Goal: Task Accomplishment & Management: Use online tool/utility

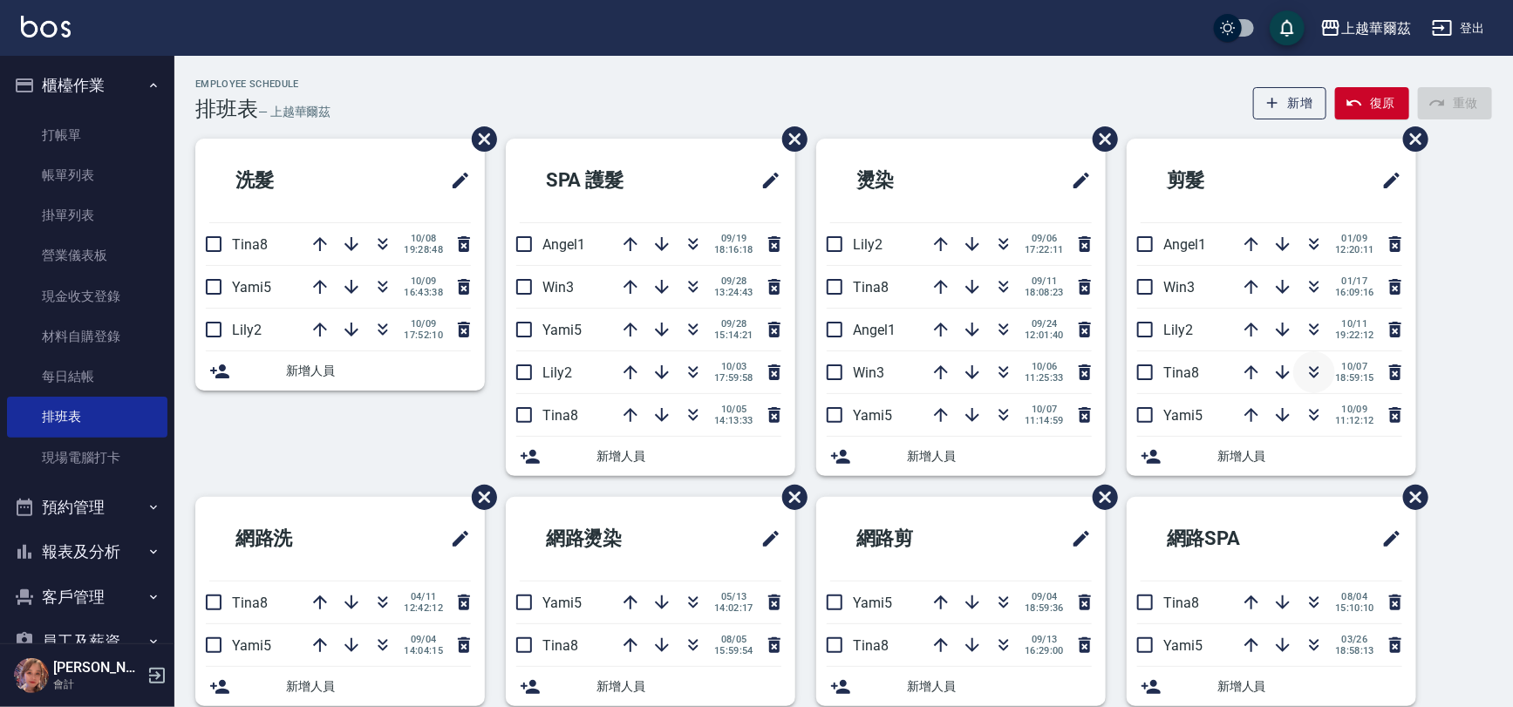
click at [1320, 378] on icon "button" at bounding box center [1314, 372] width 21 height 21
click at [99, 132] on link "打帳單" at bounding box center [87, 135] width 160 height 40
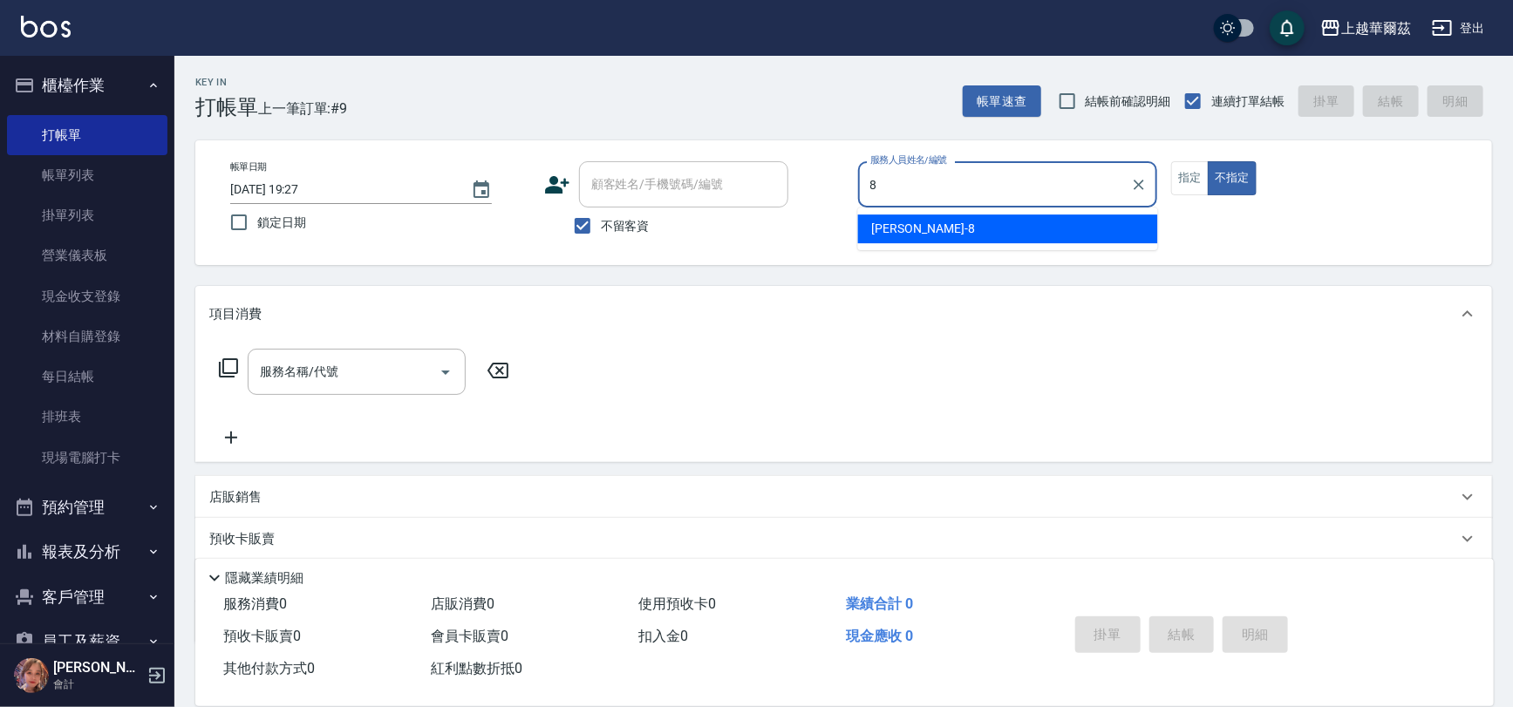
type input "[PERSON_NAME]-8"
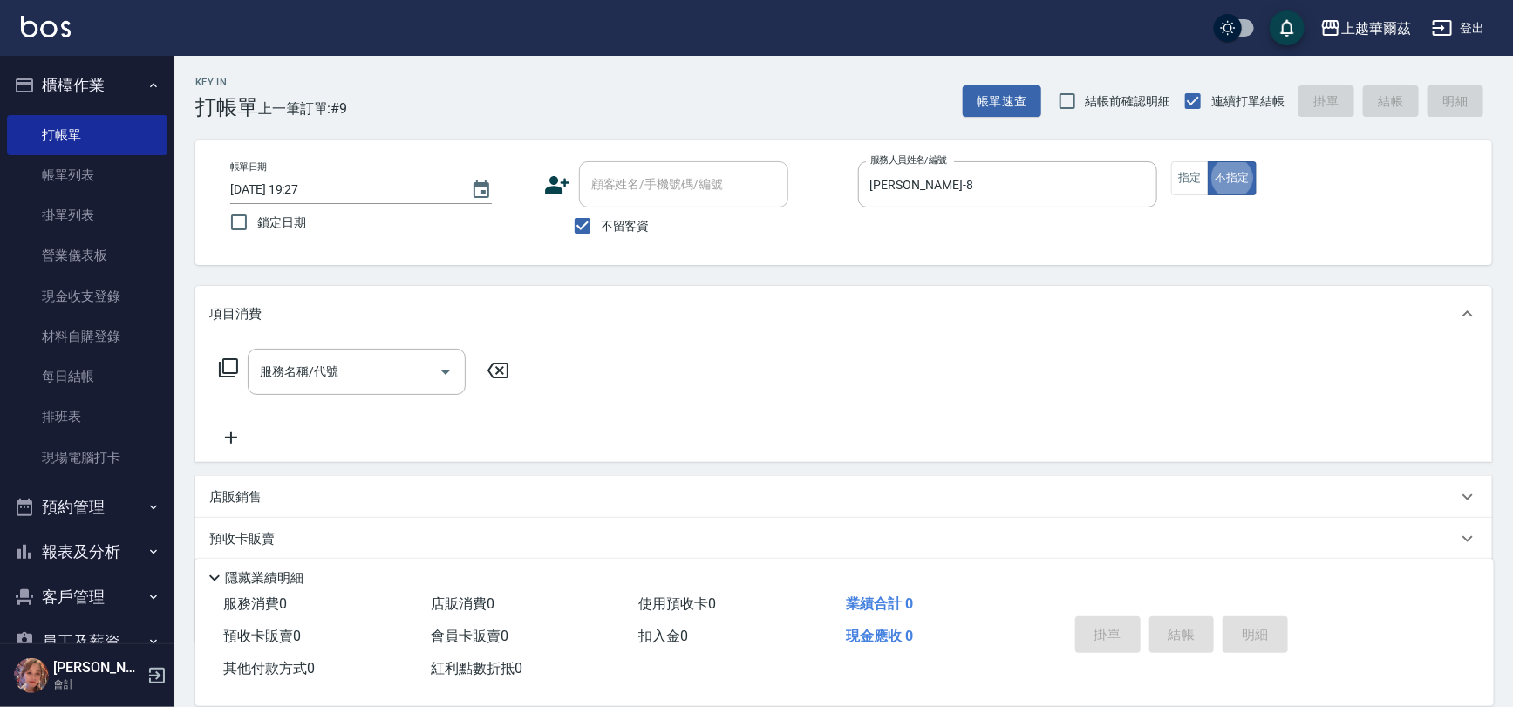
type button "false"
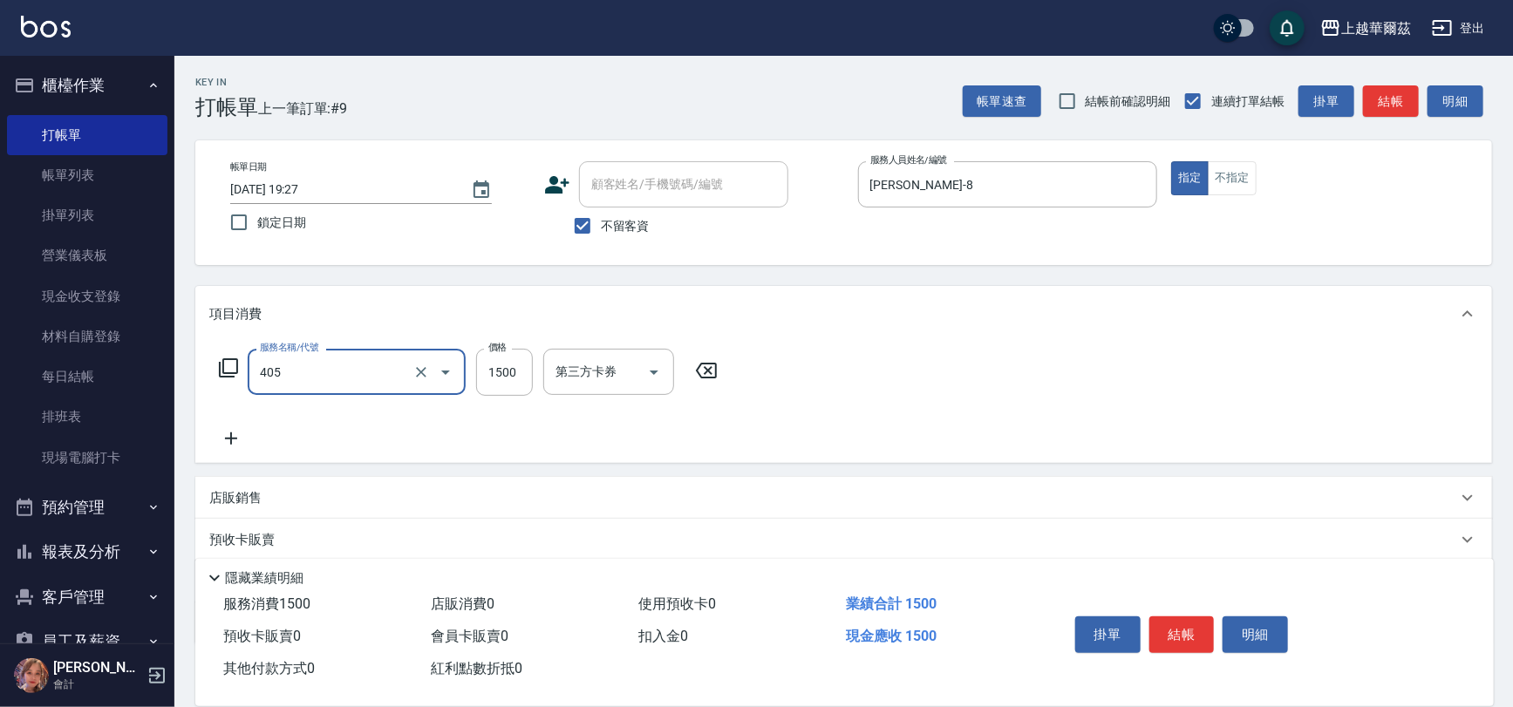
type input "染1500(405)"
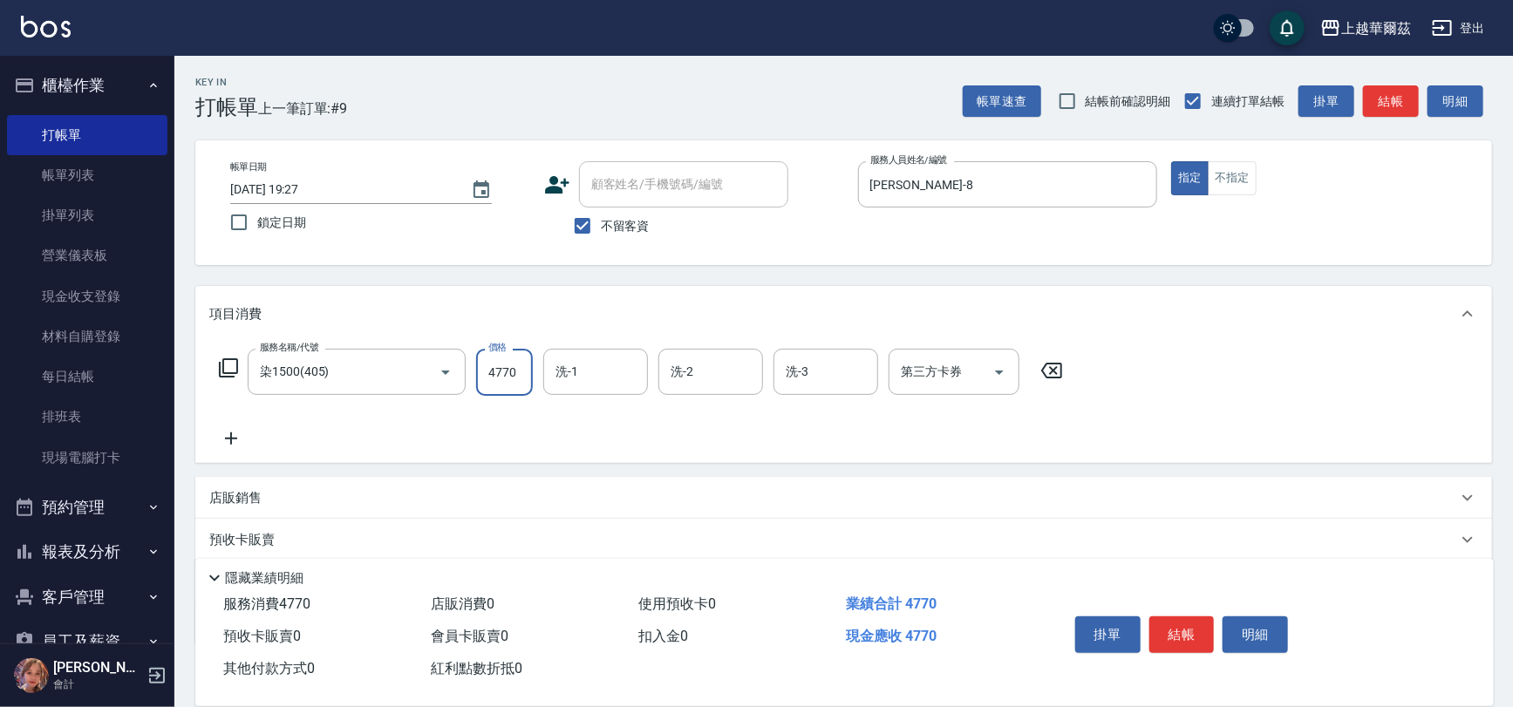
type input "4770"
type input "[PERSON_NAME]-8"
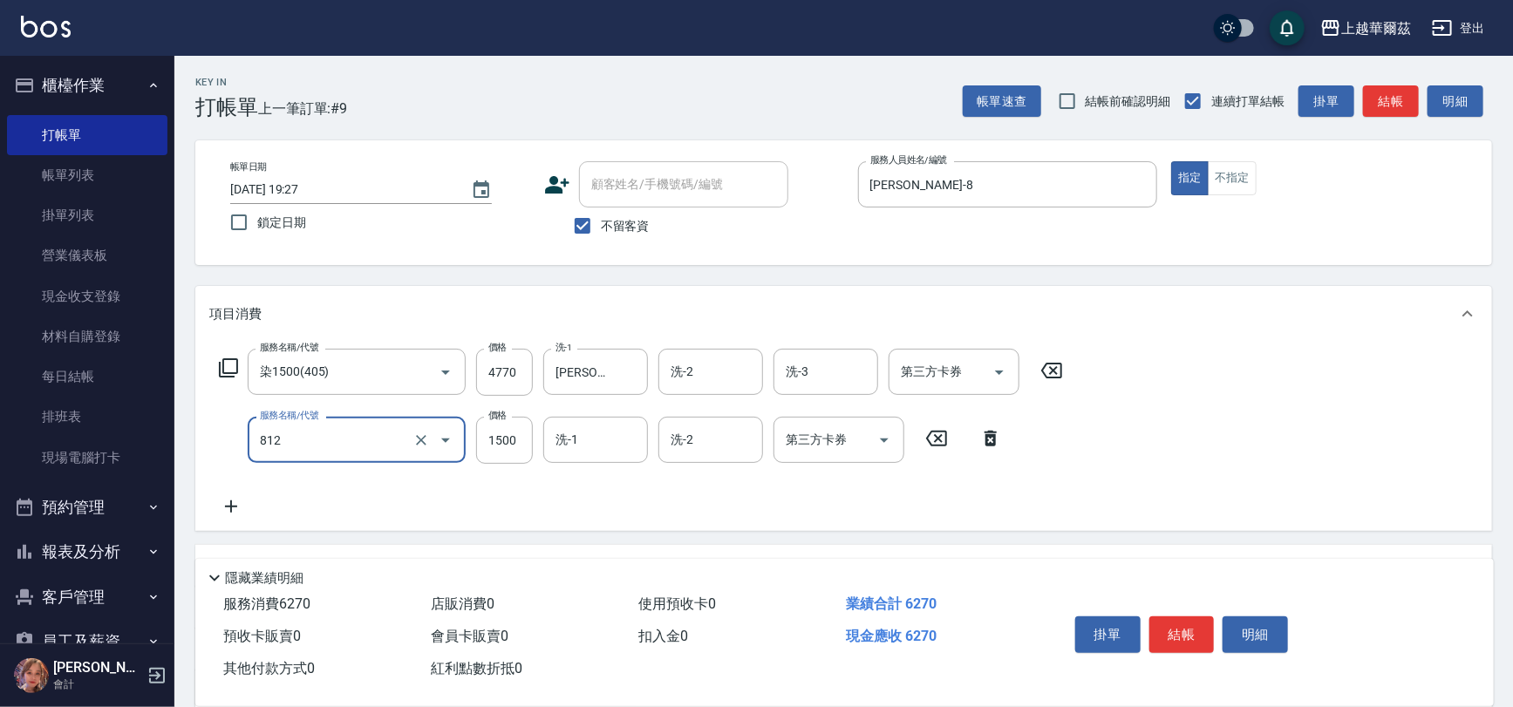
type input "保濕霜單次1500(812)"
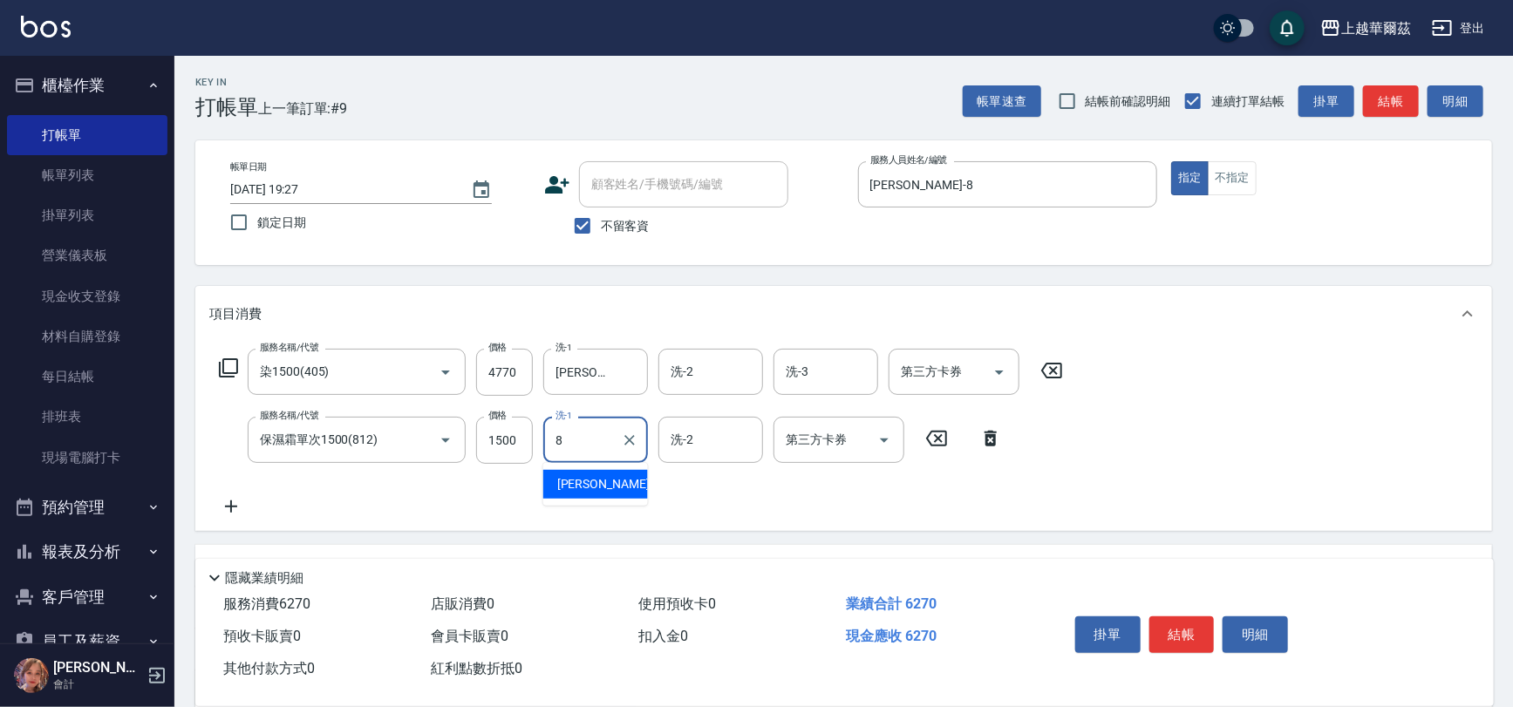
type input "[PERSON_NAME]-8"
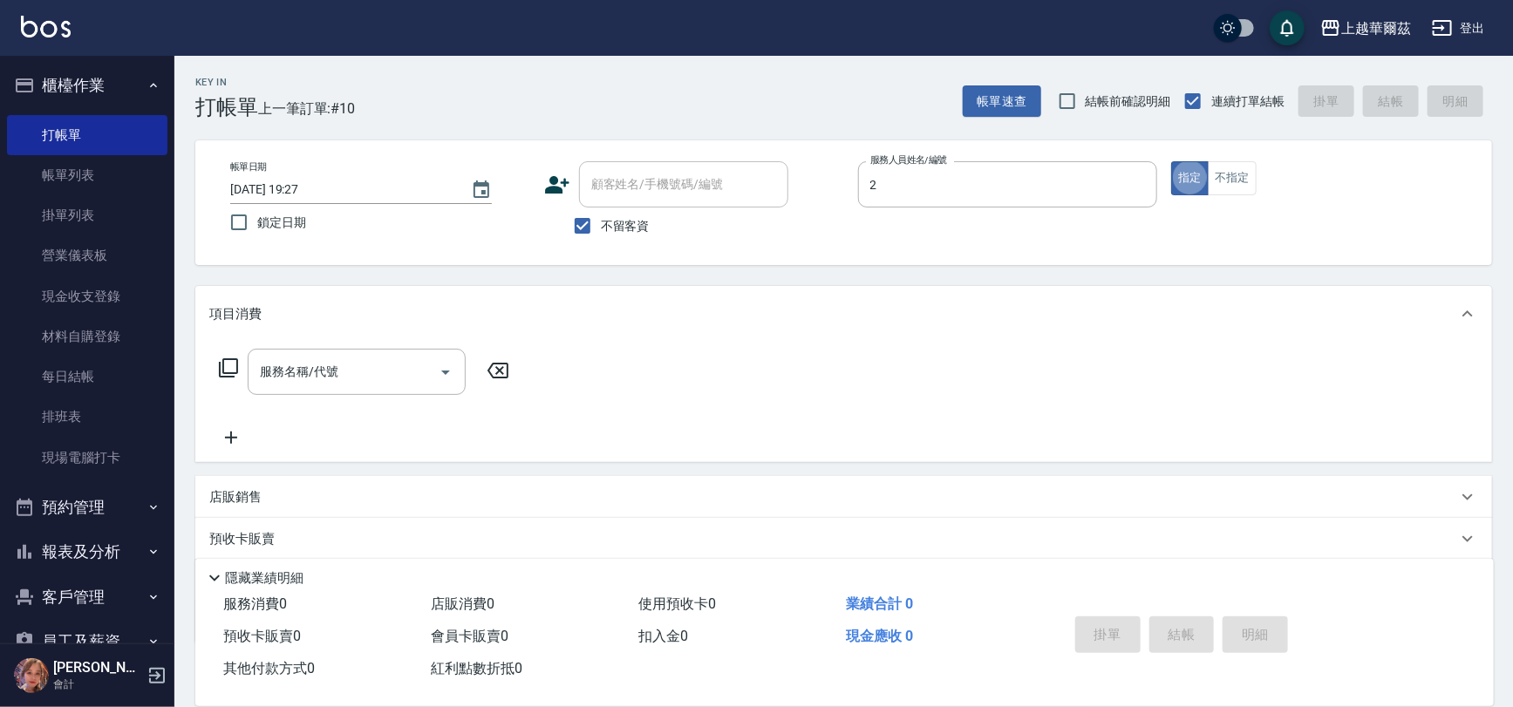
type input "Lily-2"
type button "true"
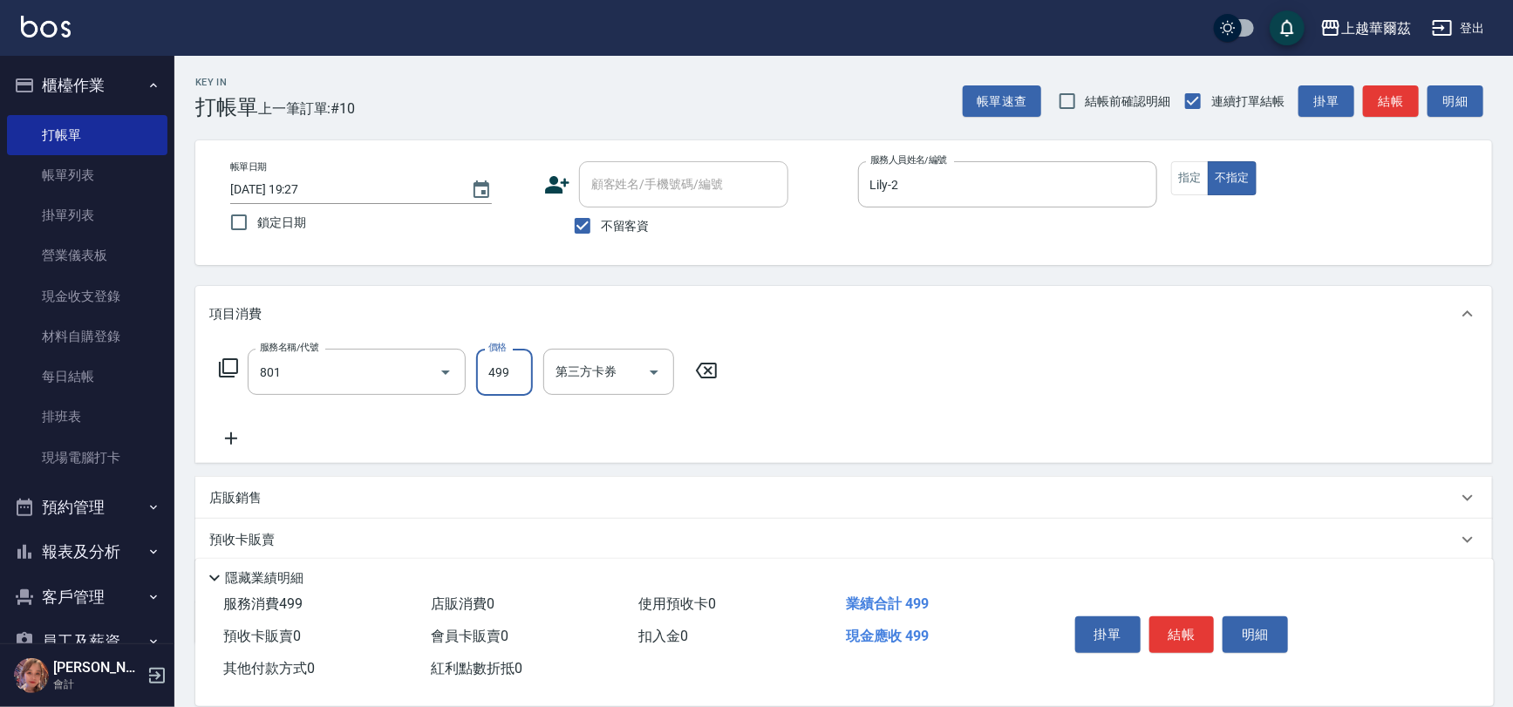
type input "舒壓洗499(801)"
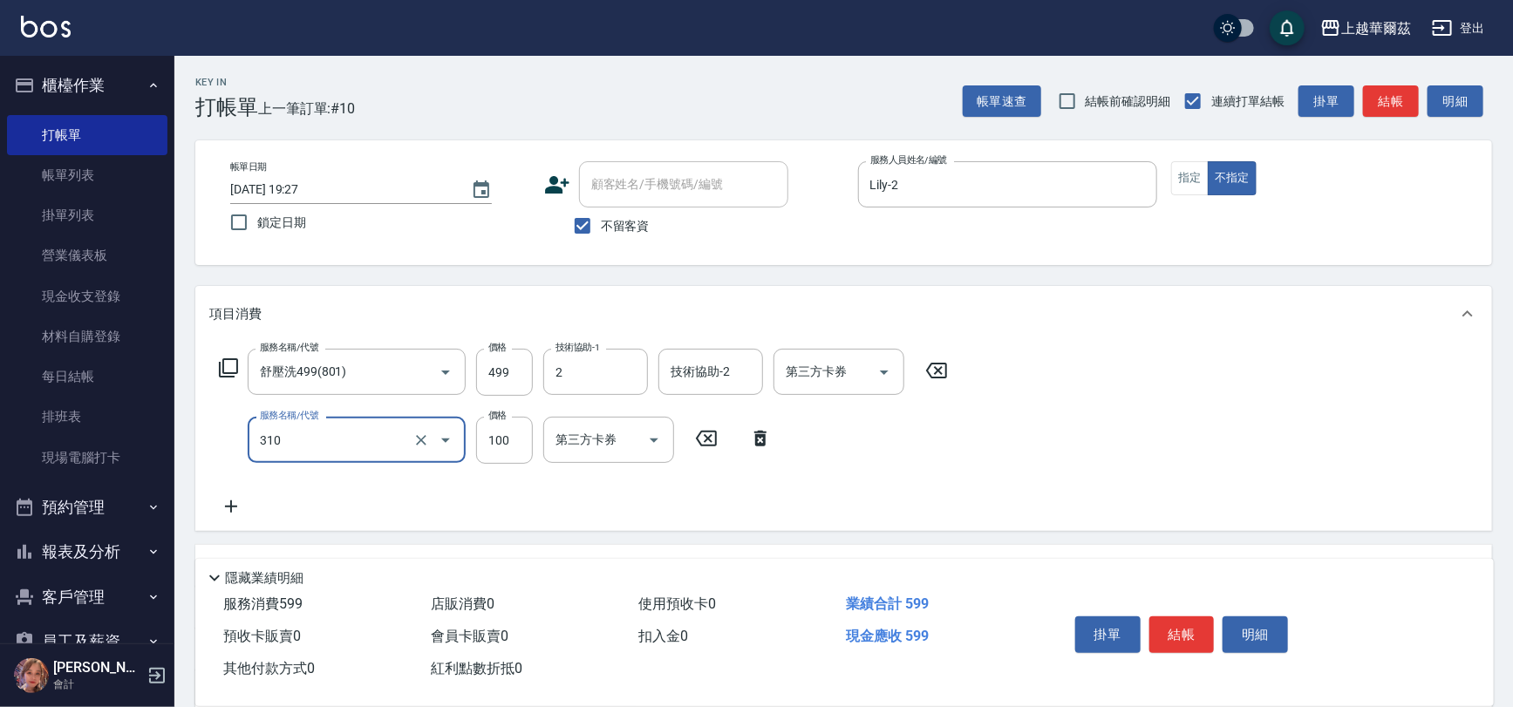
type input "Lily-2"
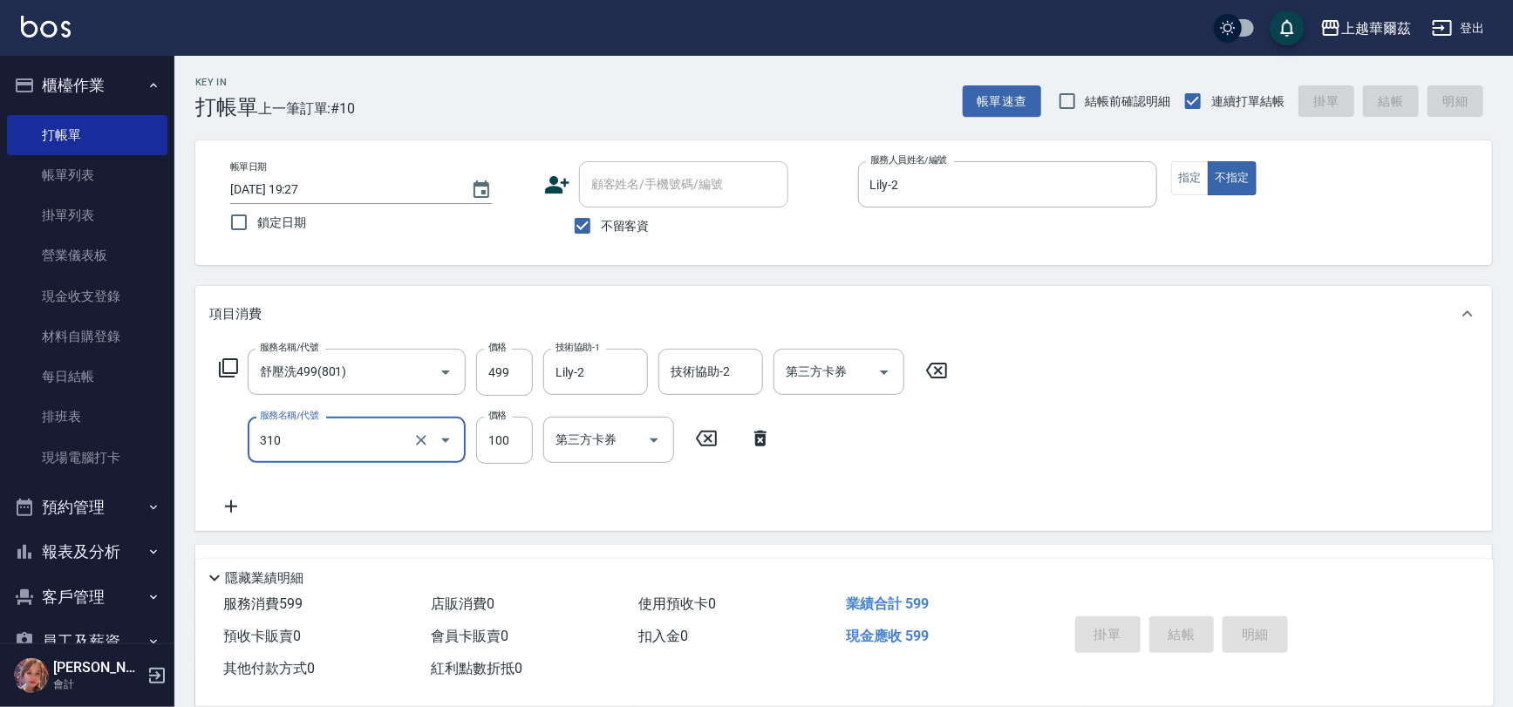
type input "[DATE] 19:28"
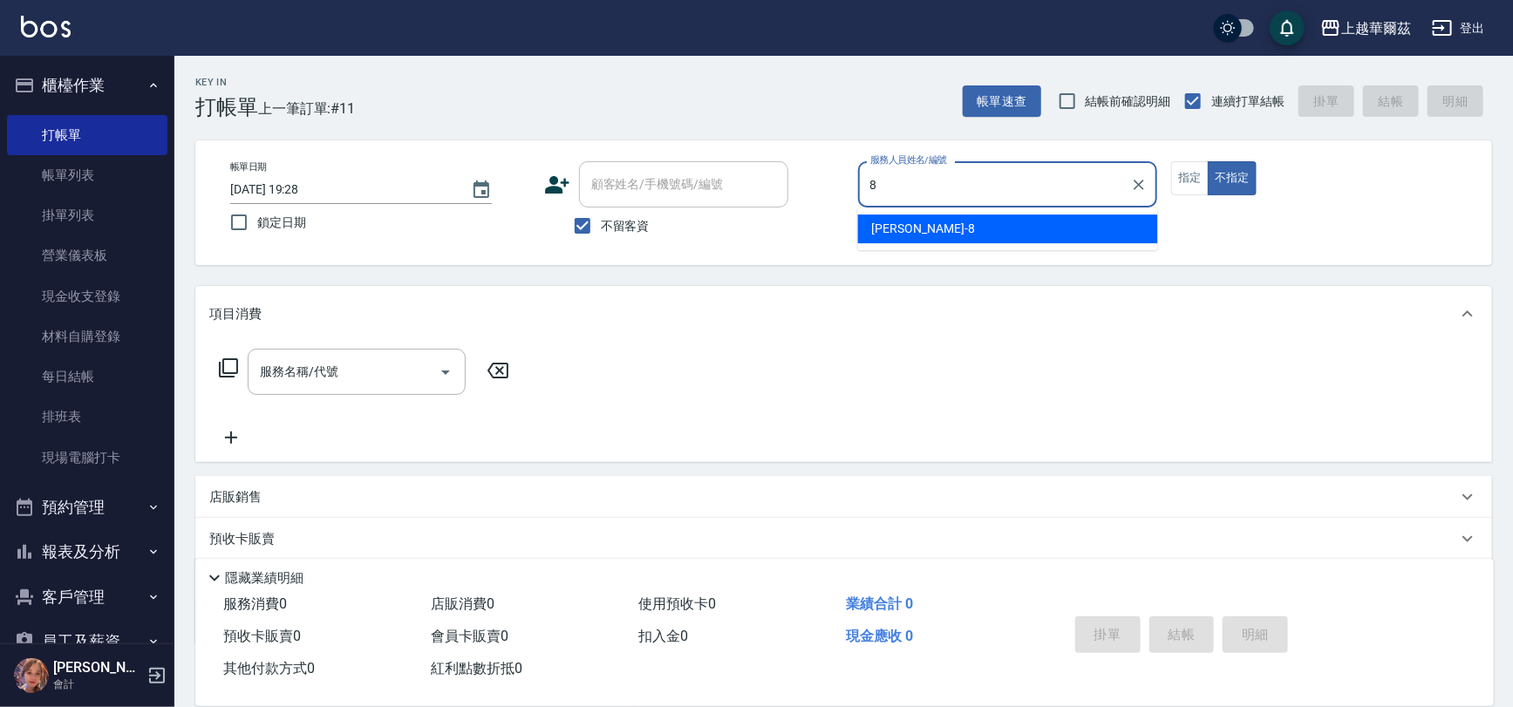
type input "[PERSON_NAME]-8"
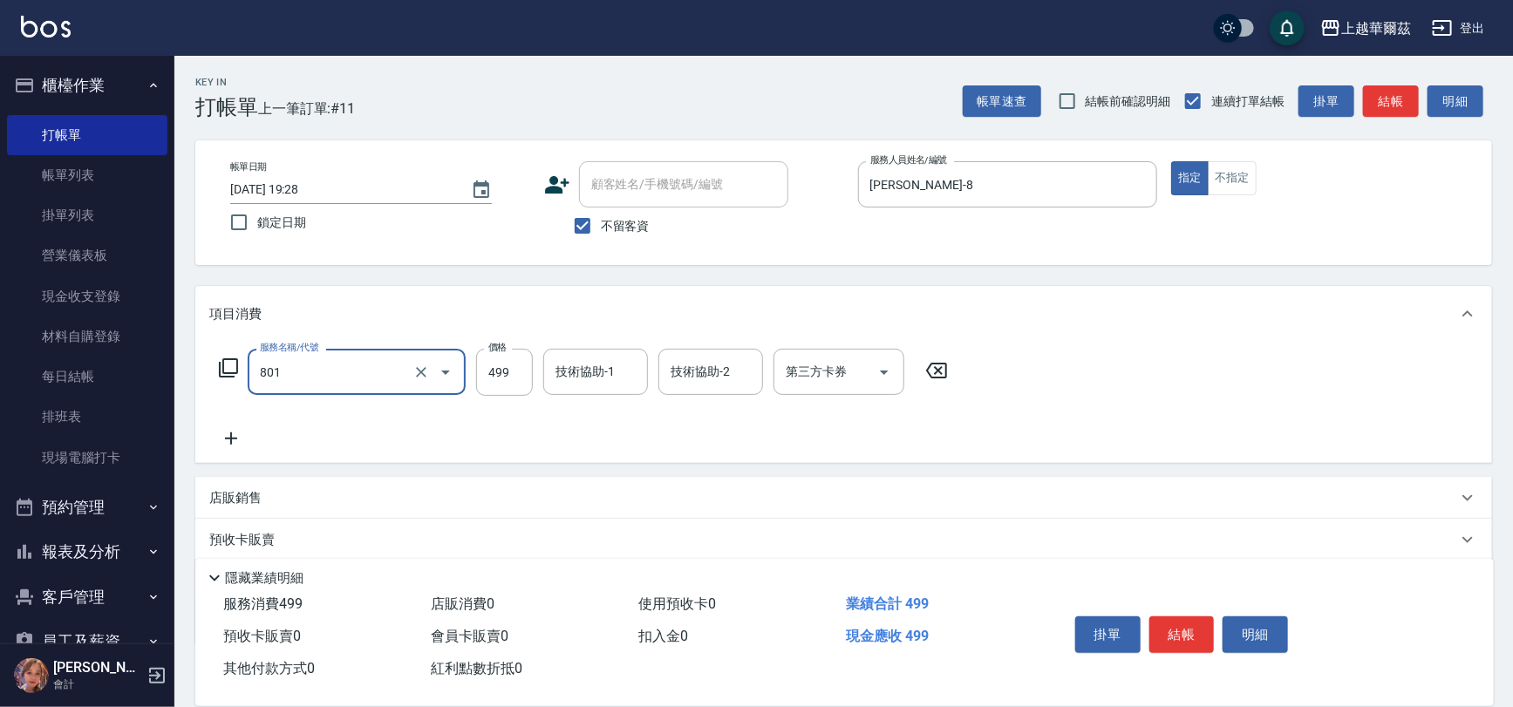
type input "舒壓洗499(801)"
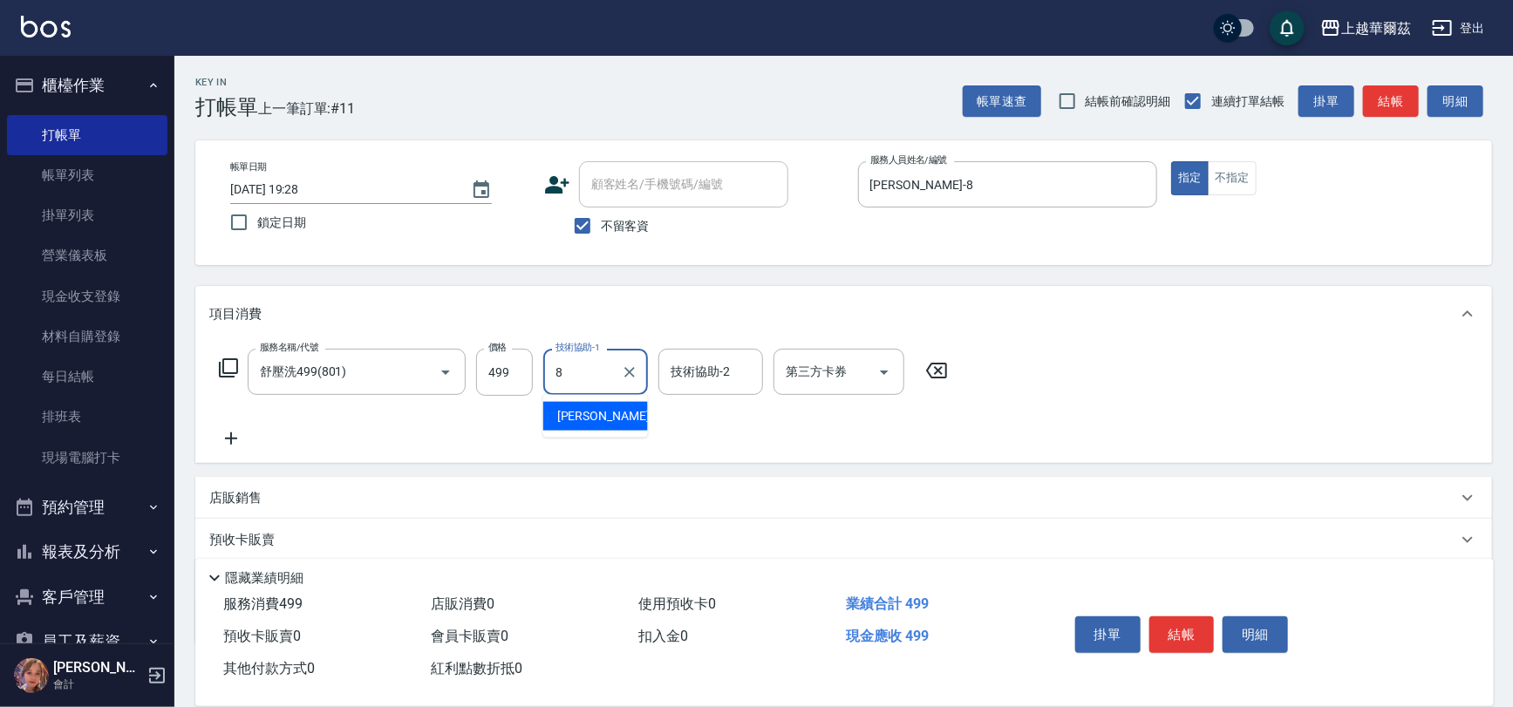
type input "[PERSON_NAME]-8"
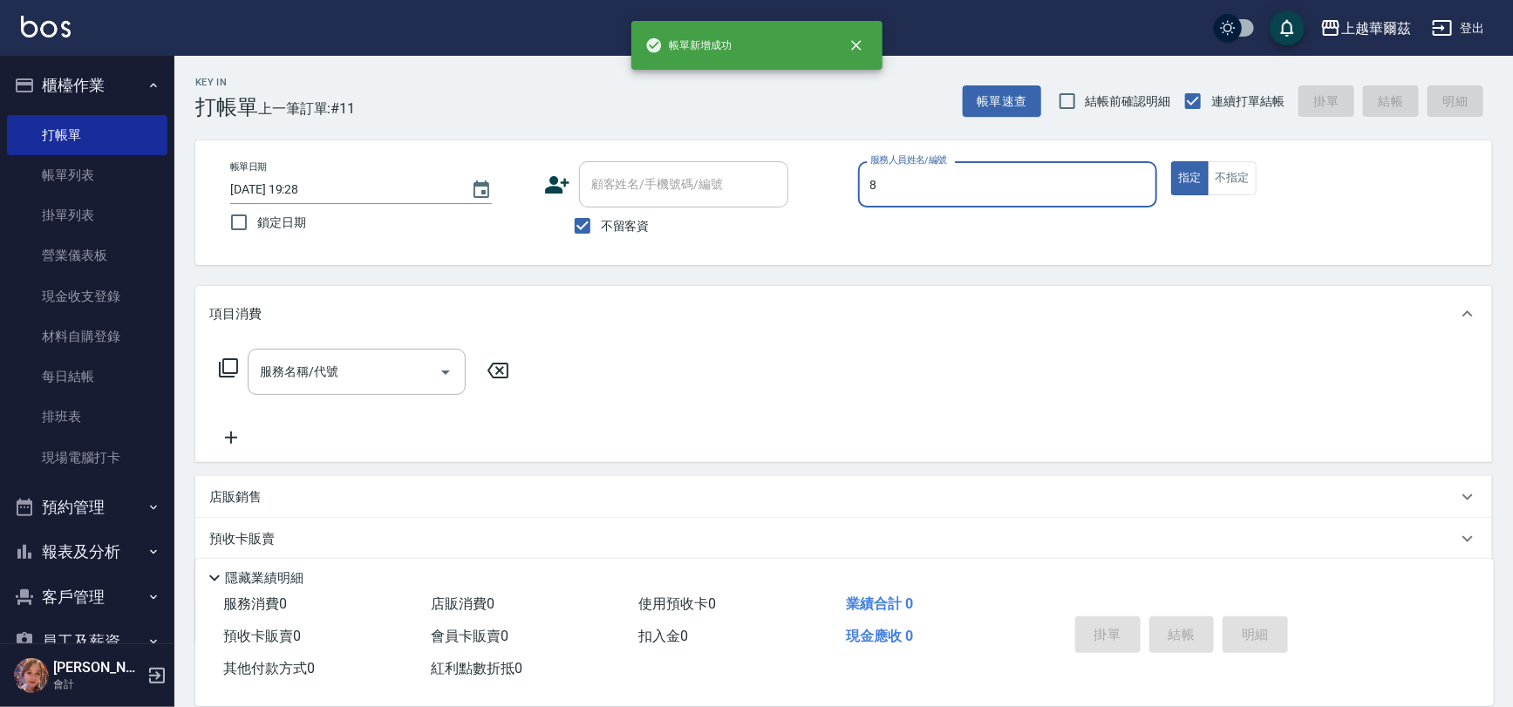
type input "[PERSON_NAME]-8"
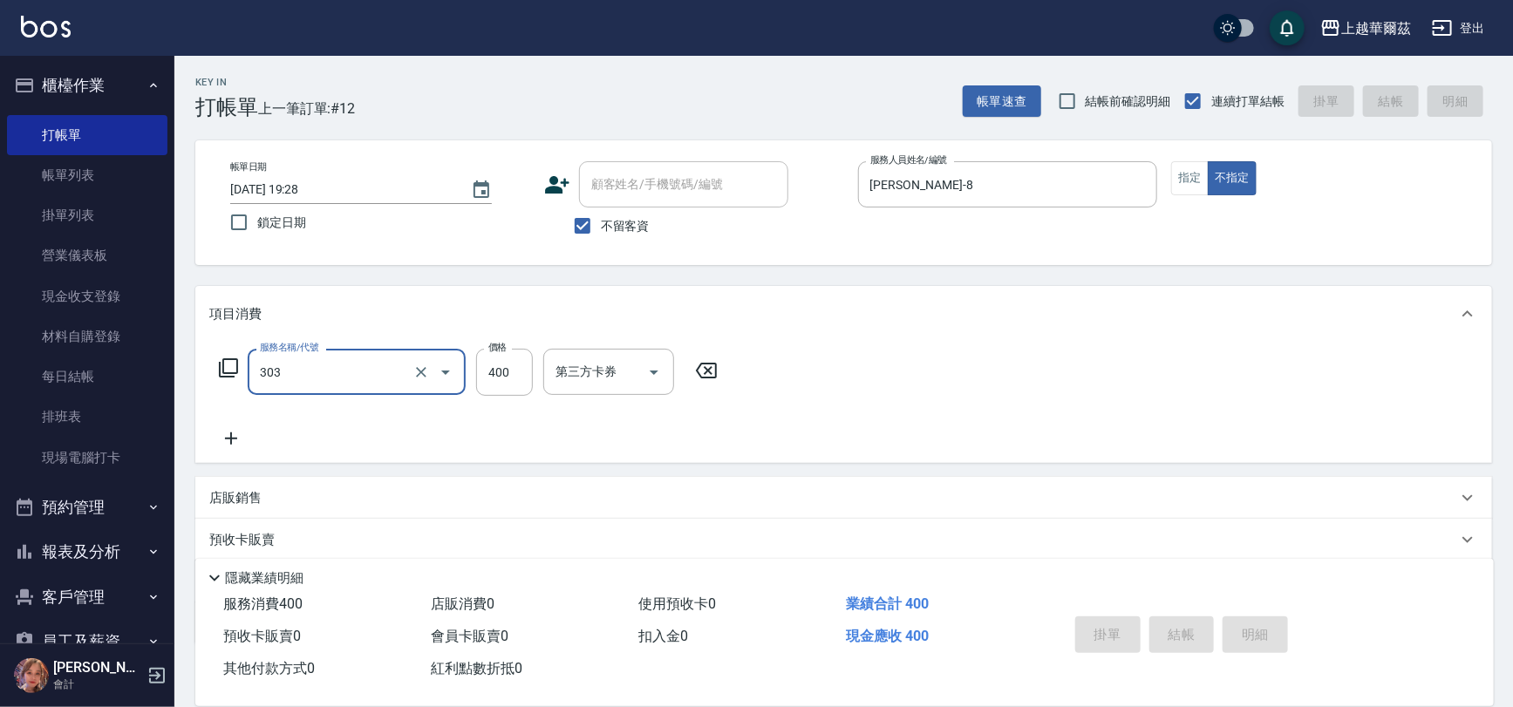
type input "303"
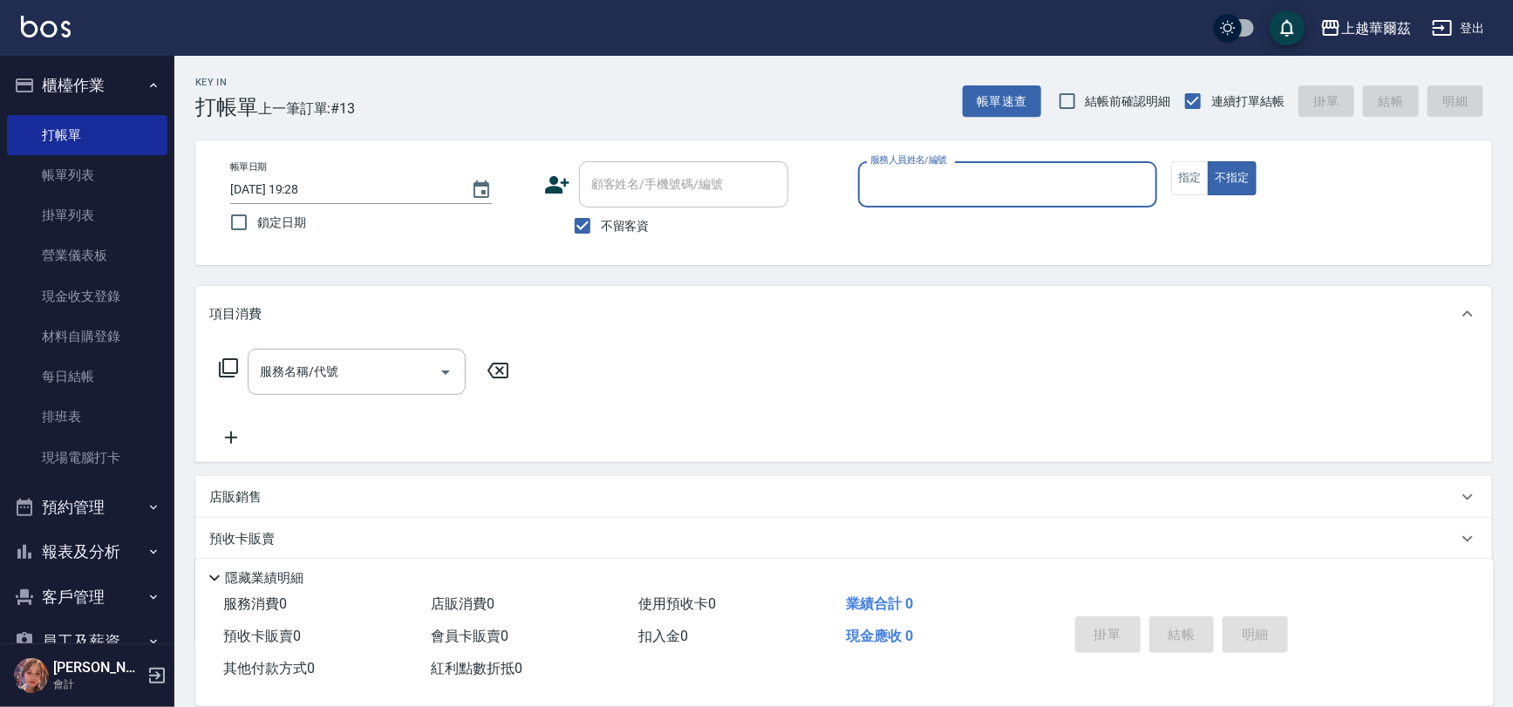
click at [114, 82] on button "櫃檯作業" at bounding box center [87, 85] width 160 height 45
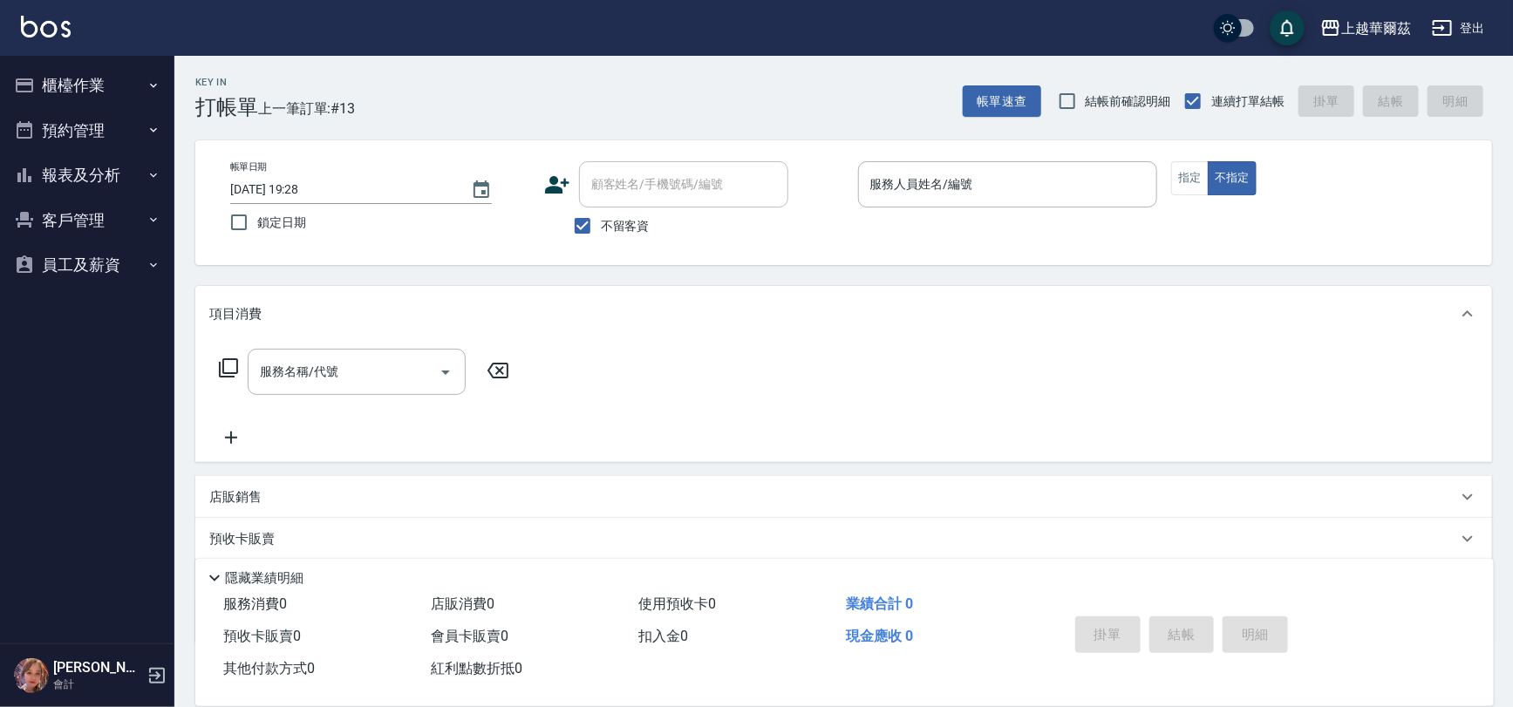
click at [108, 202] on button "客戶管理" at bounding box center [87, 220] width 160 height 45
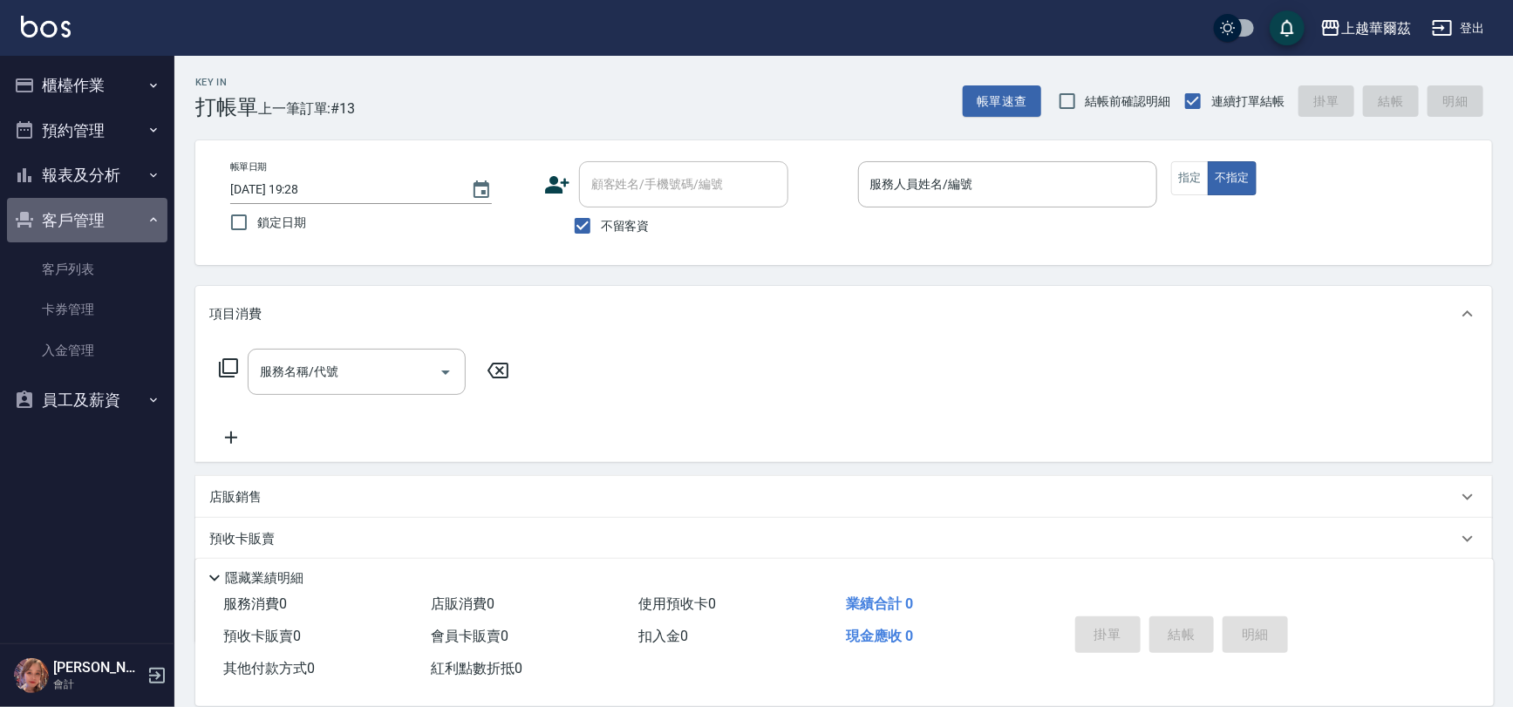
click at [108, 201] on button "客戶管理" at bounding box center [87, 220] width 160 height 45
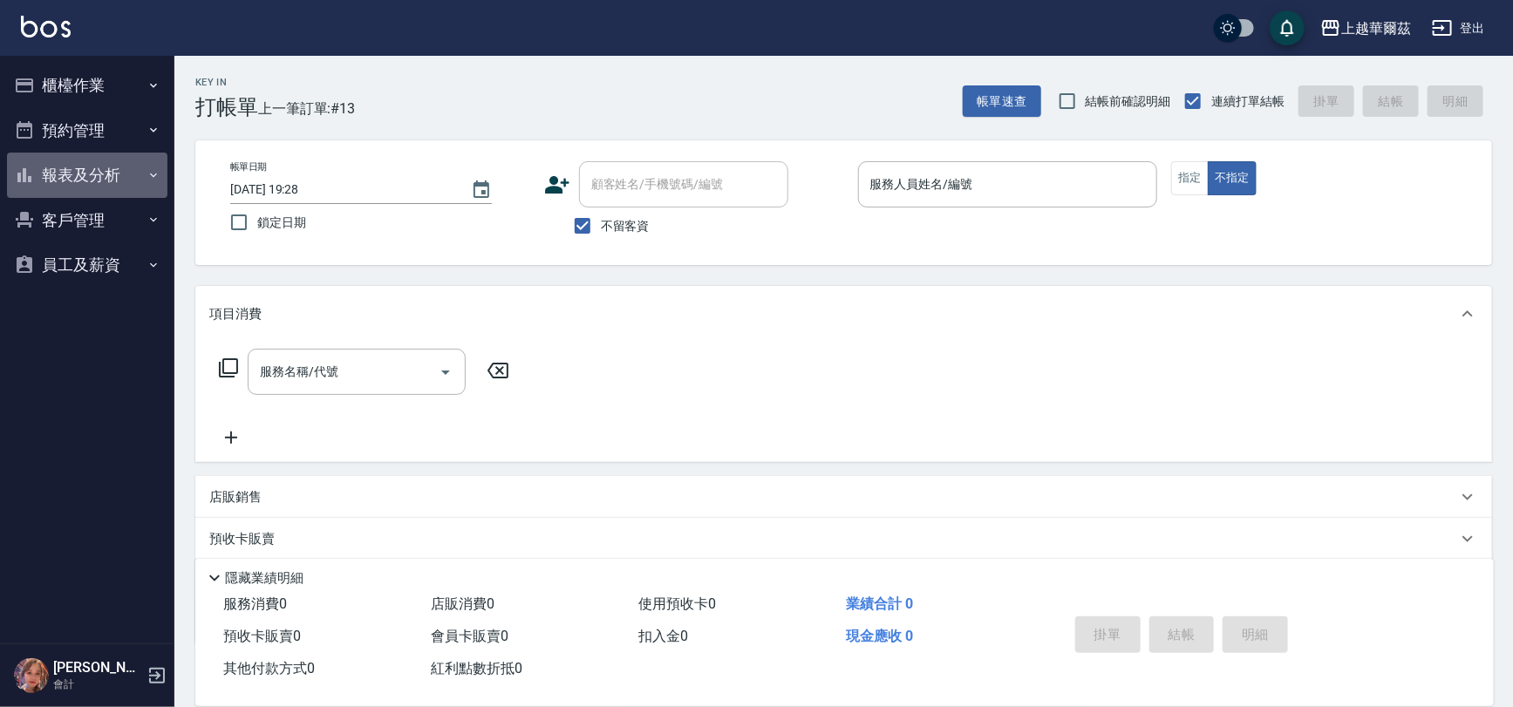
click at [106, 178] on button "報表及分析" at bounding box center [87, 175] width 160 height 45
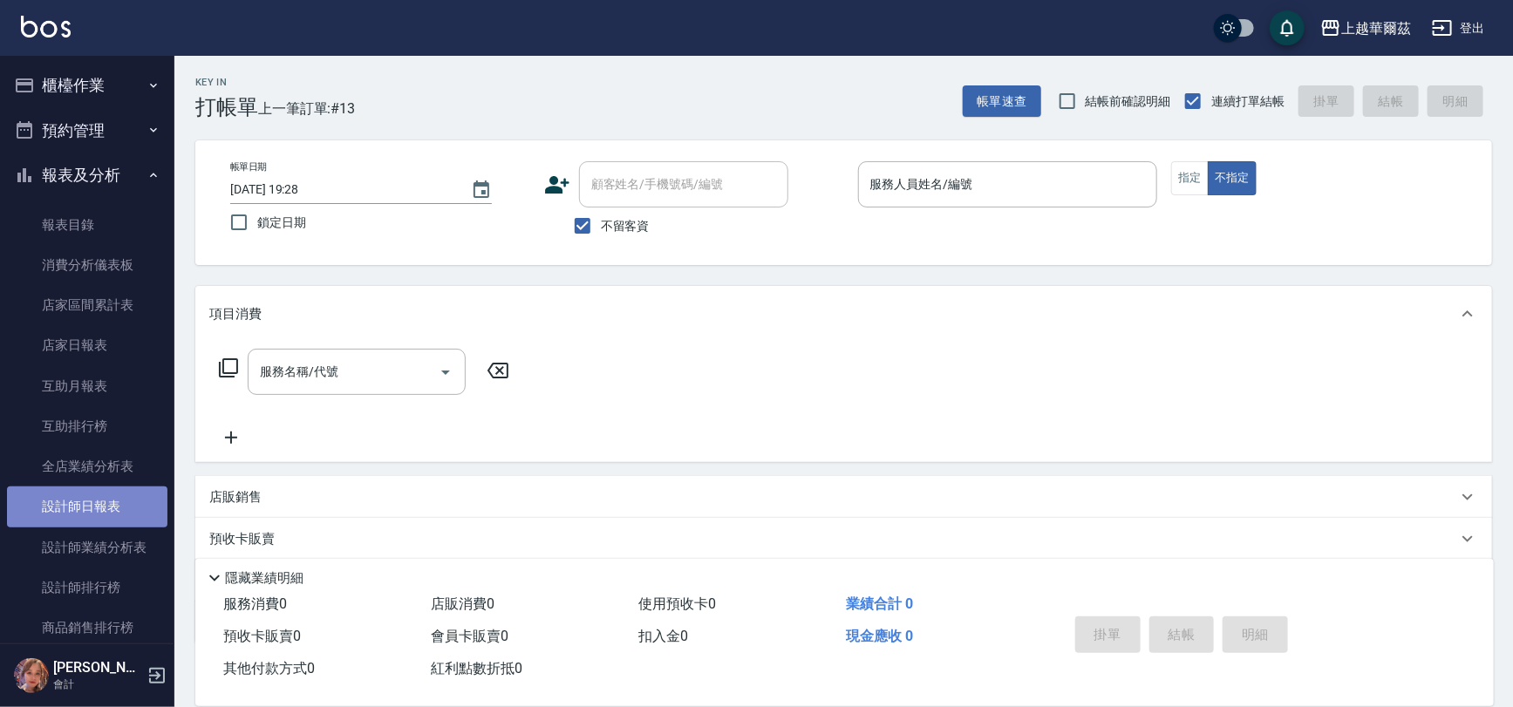
click at [108, 513] on link "設計師日報表" at bounding box center [87, 507] width 160 height 40
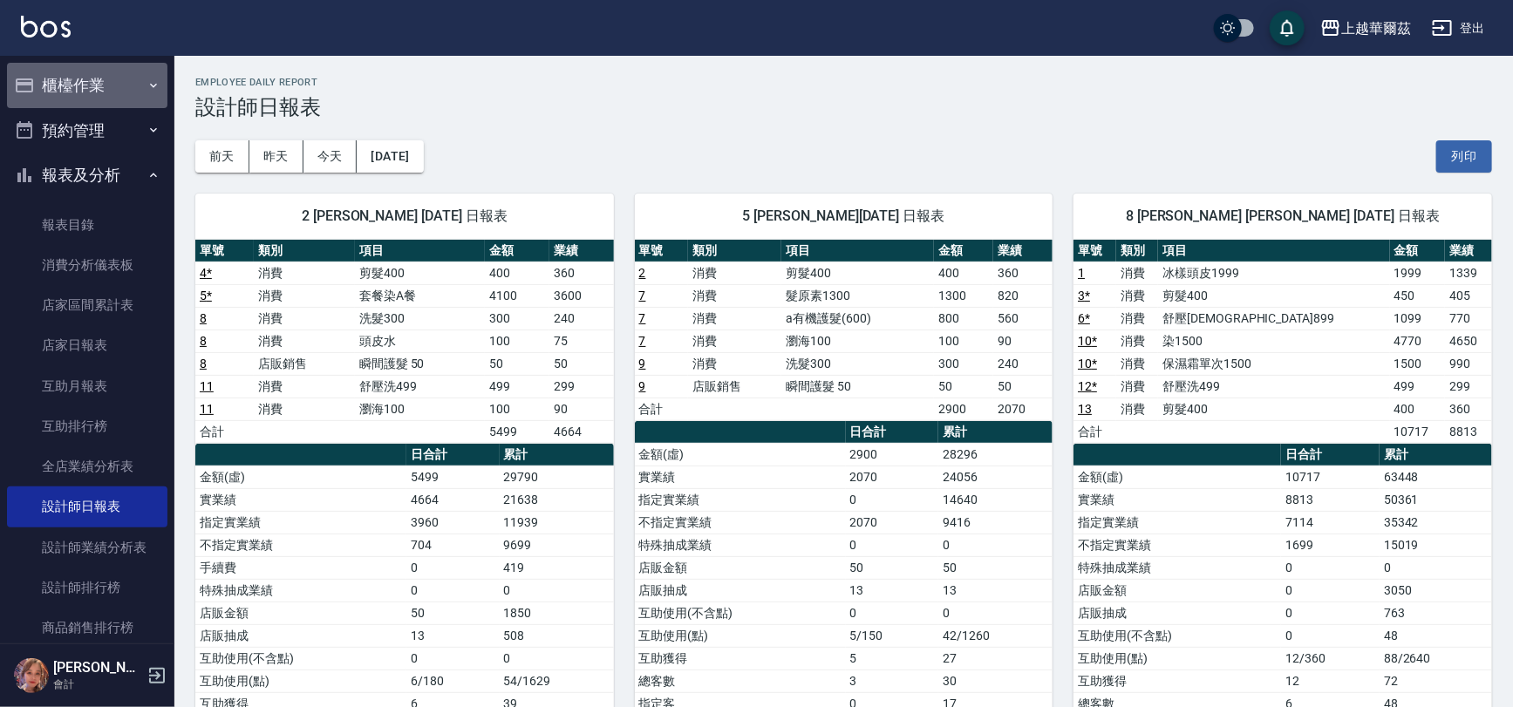
click at [95, 81] on button "櫃檯作業" at bounding box center [87, 85] width 160 height 45
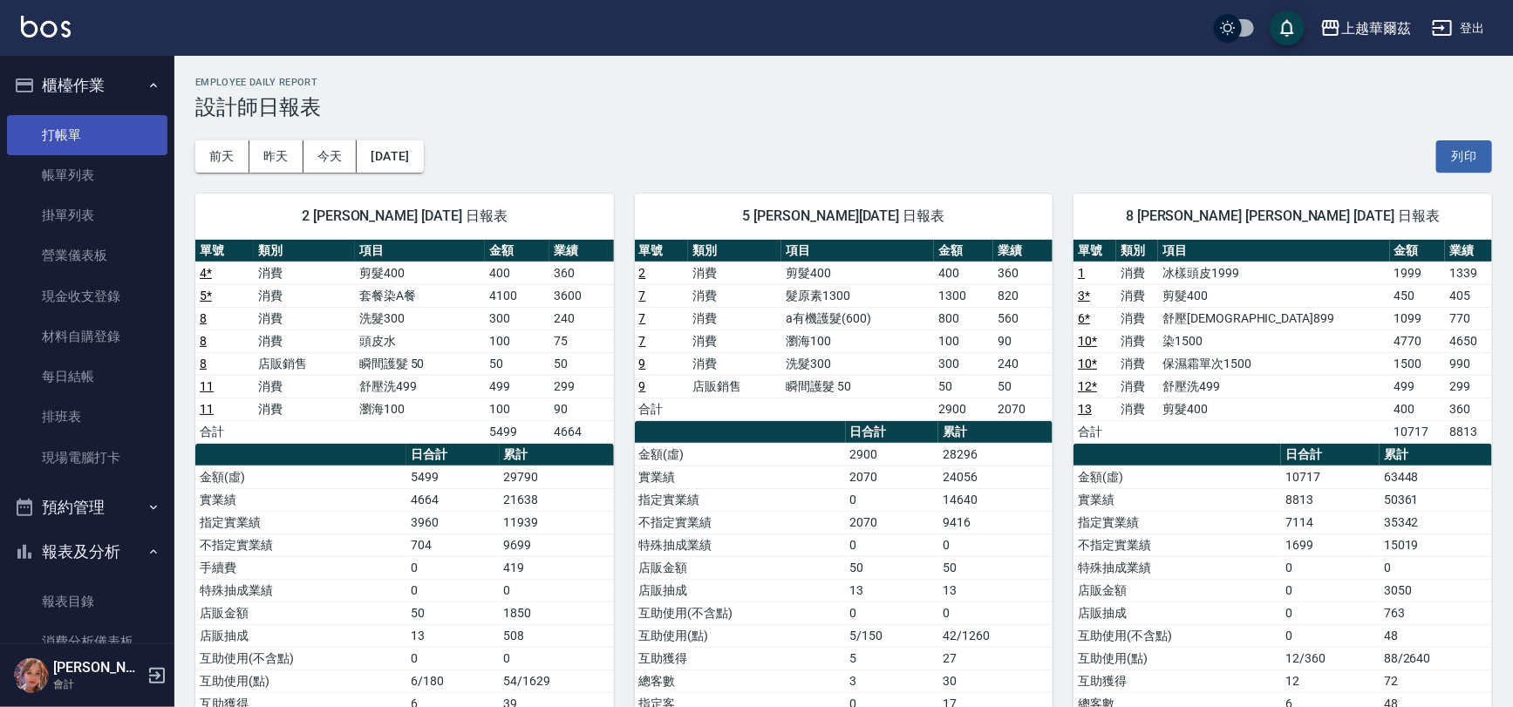
click at [106, 115] on link "打帳單" at bounding box center [87, 135] width 160 height 40
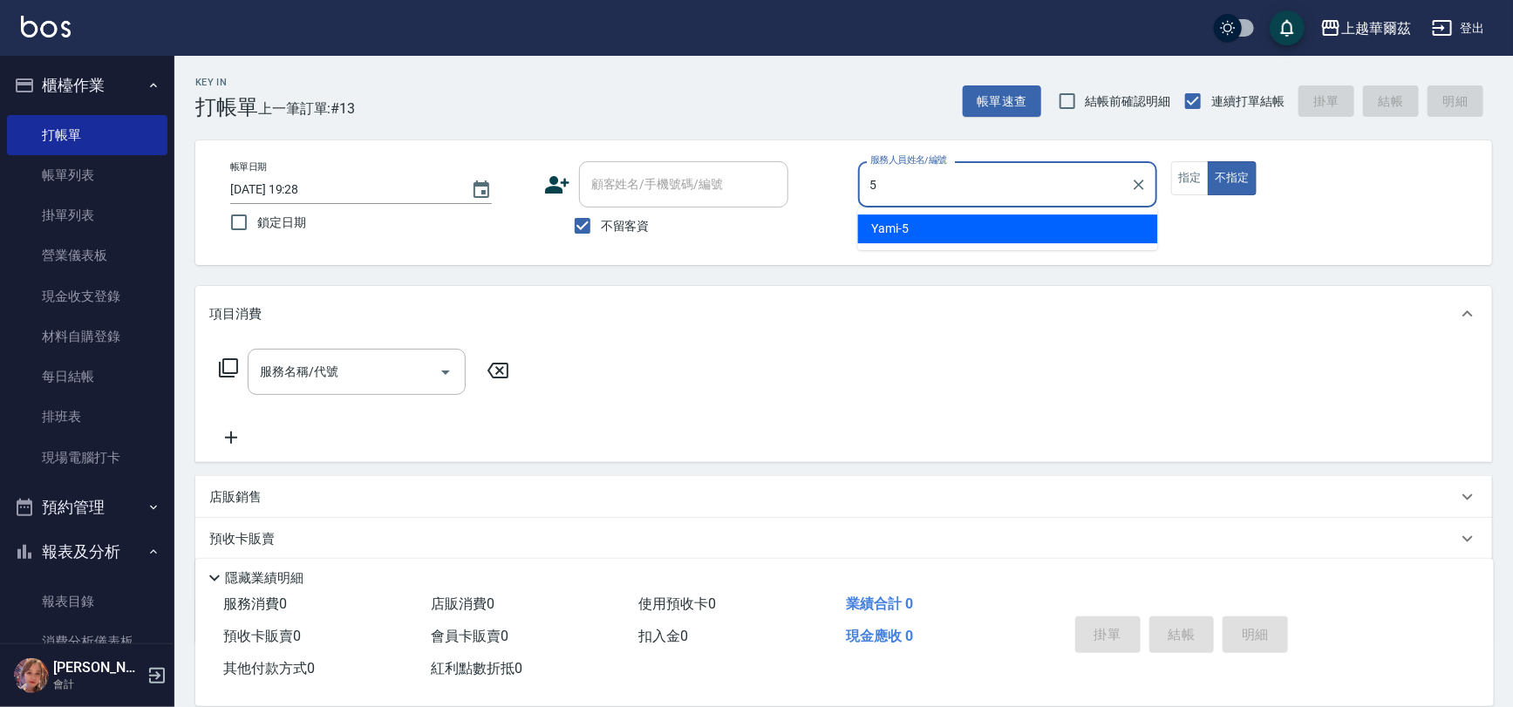
type input "5"
type button "false"
type input "Yami-5"
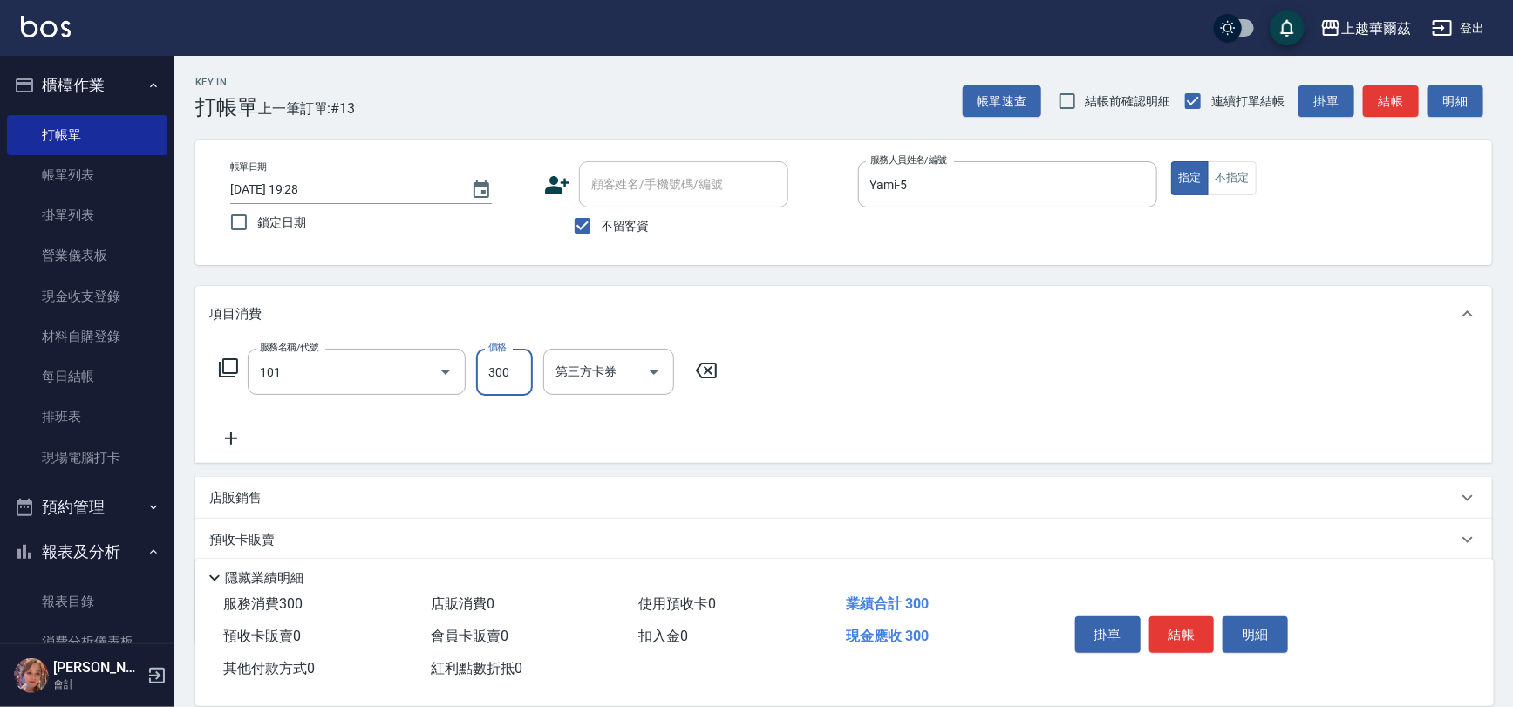
type input "洗髮300(101)"
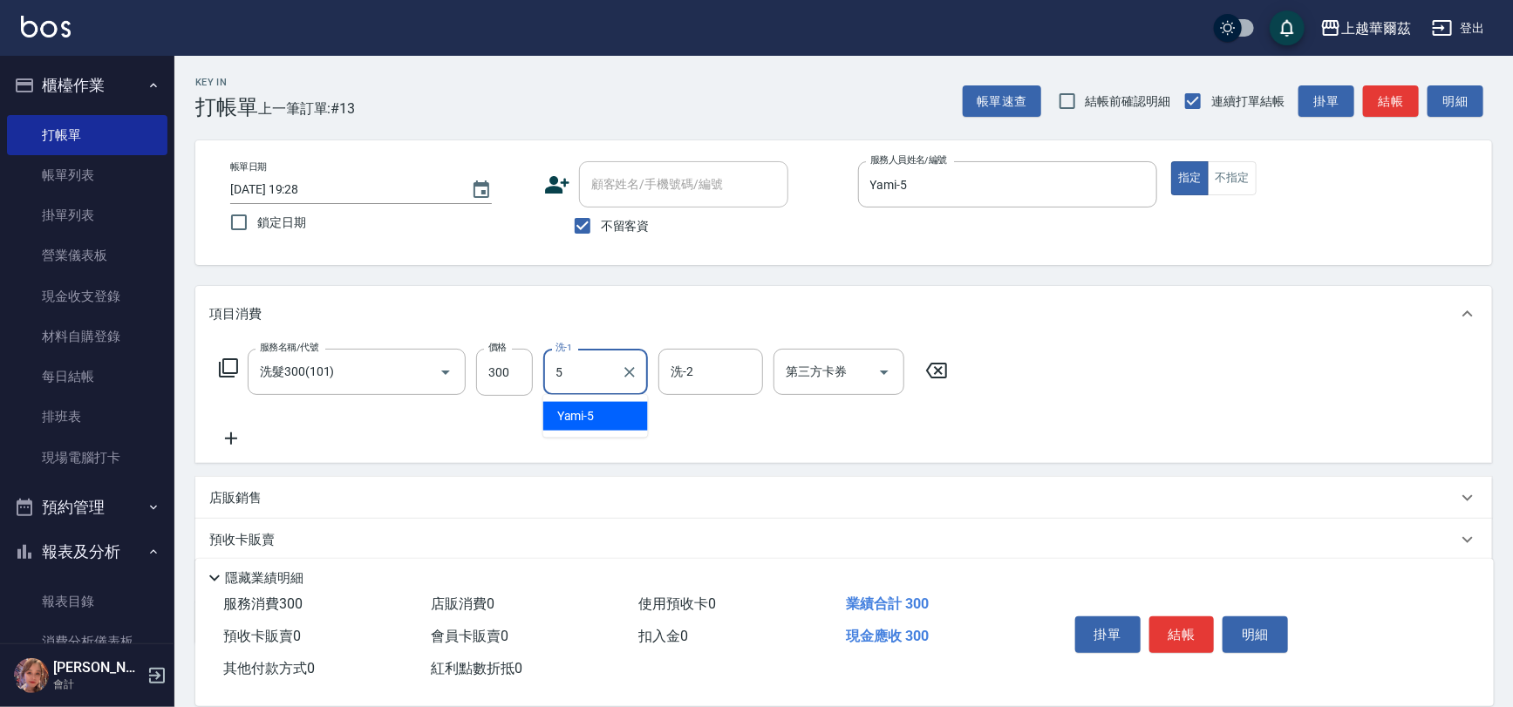
type input "Yami-5"
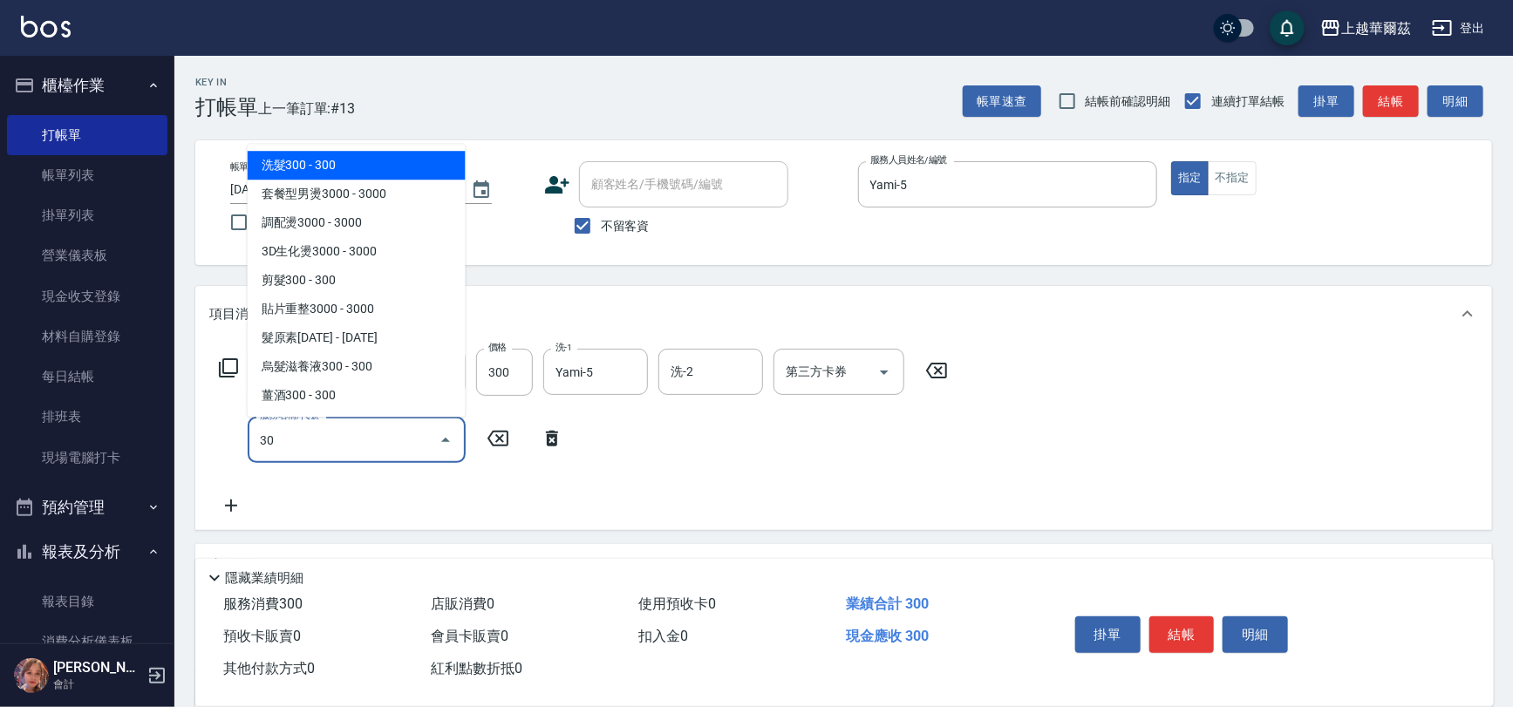
type input "304"
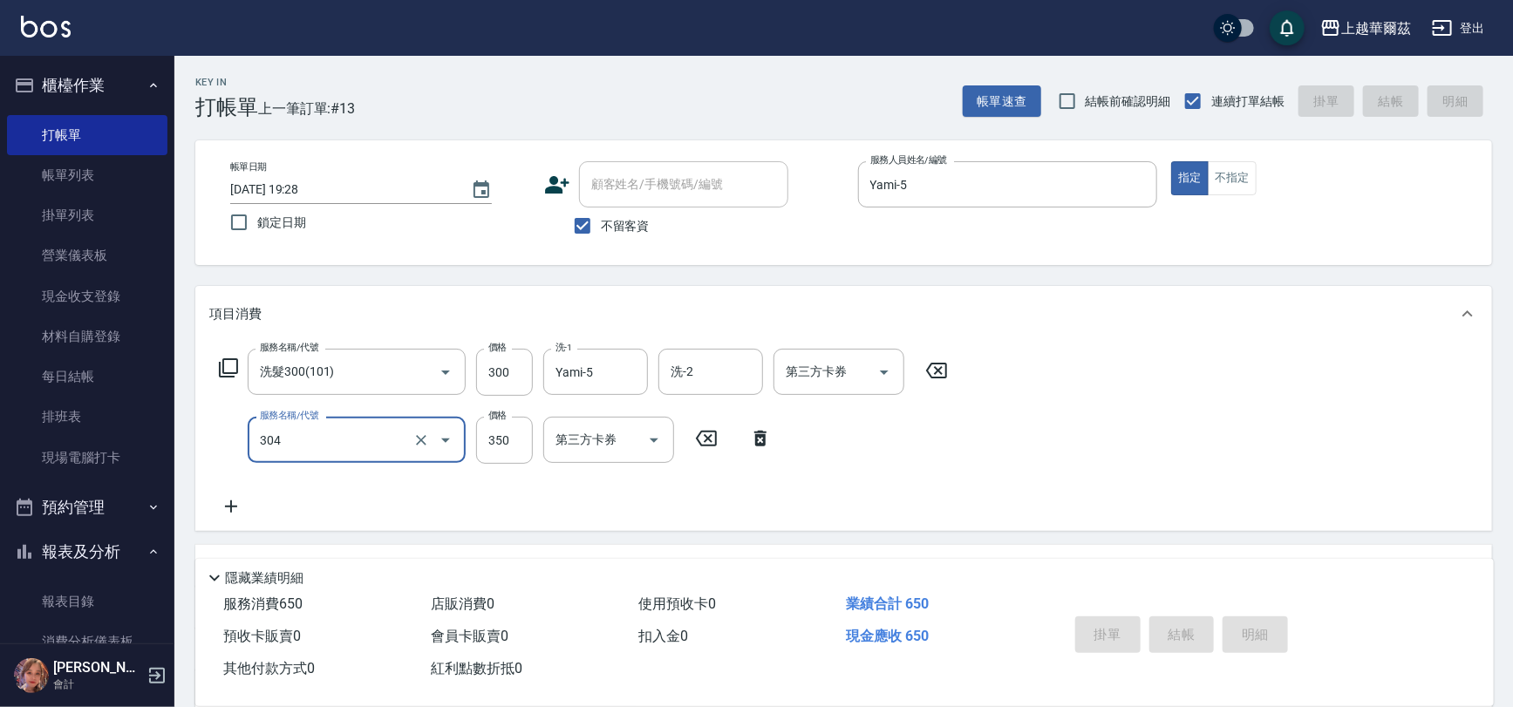
type input "[DATE] 19:29"
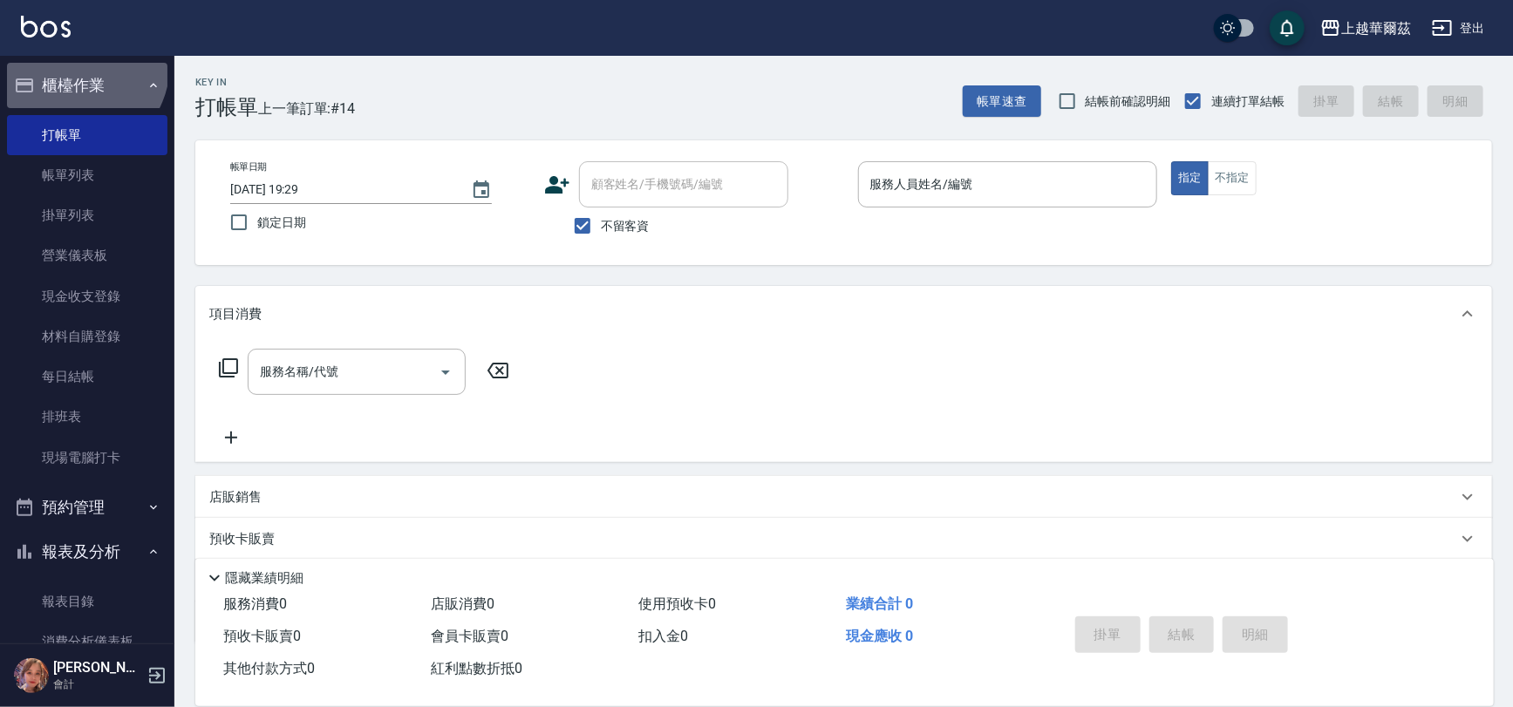
click at [70, 64] on button "櫃檯作業" at bounding box center [87, 85] width 160 height 45
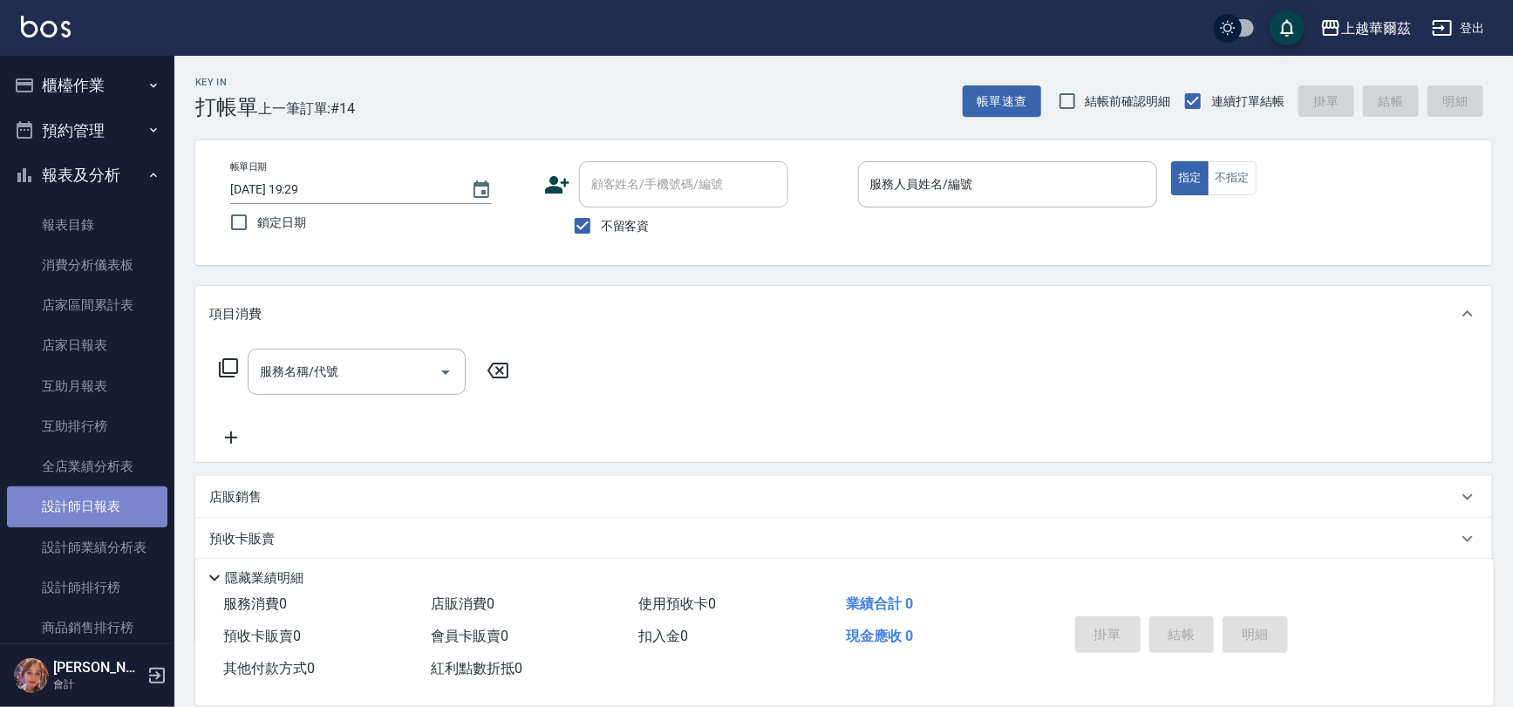
click at [118, 517] on link "設計師日報表" at bounding box center [87, 507] width 160 height 40
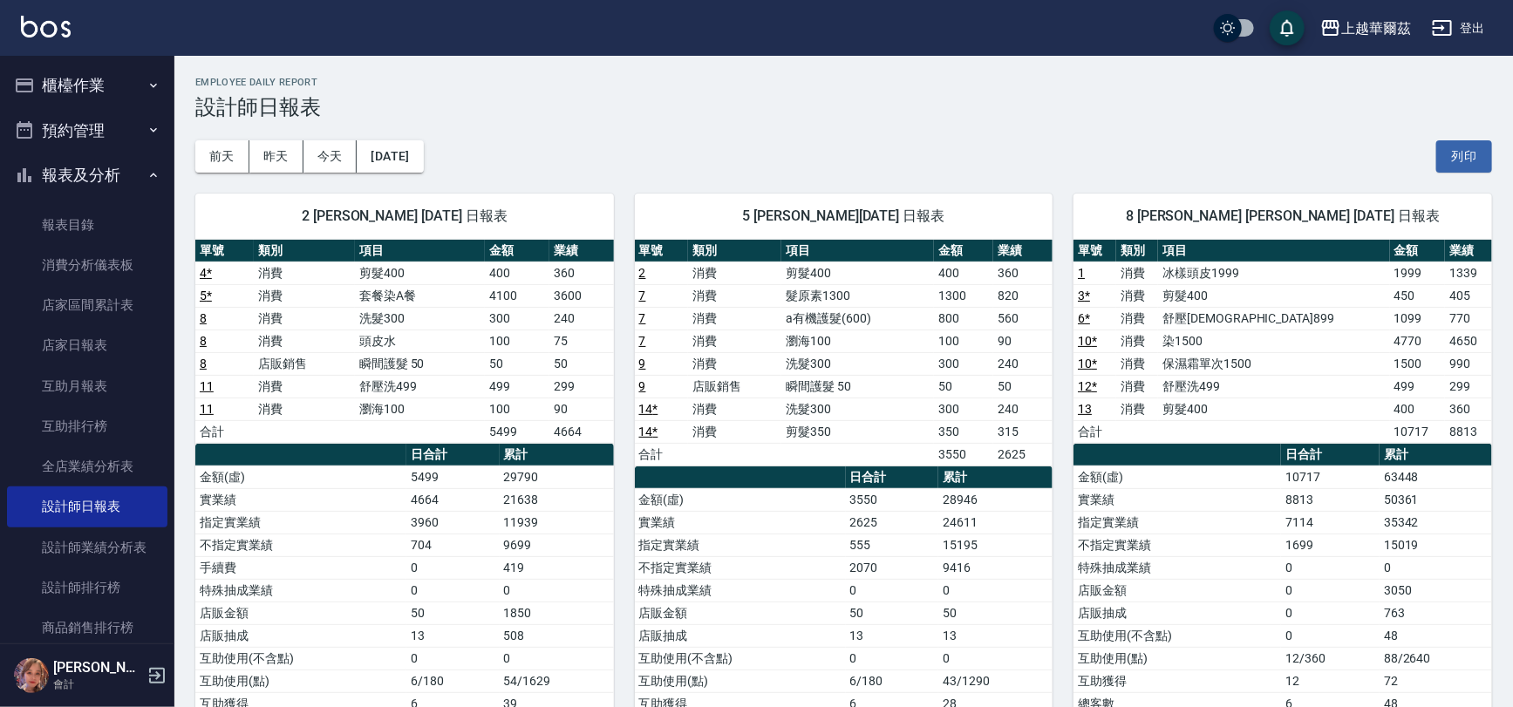
click at [88, 84] on button "櫃檯作業" at bounding box center [87, 85] width 160 height 45
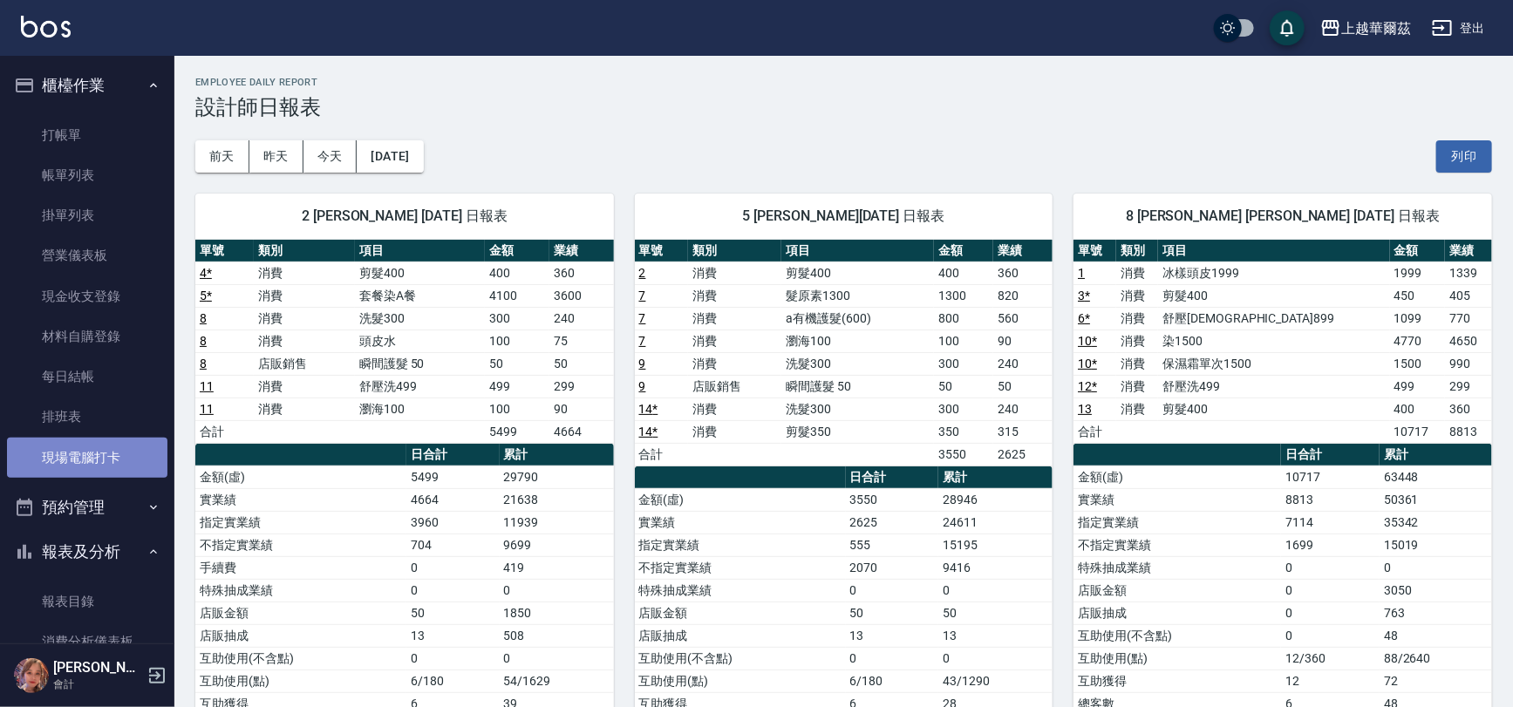
click at [113, 461] on link "現場電腦打卡" at bounding box center [87, 458] width 160 height 40
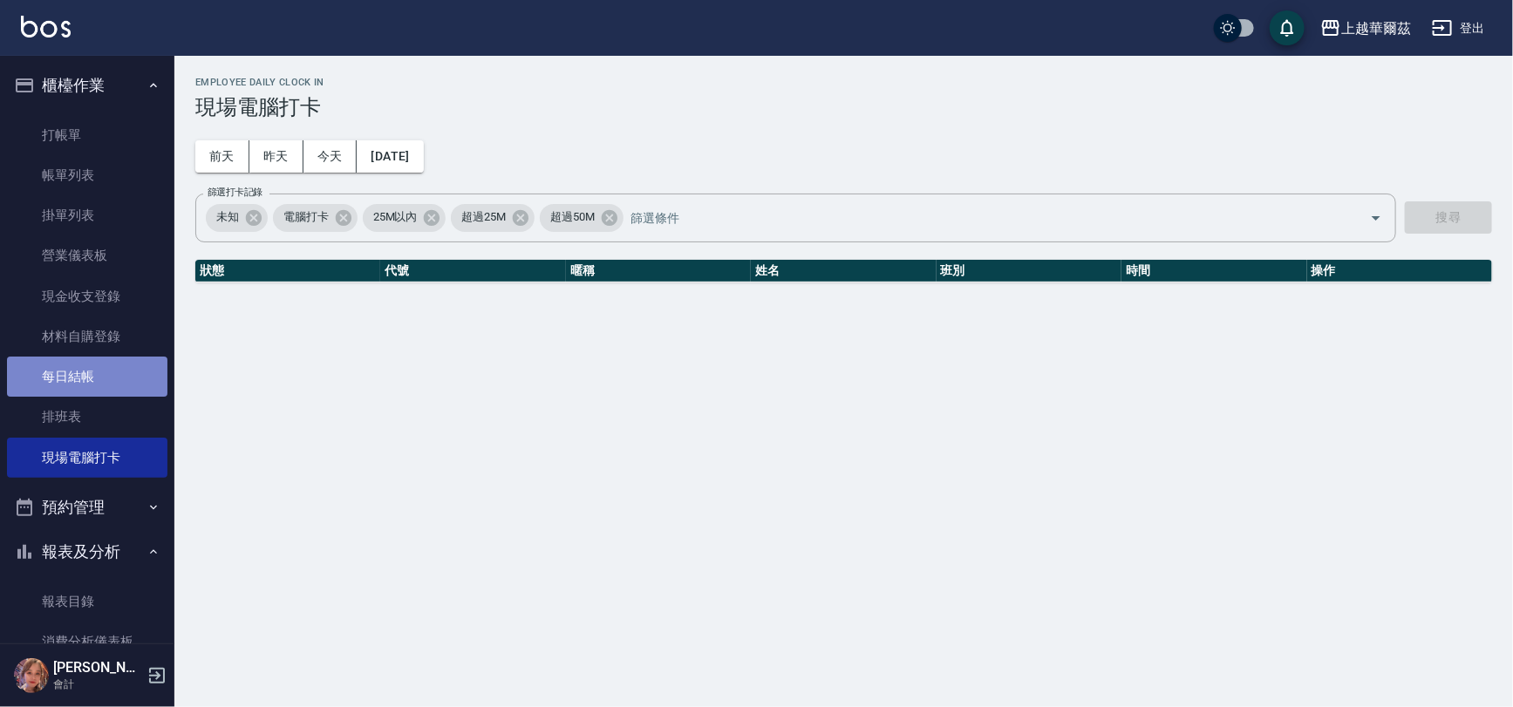
click at [99, 392] on link "每日結帳" at bounding box center [87, 377] width 160 height 40
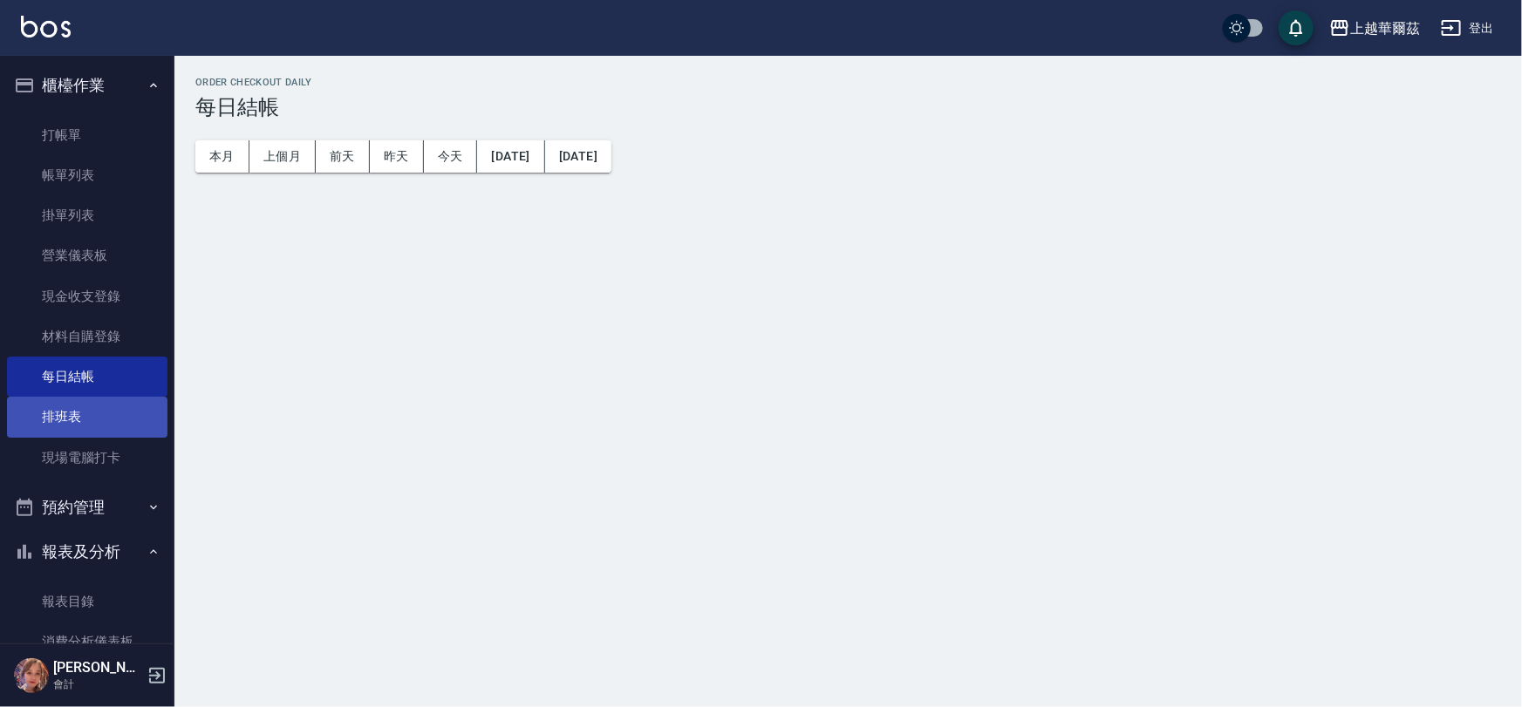
click at [102, 404] on link "排班表" at bounding box center [87, 417] width 160 height 40
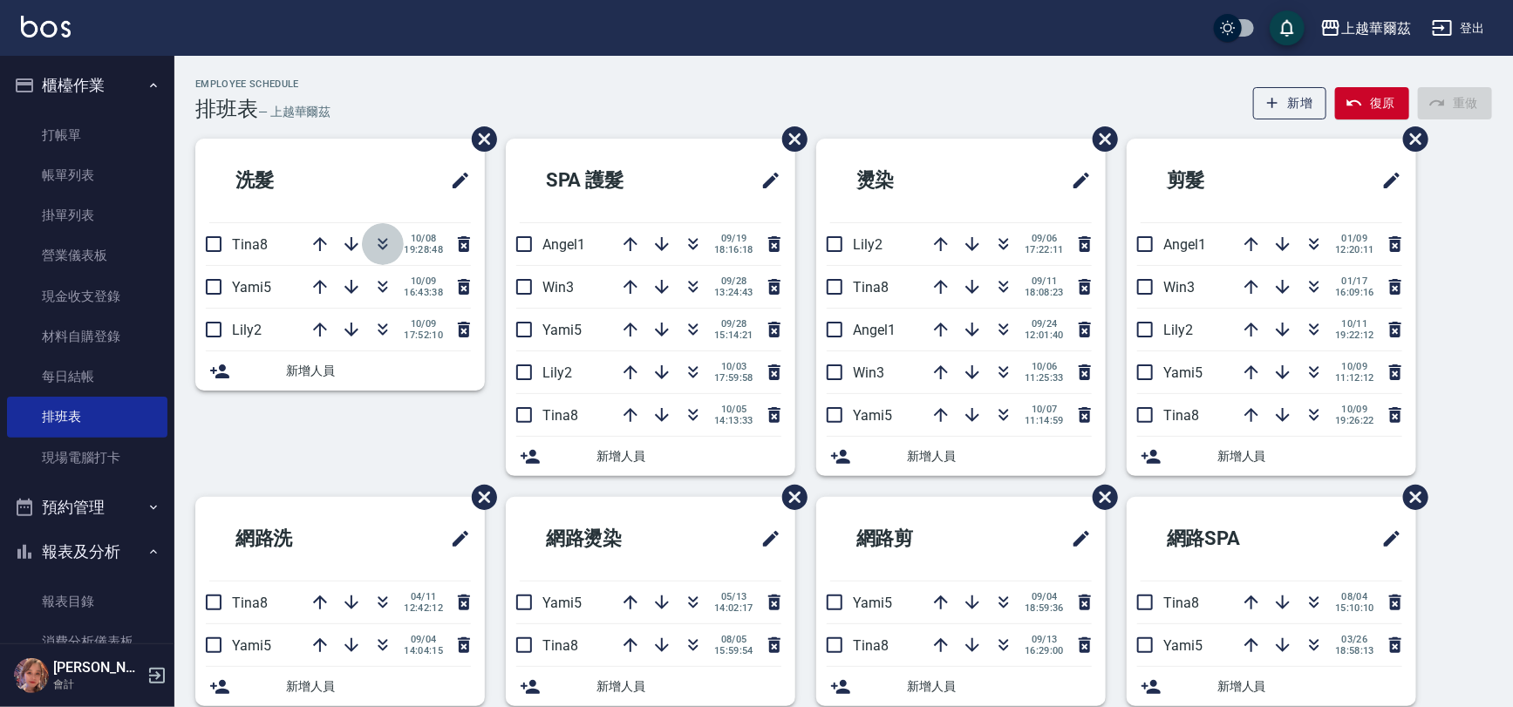
click at [383, 244] on icon "button" at bounding box center [382, 244] width 21 height 21
click at [98, 64] on button "櫃檯作業" at bounding box center [87, 85] width 160 height 45
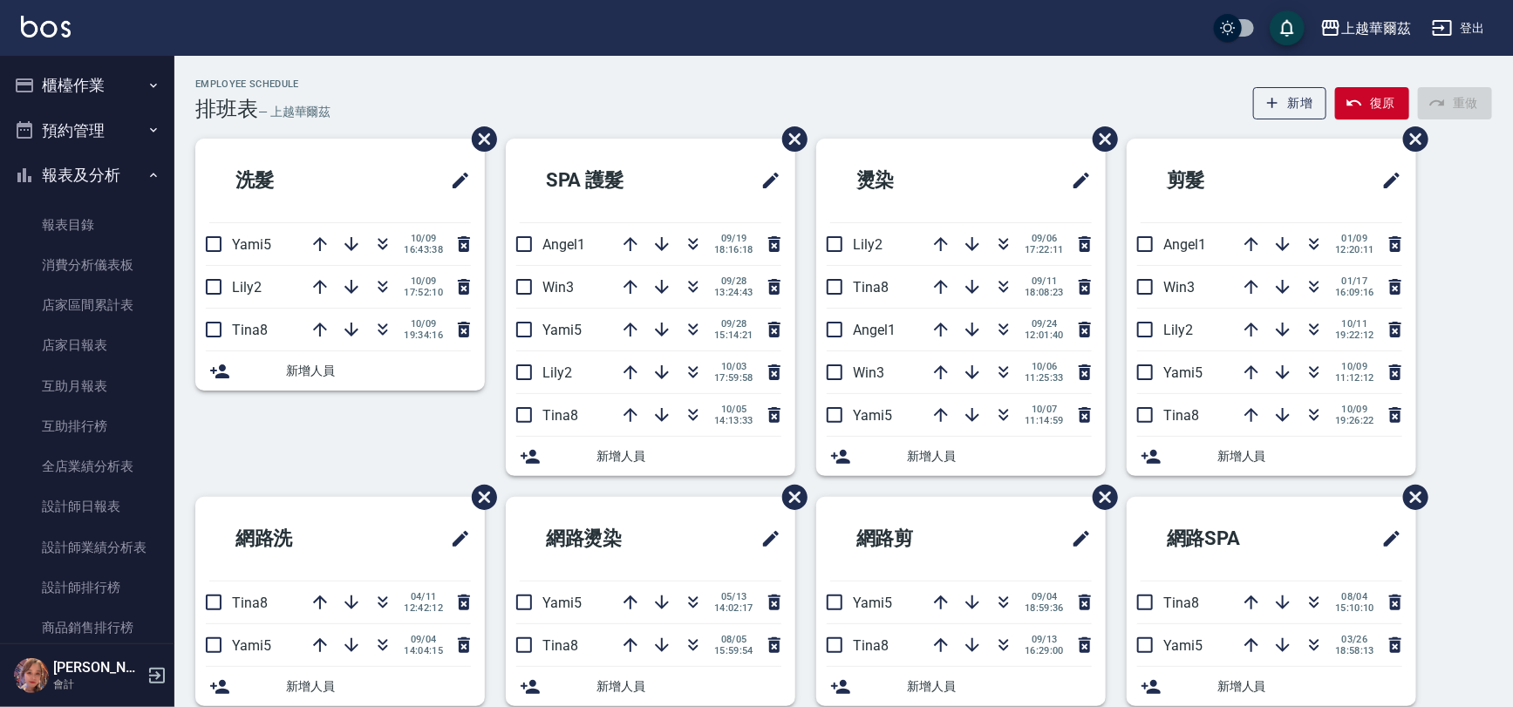
click at [112, 163] on button "報表及分析" at bounding box center [87, 175] width 160 height 45
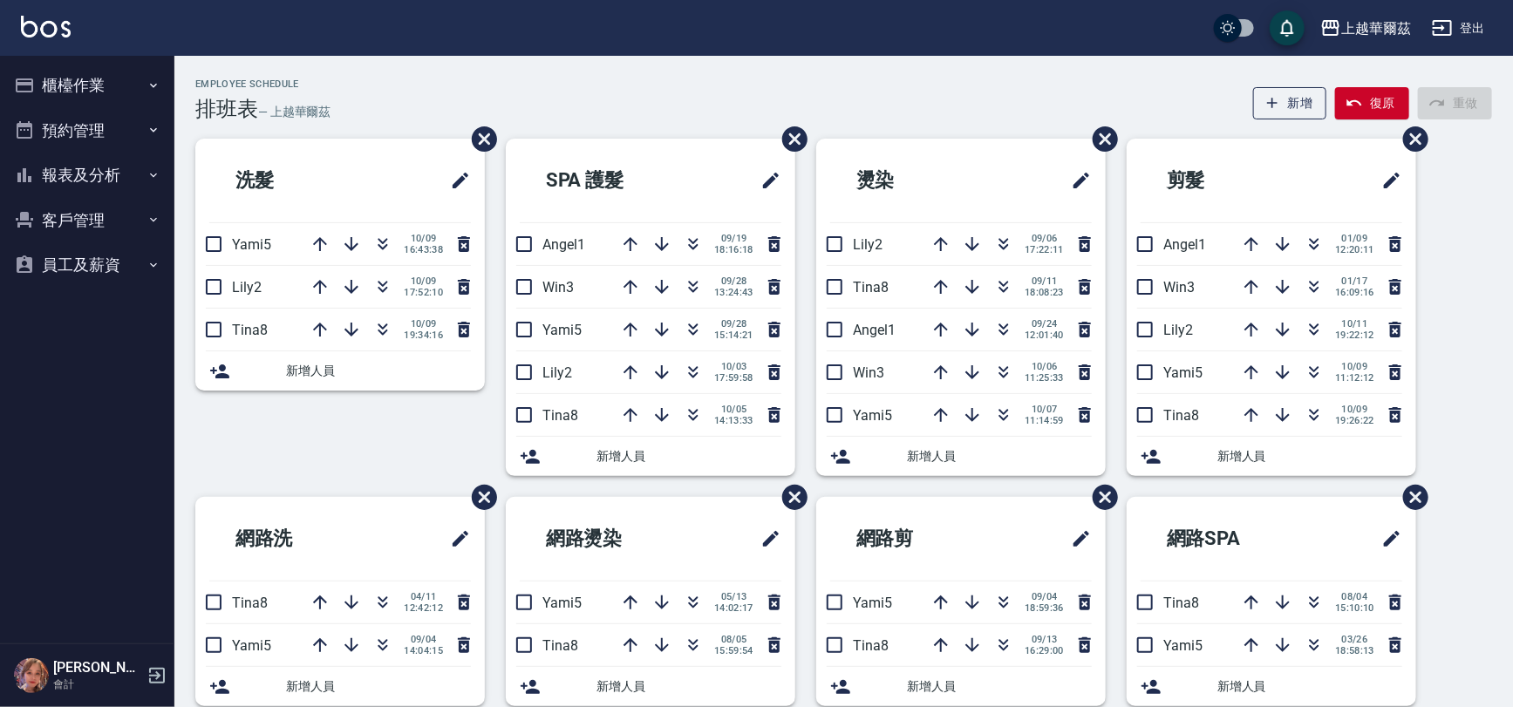
click at [104, 74] on button "櫃檯作業" at bounding box center [87, 85] width 160 height 45
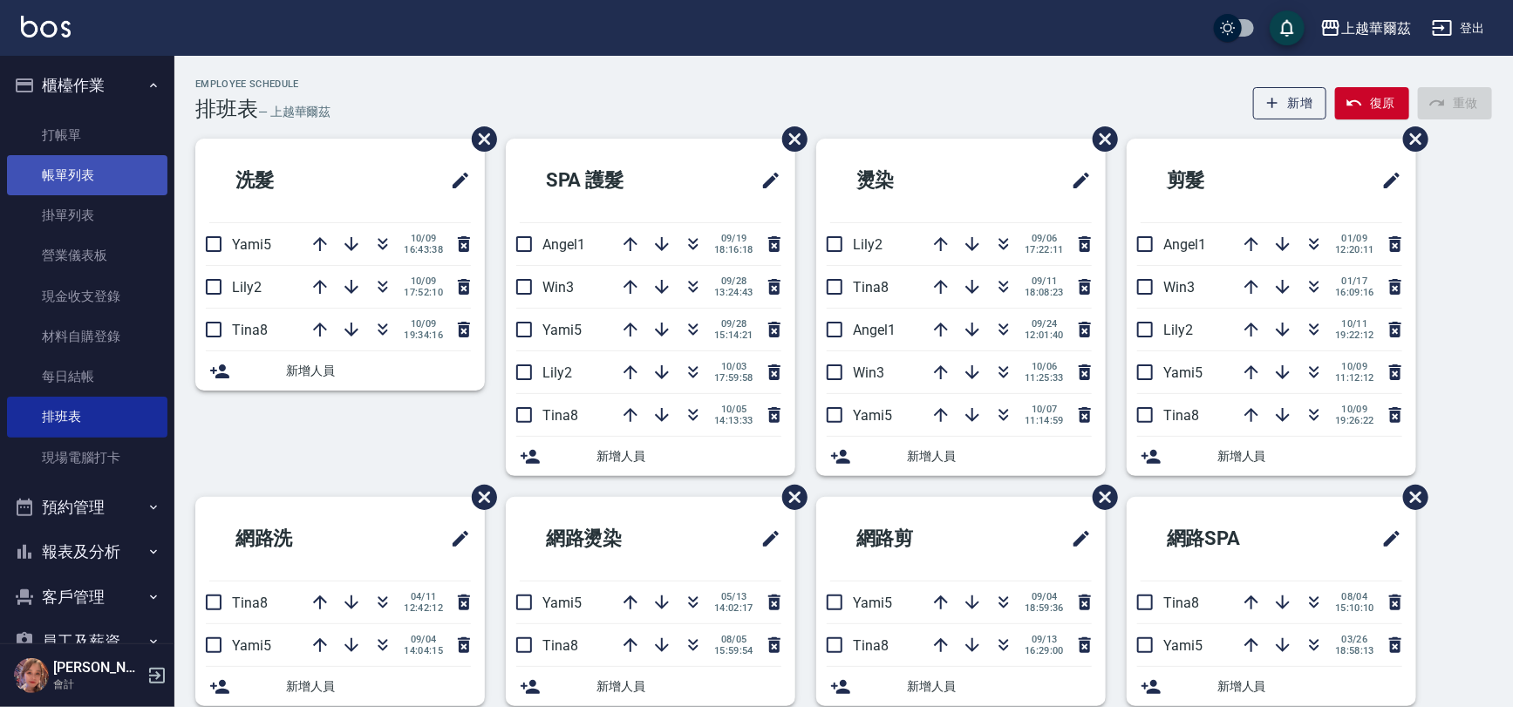
click at [104, 157] on link "帳單列表" at bounding box center [87, 175] width 160 height 40
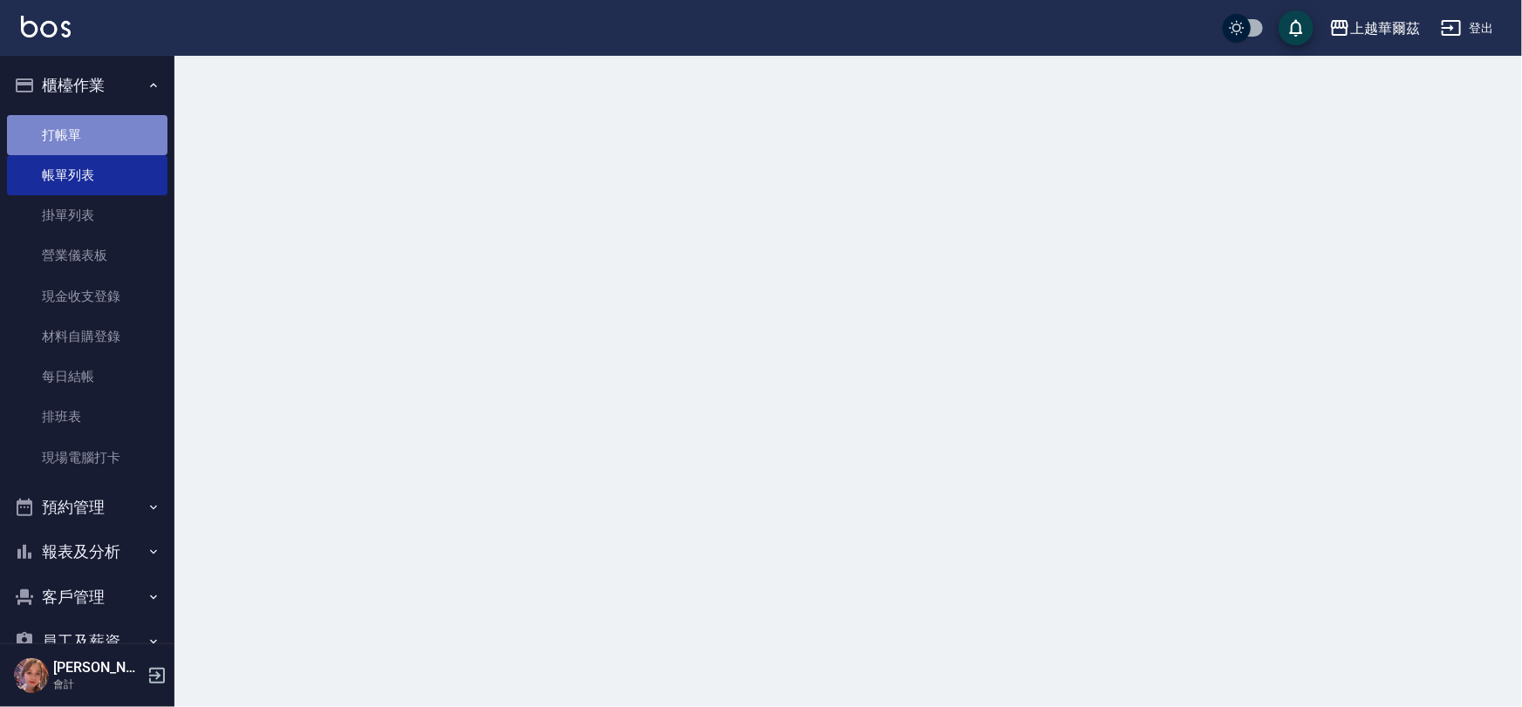
click at [99, 139] on link "打帳單" at bounding box center [87, 135] width 160 height 40
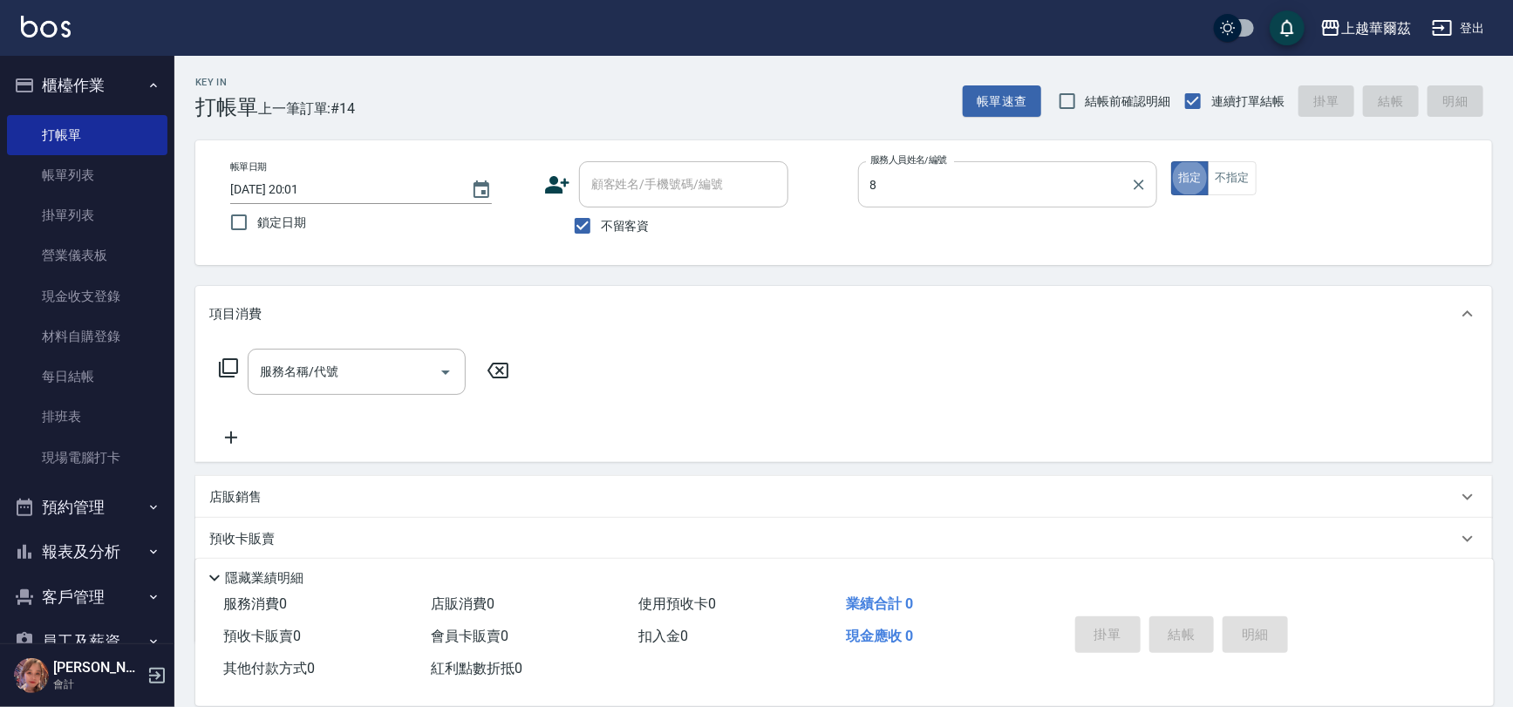
type input "[PERSON_NAME]-8"
type button "true"
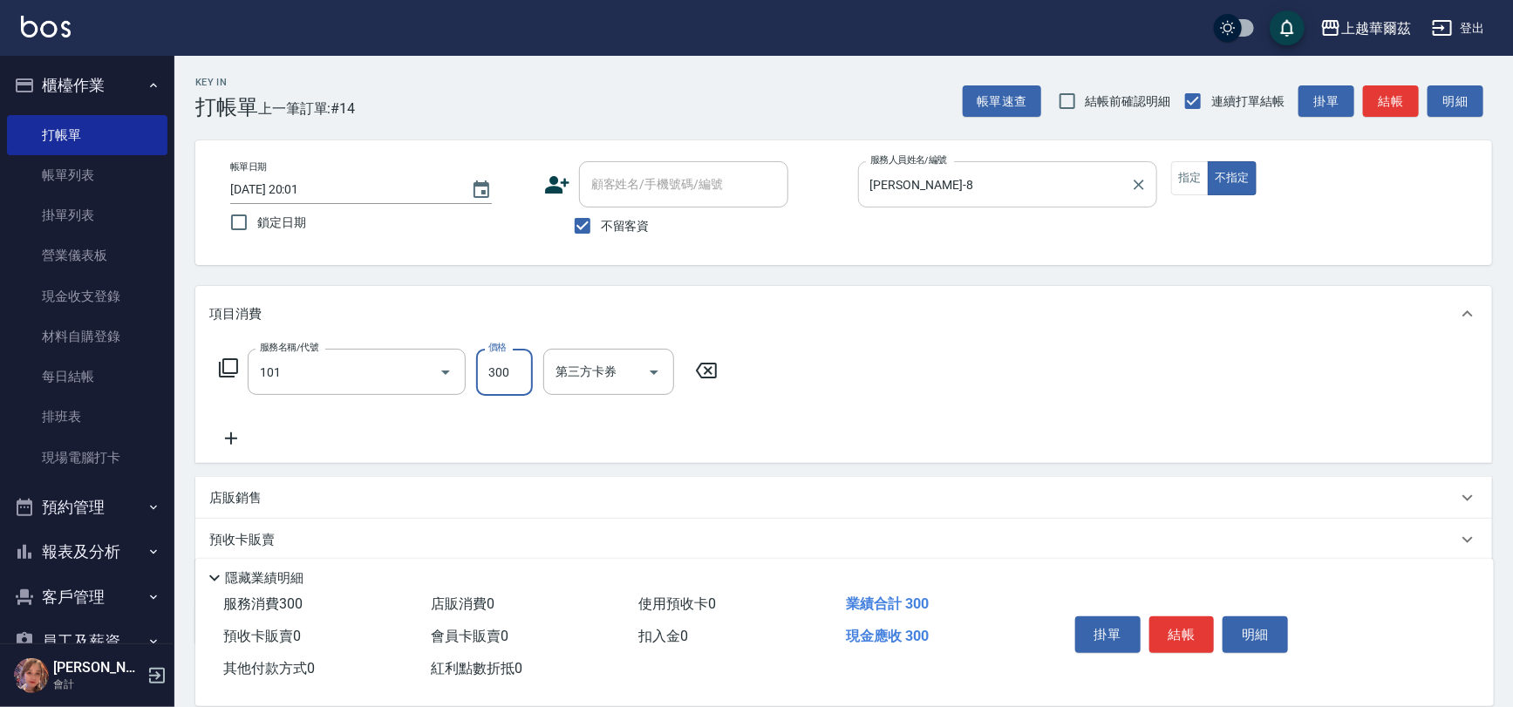
type input "洗髮300(101)"
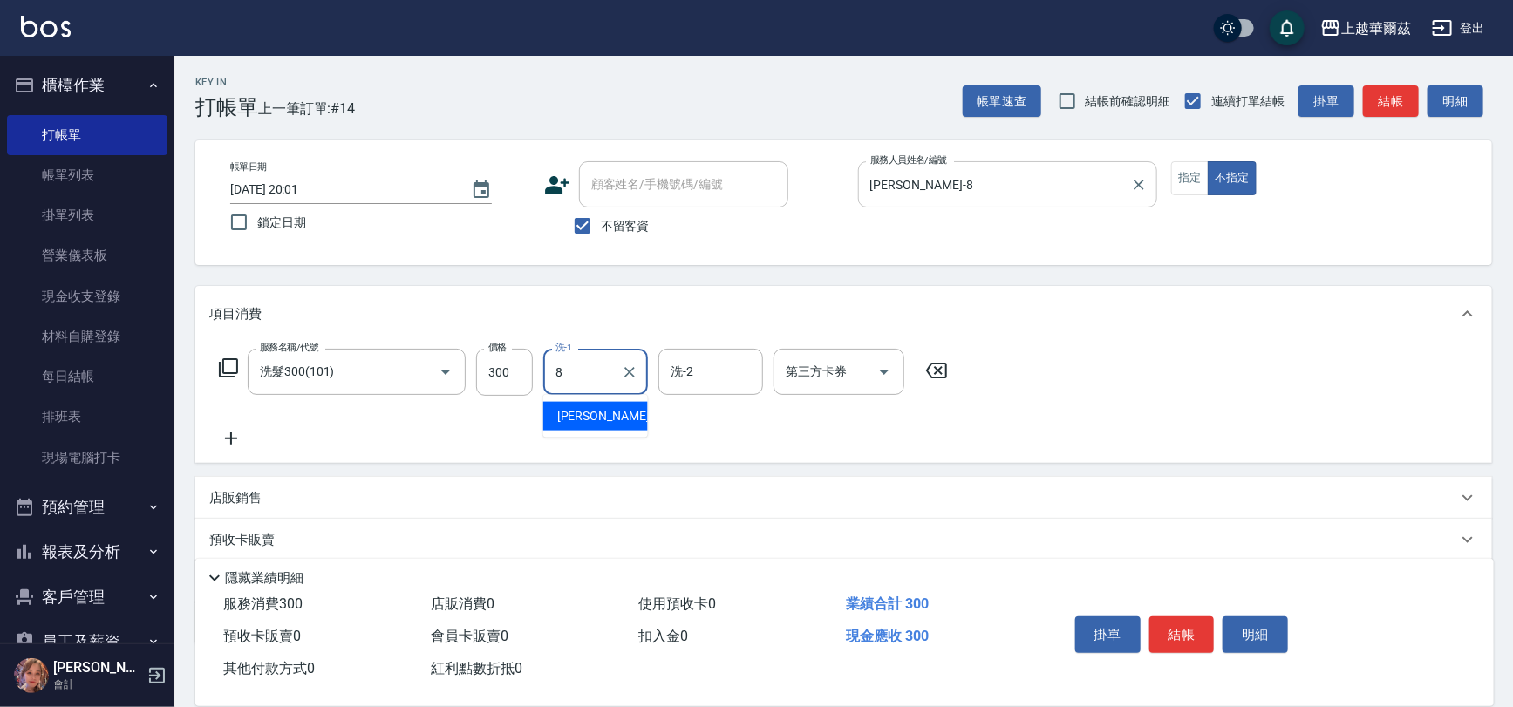
type input "[PERSON_NAME]-8"
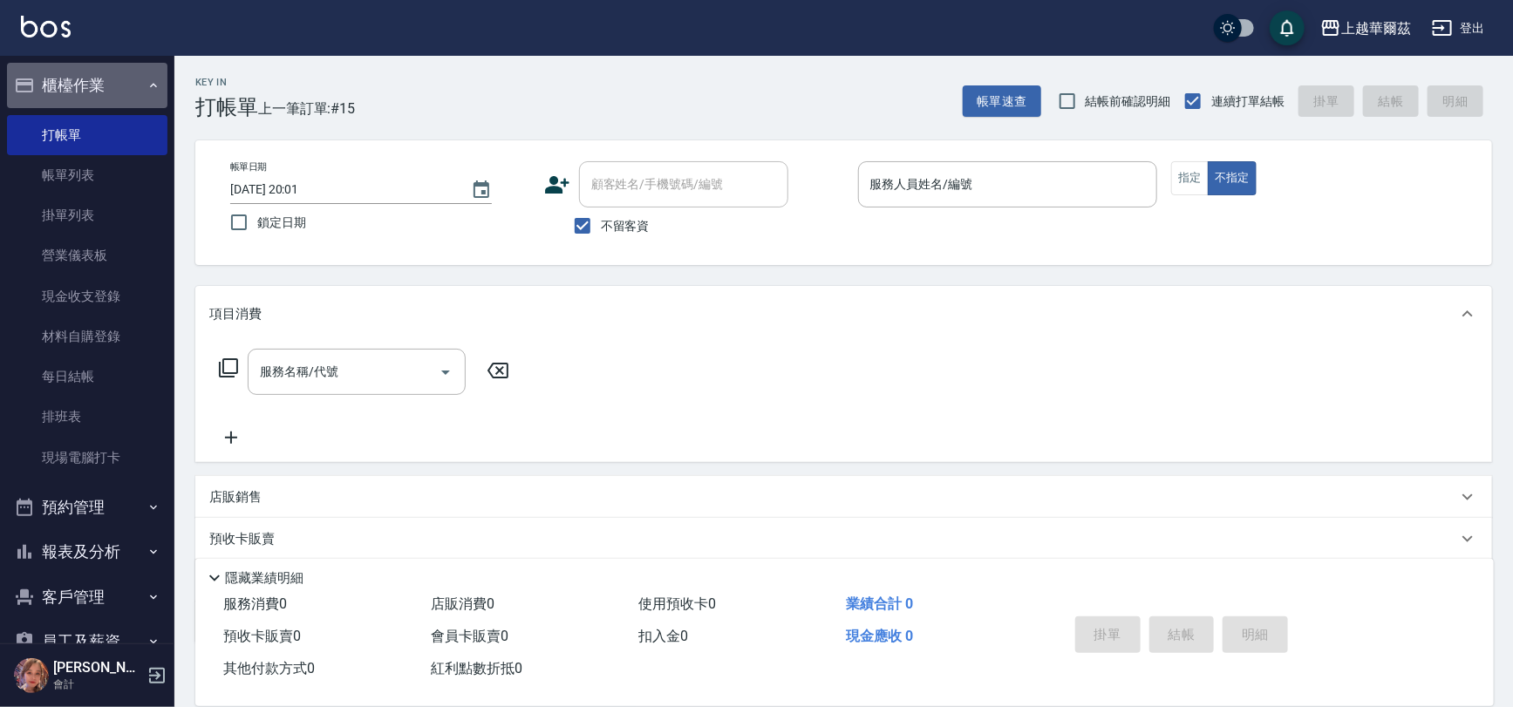
click at [91, 87] on button "櫃檯作業" at bounding box center [87, 85] width 160 height 45
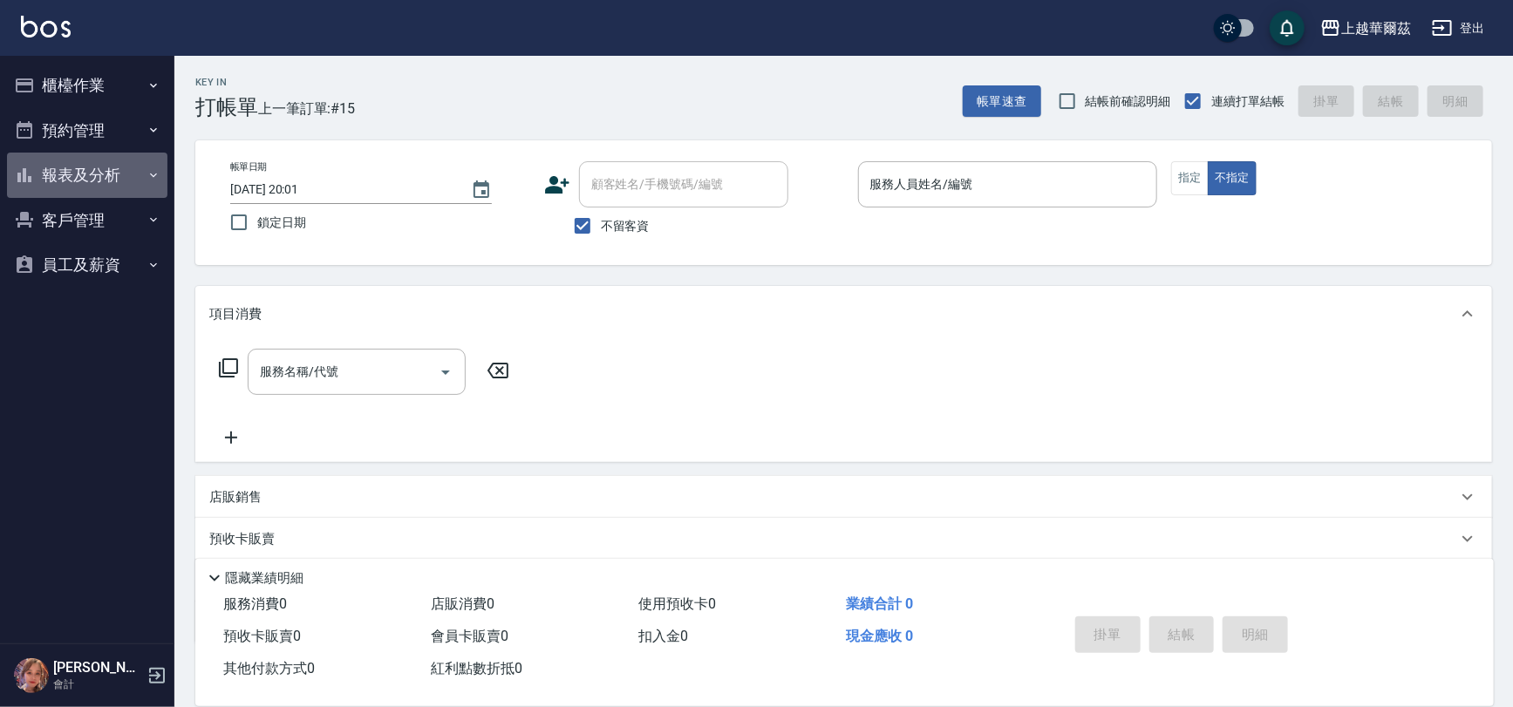
click at [91, 182] on button "報表及分析" at bounding box center [87, 175] width 160 height 45
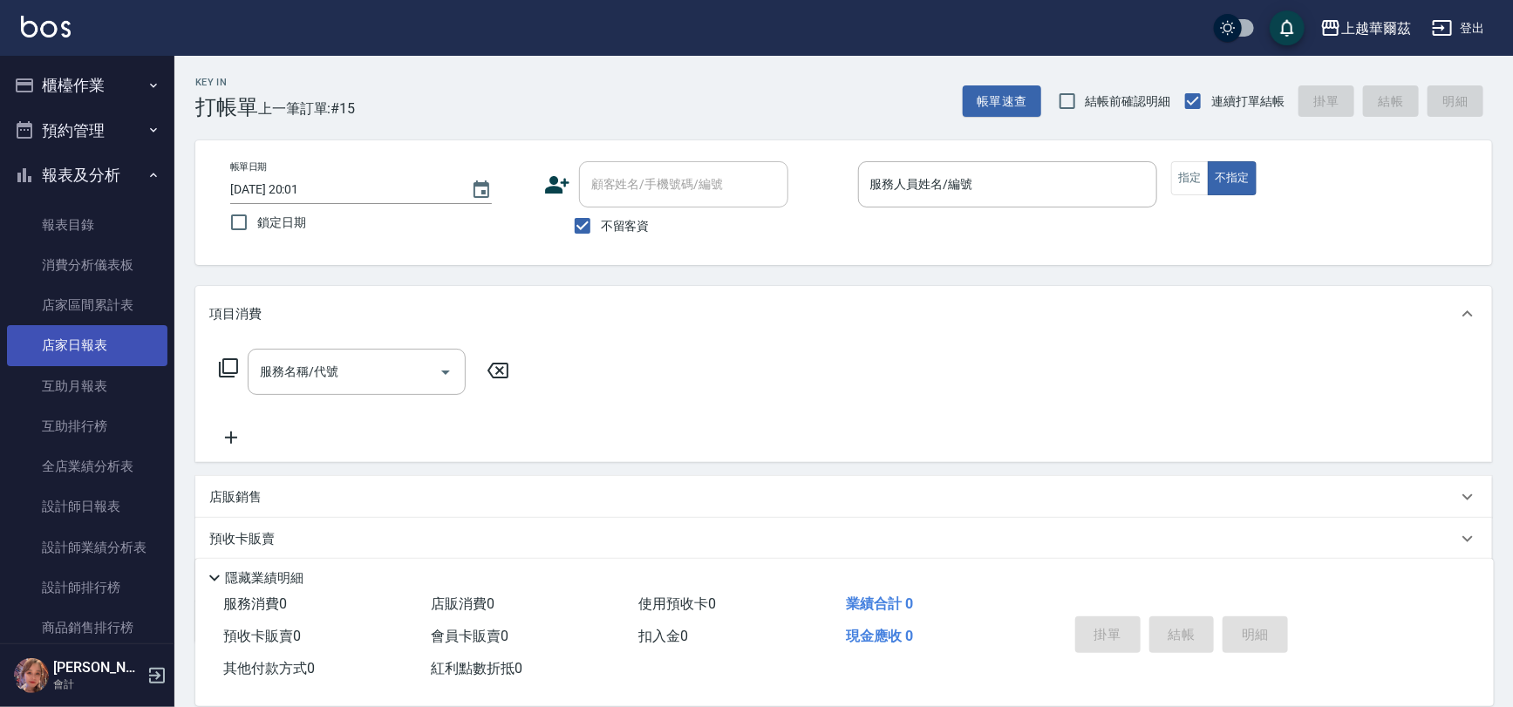
click at [122, 337] on link "店家日報表" at bounding box center [87, 345] width 160 height 40
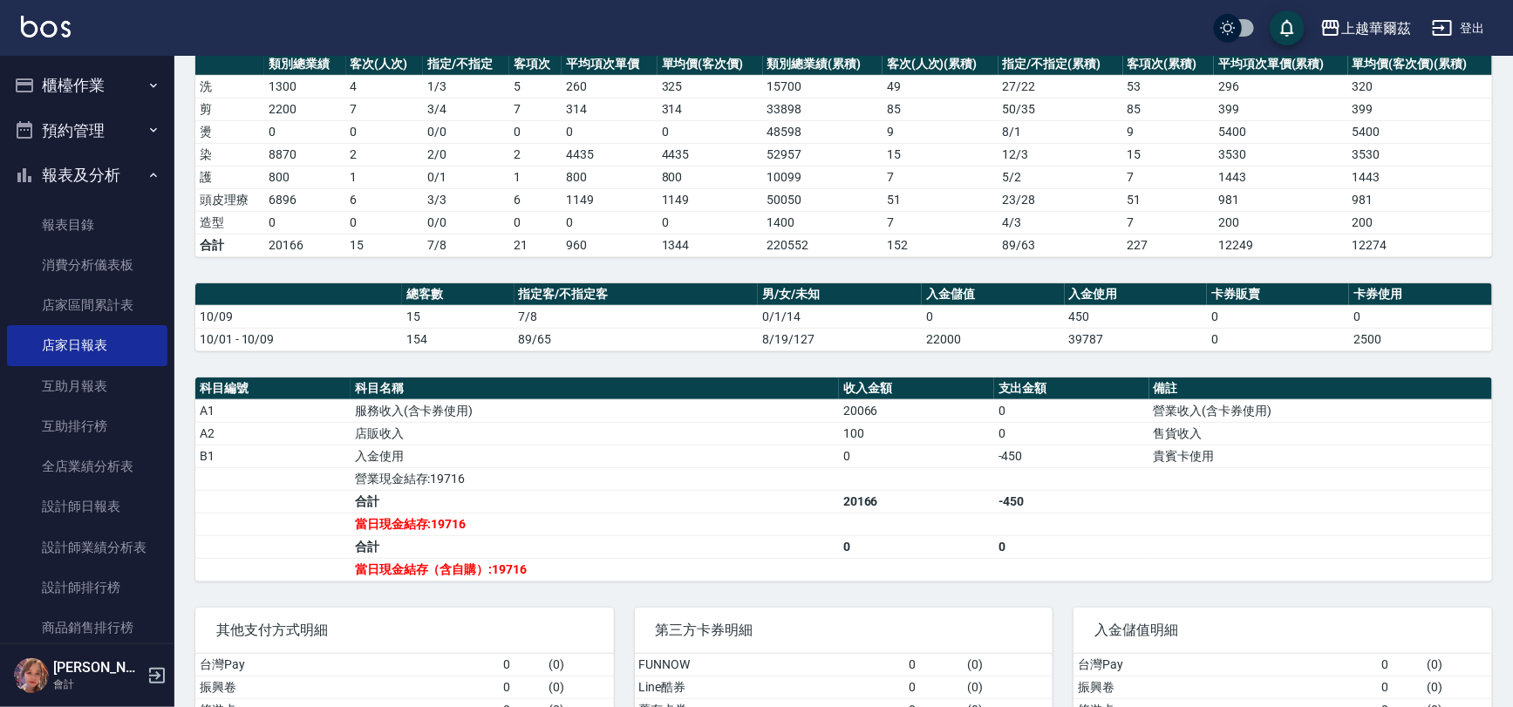
scroll to position [314, 0]
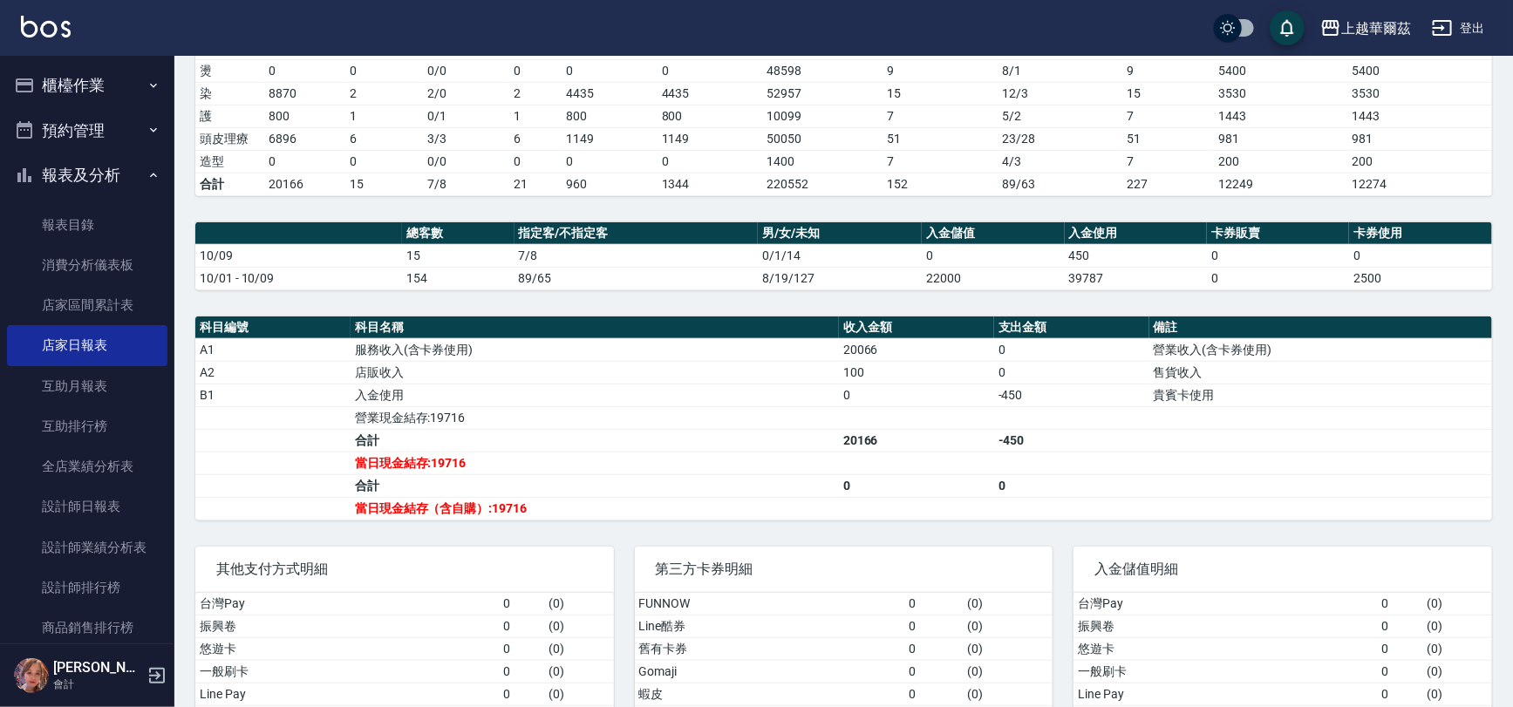
click at [96, 181] on button "報表及分析" at bounding box center [87, 175] width 160 height 45
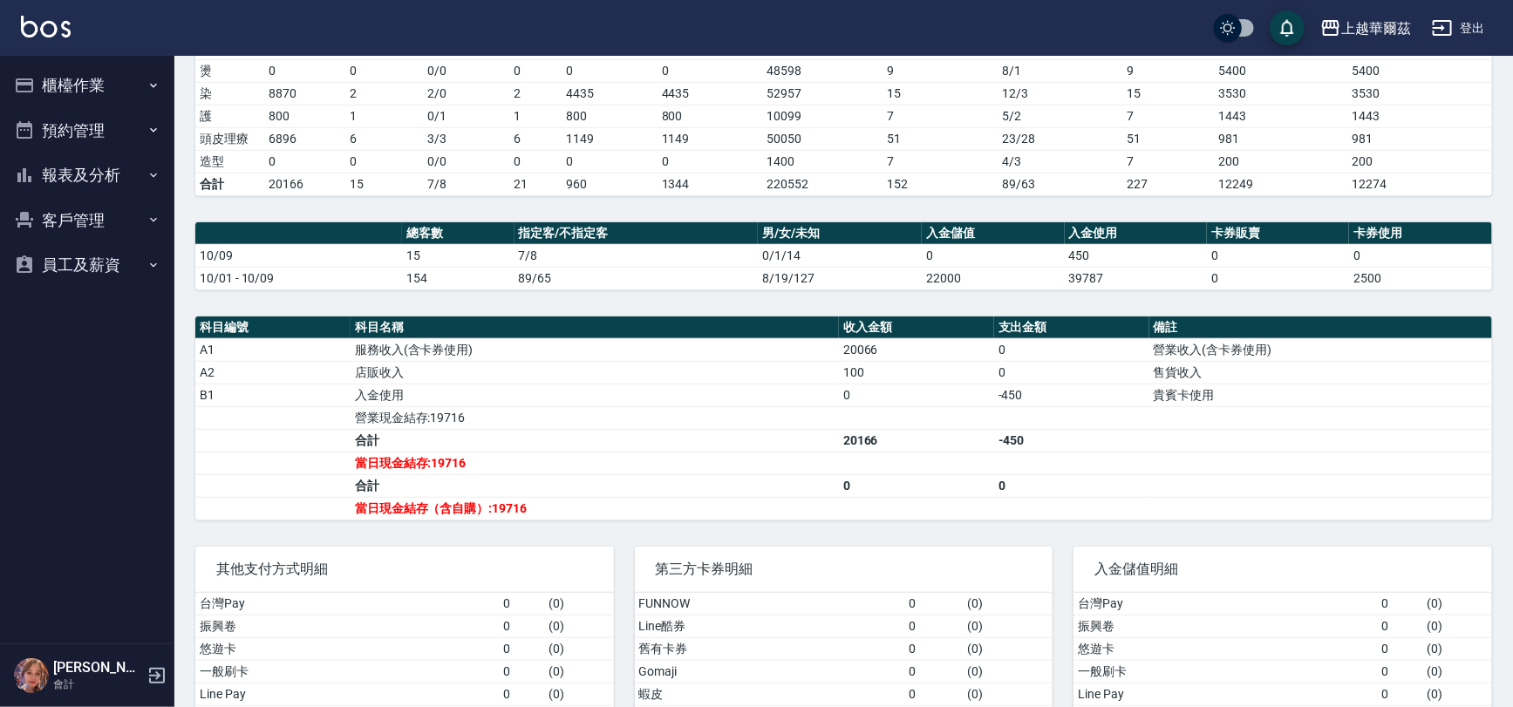
click at [87, 73] on button "櫃檯作業" at bounding box center [87, 85] width 160 height 45
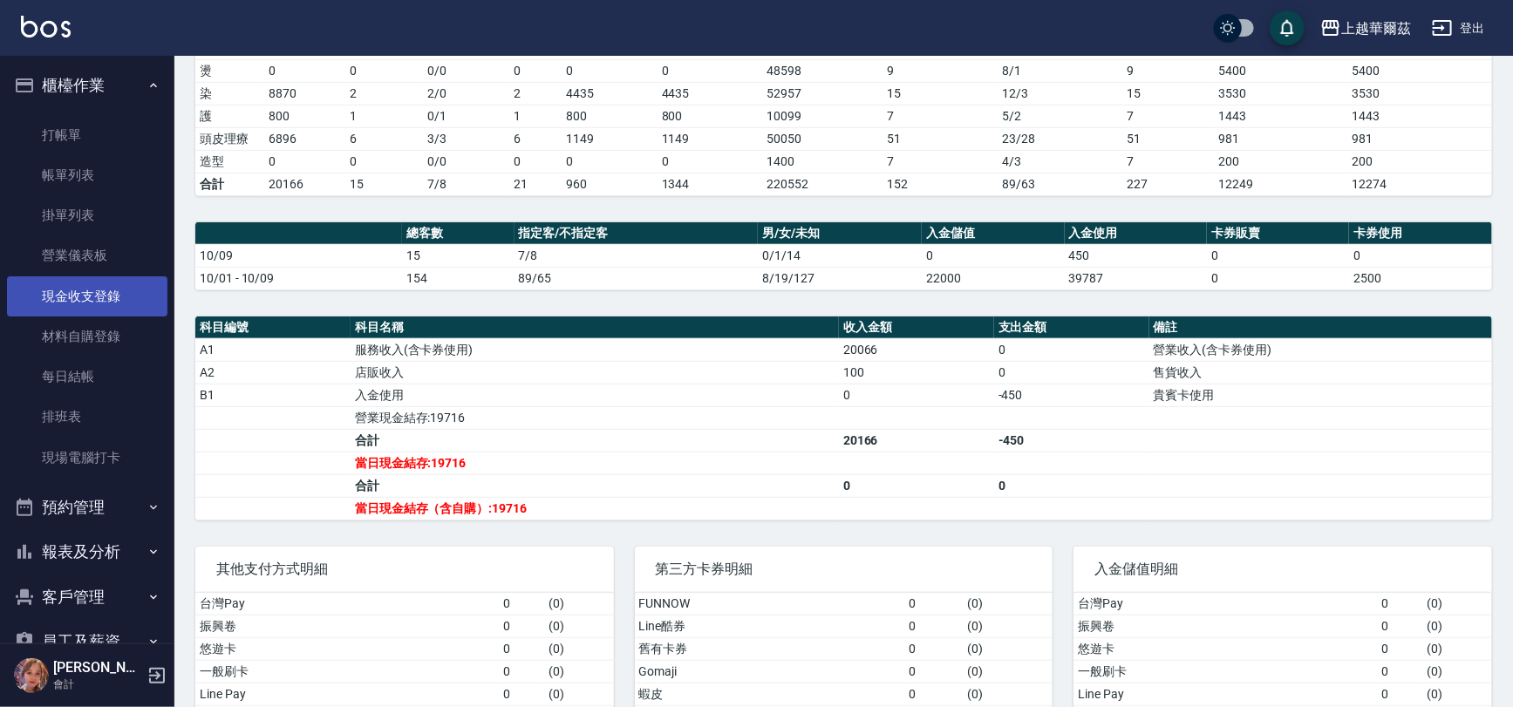
click at [113, 293] on link "現金收支登錄" at bounding box center [87, 296] width 160 height 40
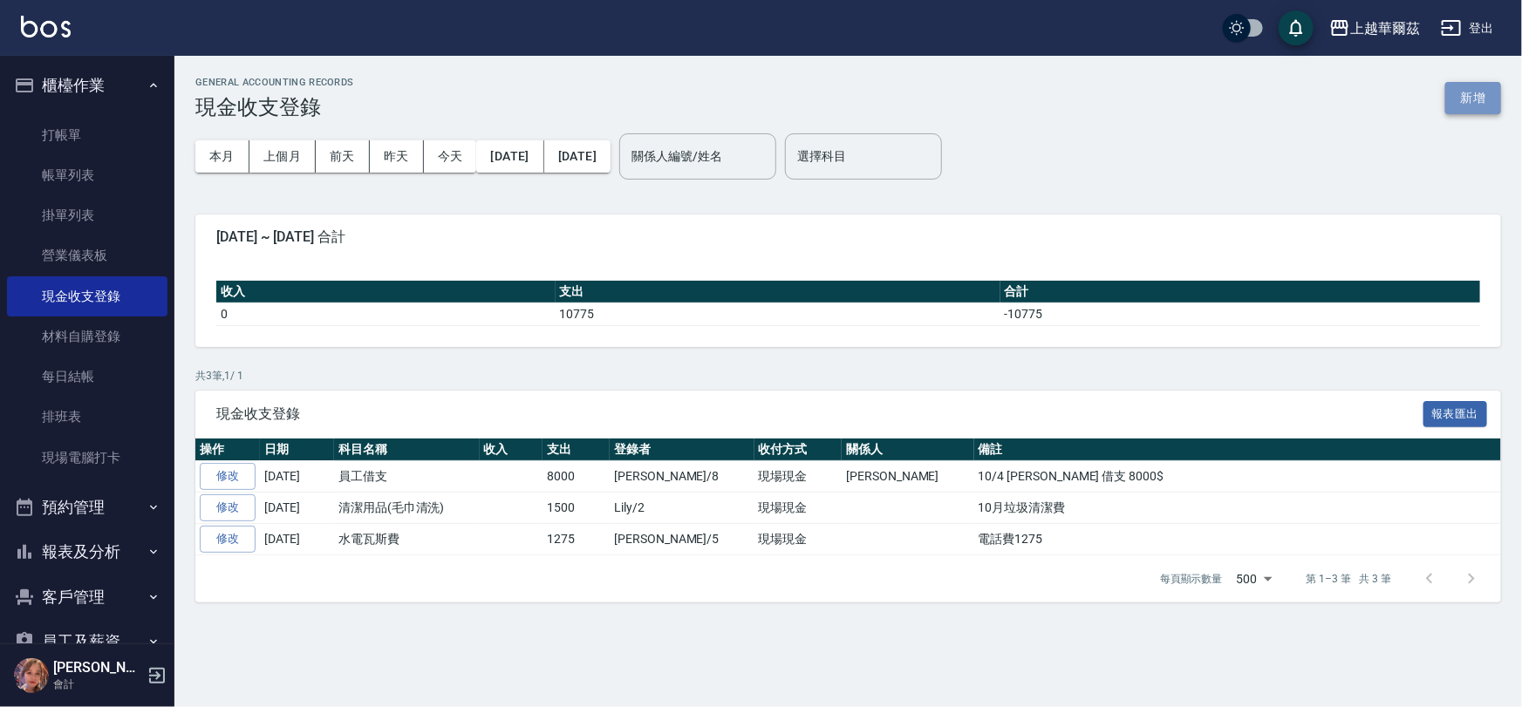
click at [1477, 87] on button "新增" at bounding box center [1473, 98] width 56 height 32
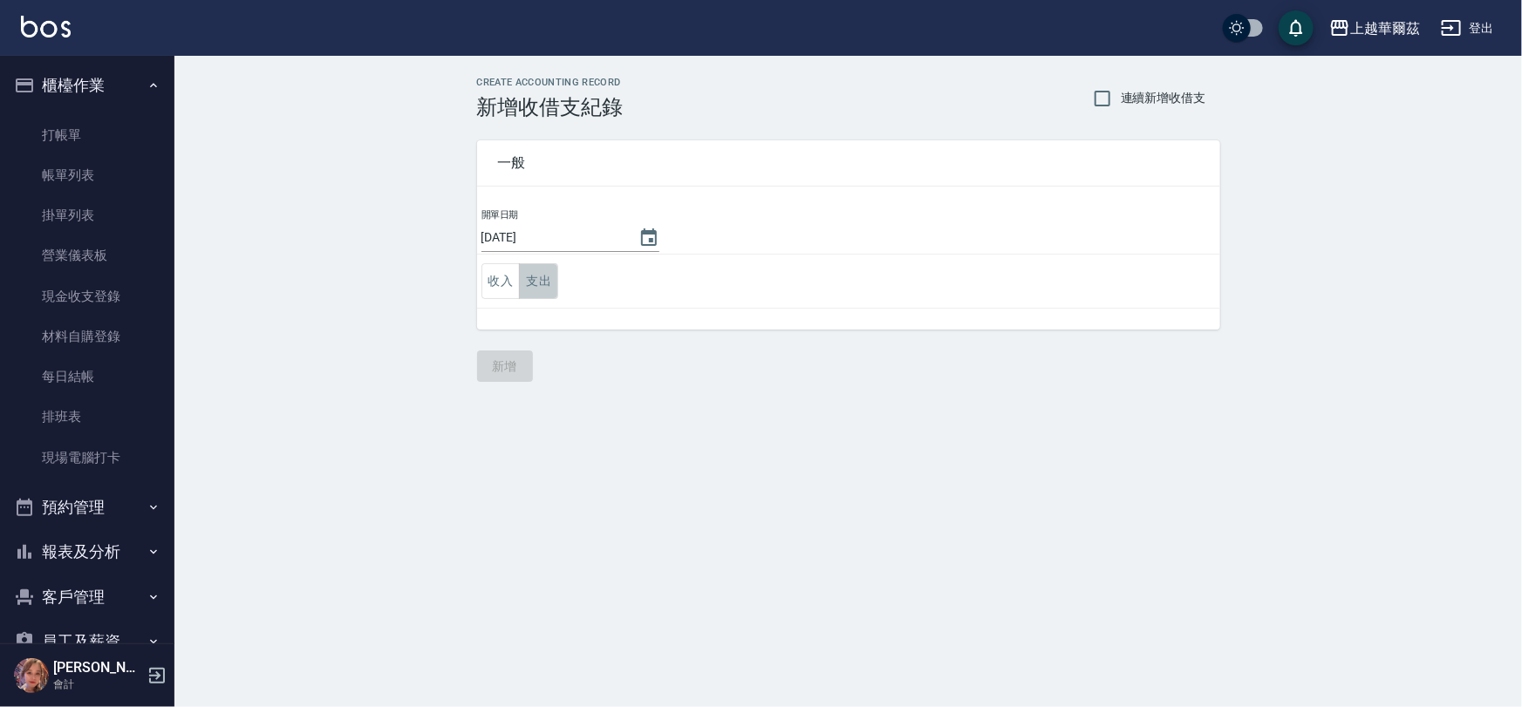
click at [549, 279] on button "支出" at bounding box center [538, 281] width 39 height 36
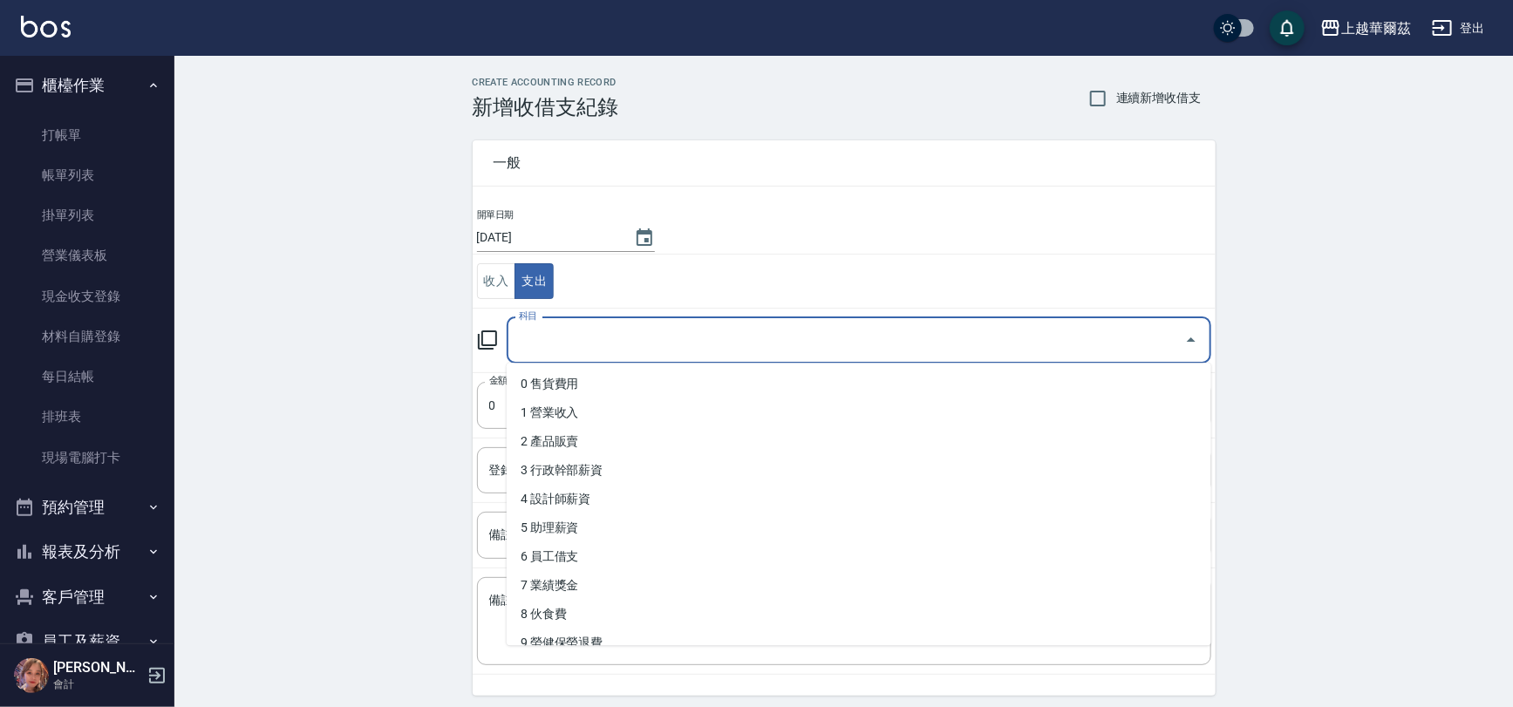
click at [561, 333] on input "科目" at bounding box center [845, 340] width 663 height 31
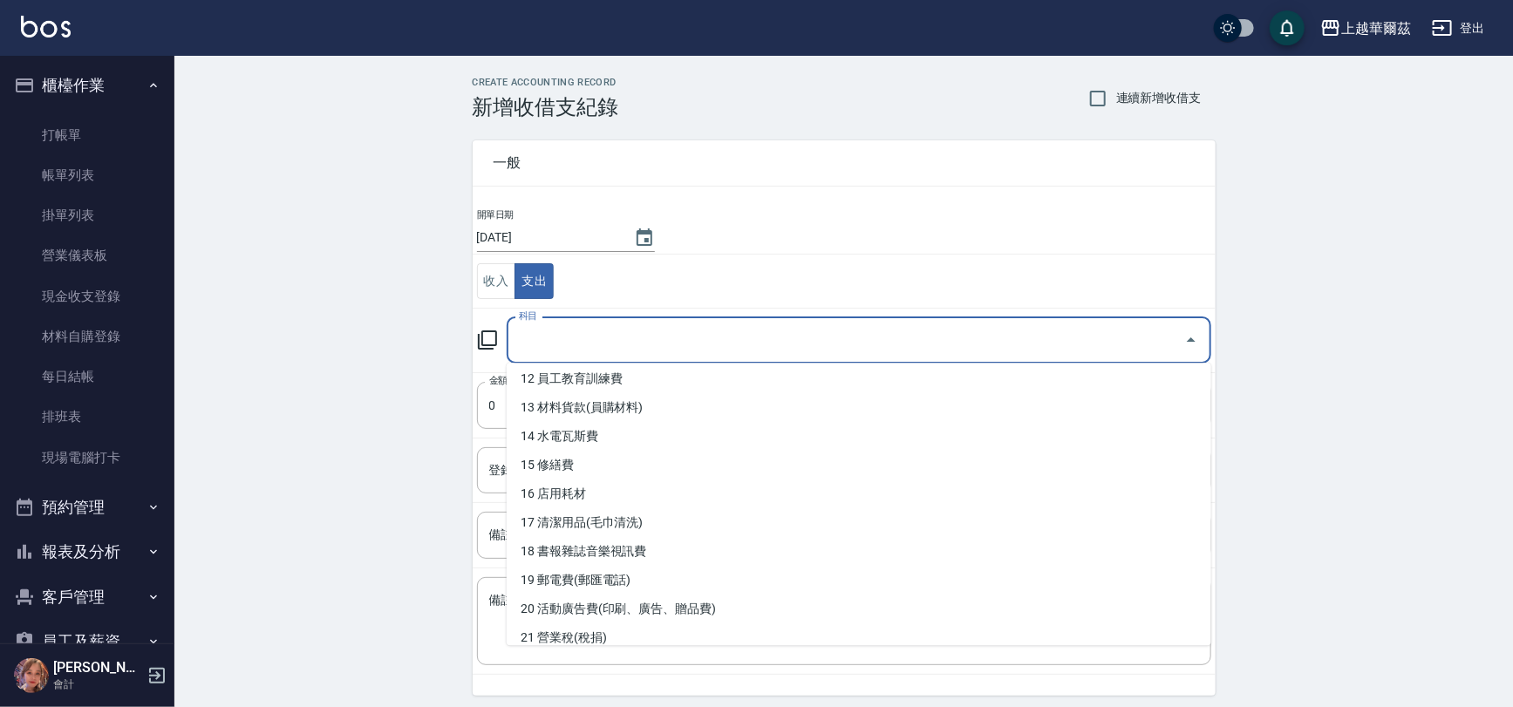
scroll to position [387, 0]
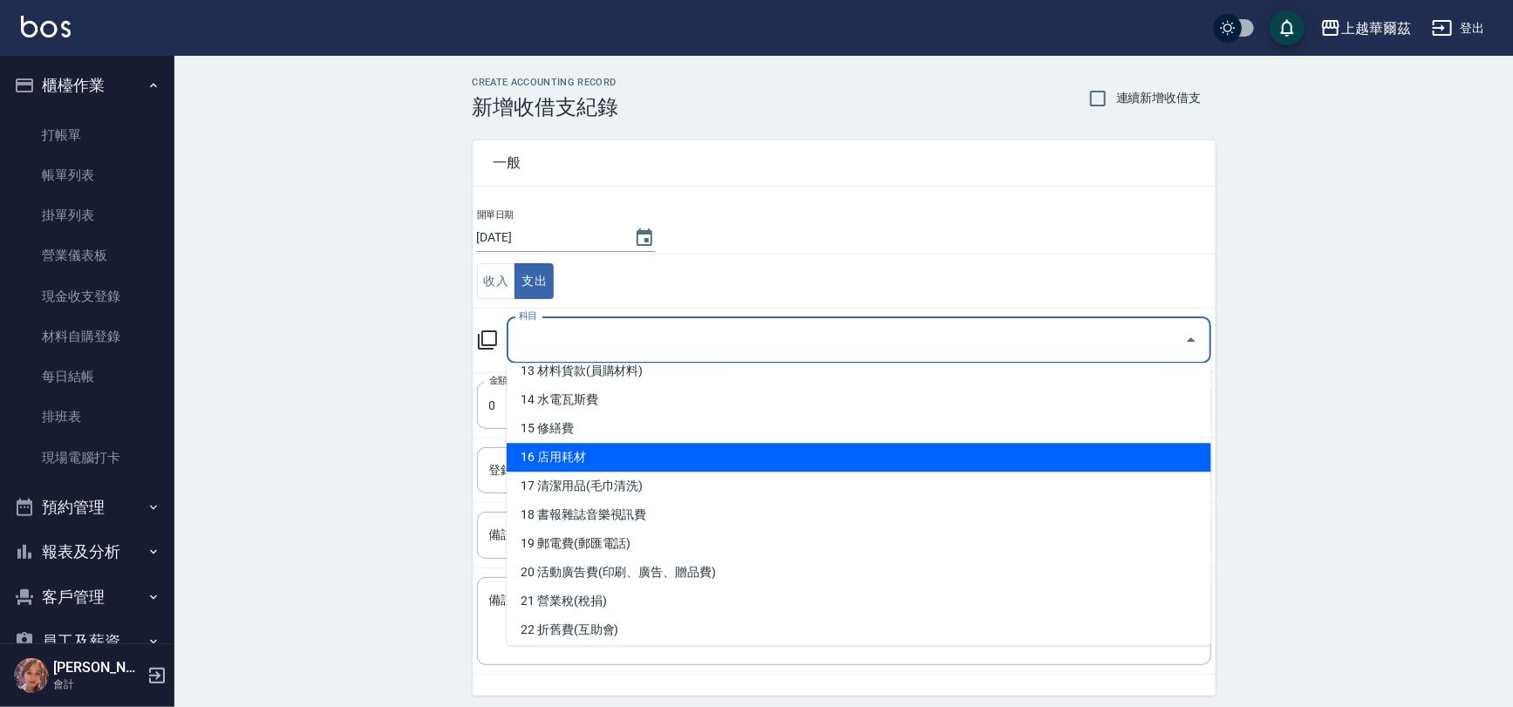
click at [628, 447] on li "16 店用耗材" at bounding box center [859, 457] width 705 height 29
type input "16 店用耗材"
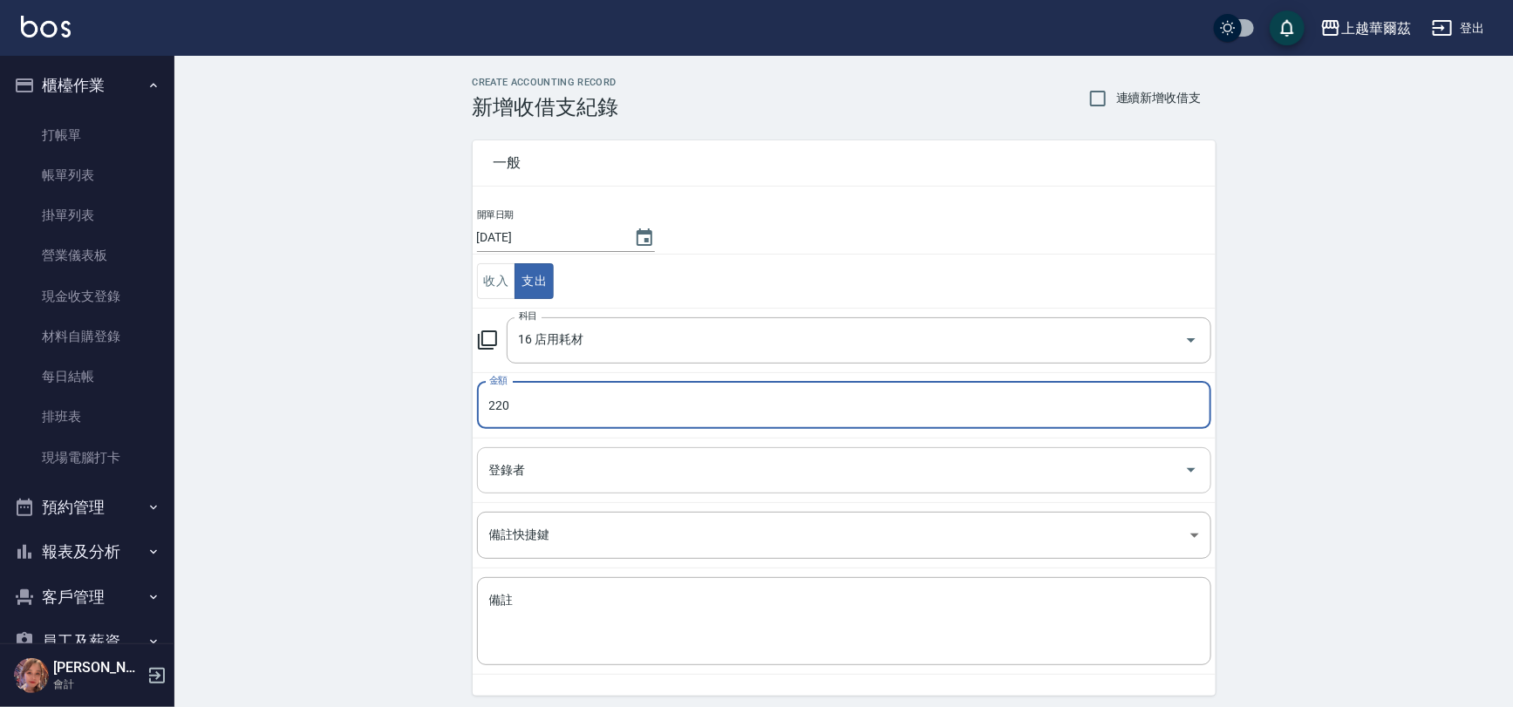
click at [525, 489] on div "登錄者" at bounding box center [844, 470] width 734 height 46
type input "220"
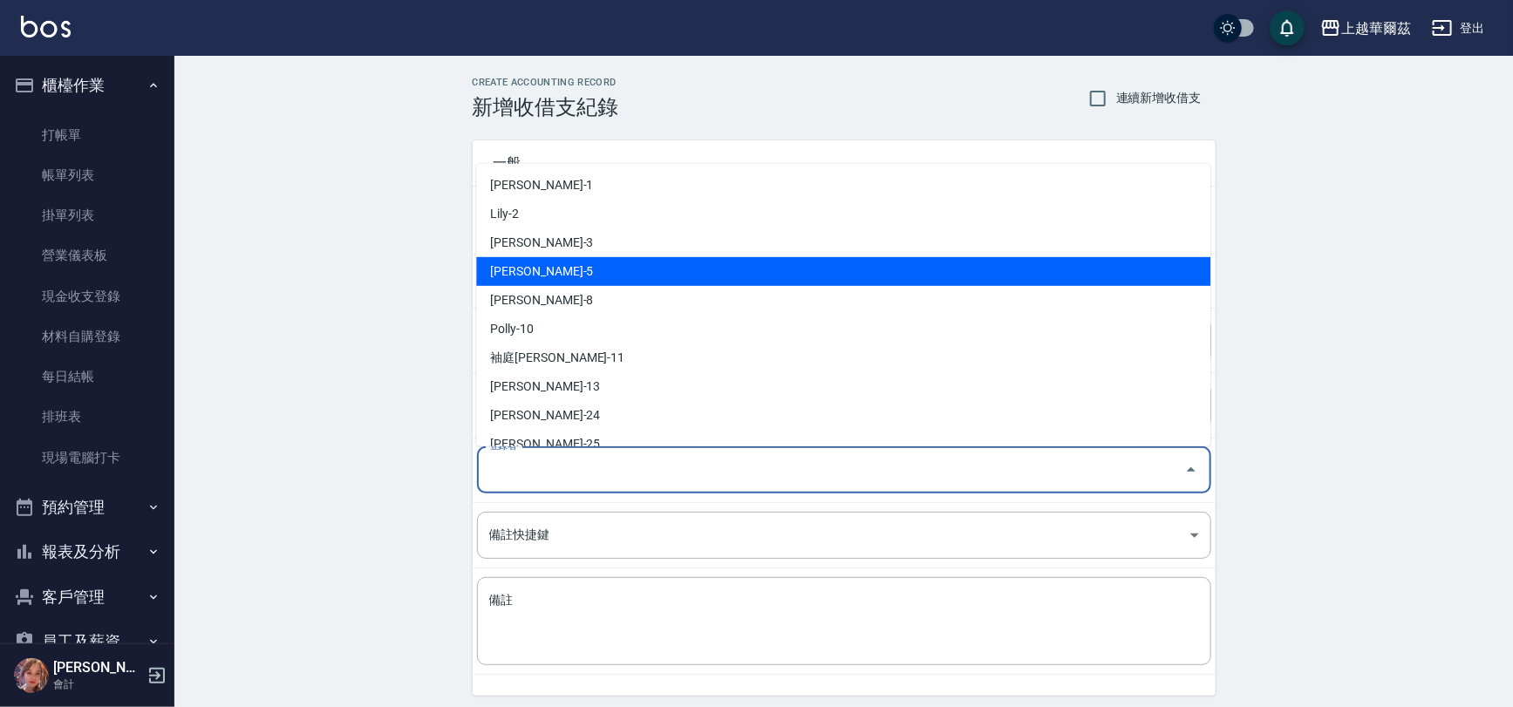
click at [582, 271] on li "[PERSON_NAME]-5" at bounding box center [843, 271] width 734 height 29
type input "[PERSON_NAME]-5"
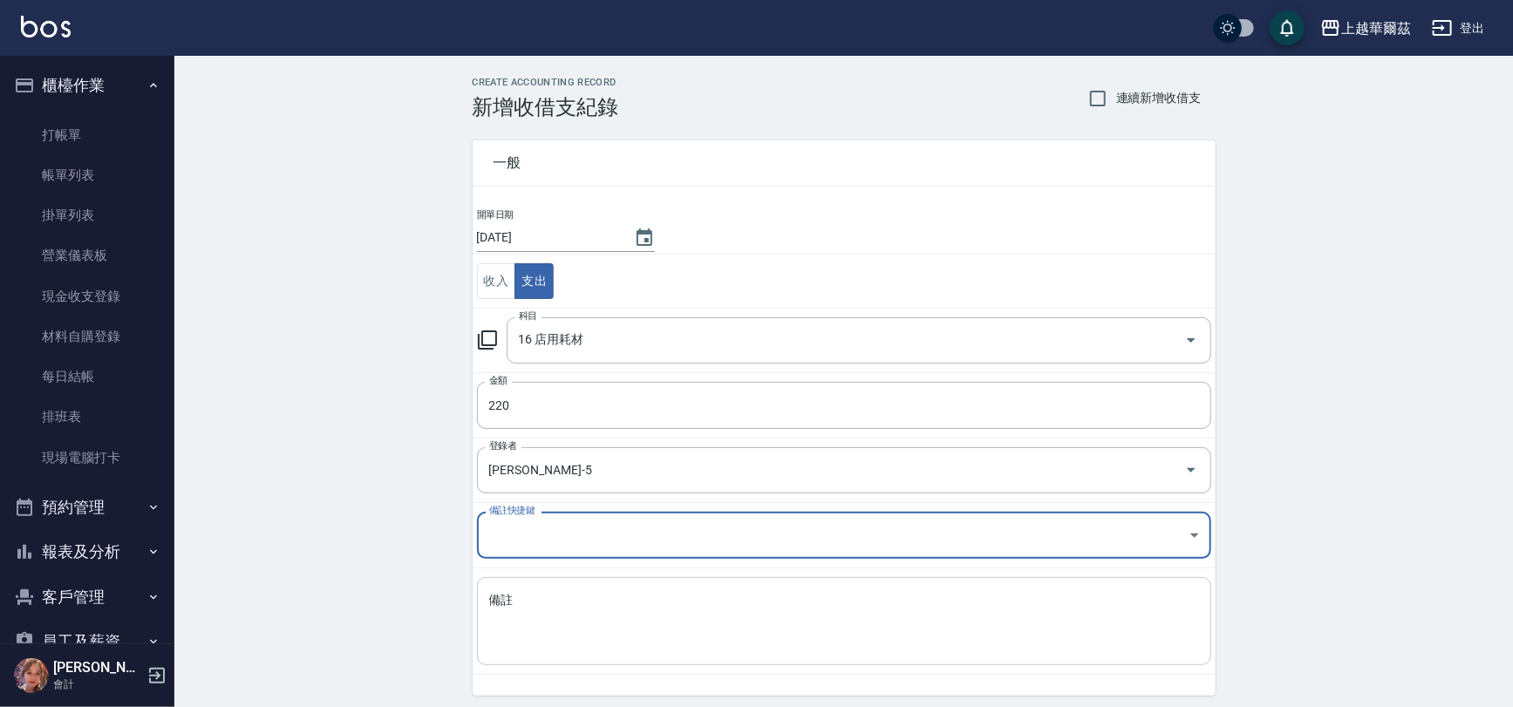
click at [574, 611] on textarea "備註" at bounding box center [844, 621] width 710 height 59
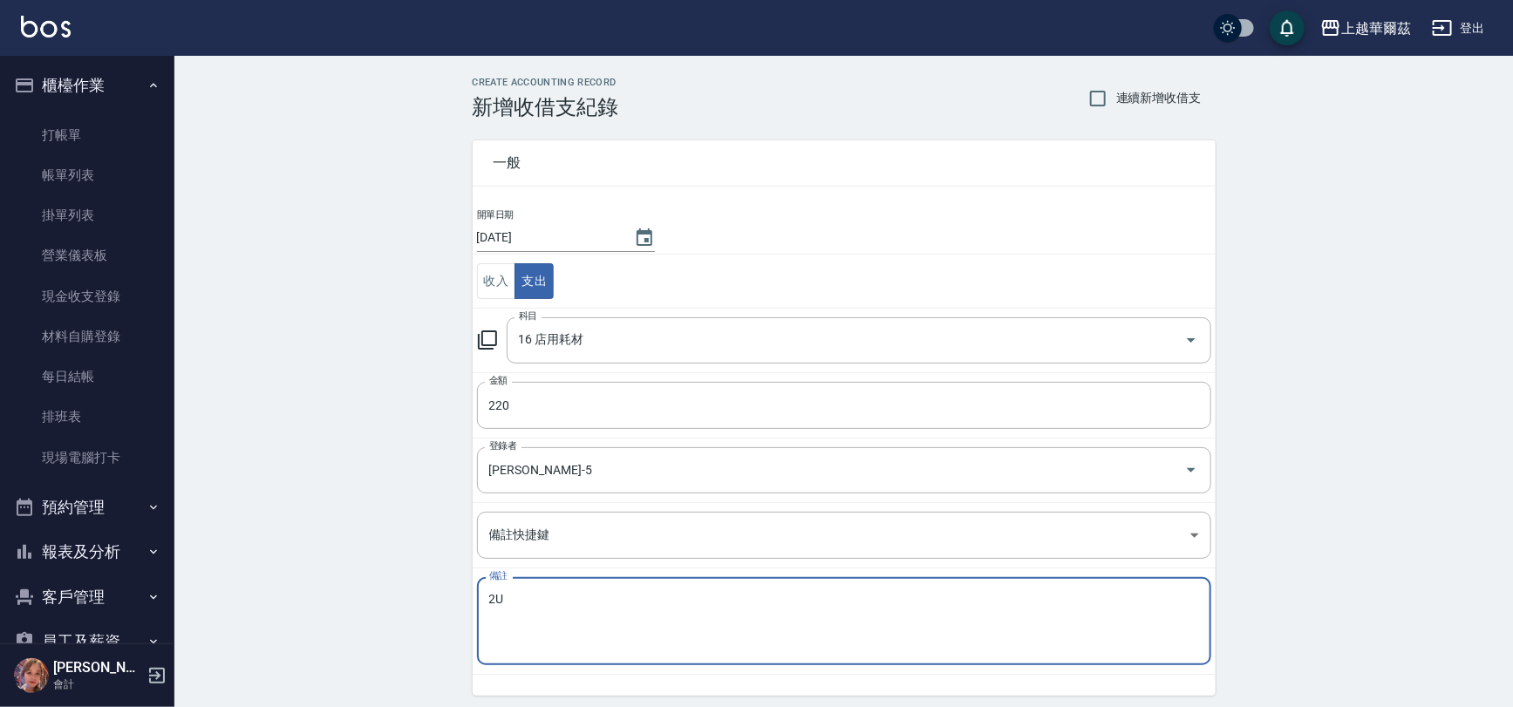
type textarea "2"
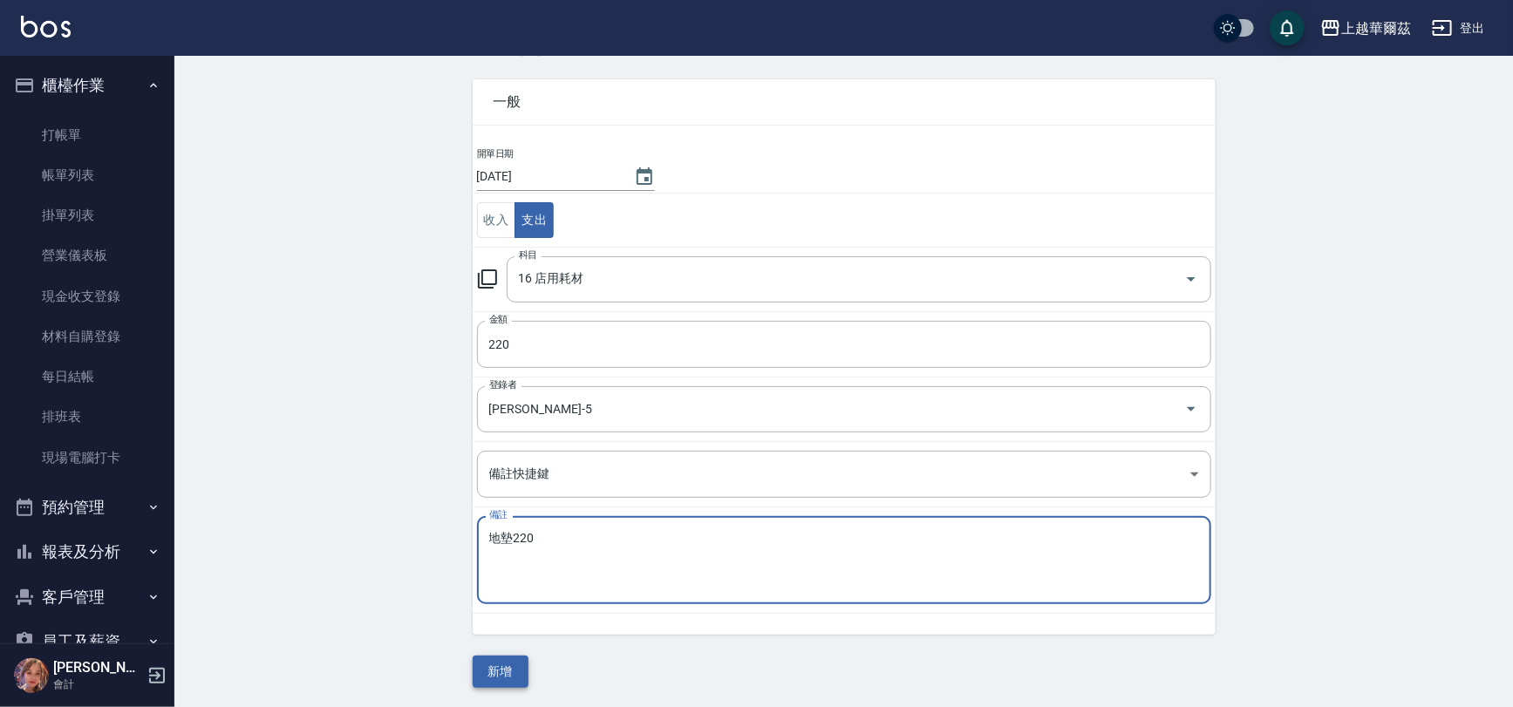
type textarea "地墊220"
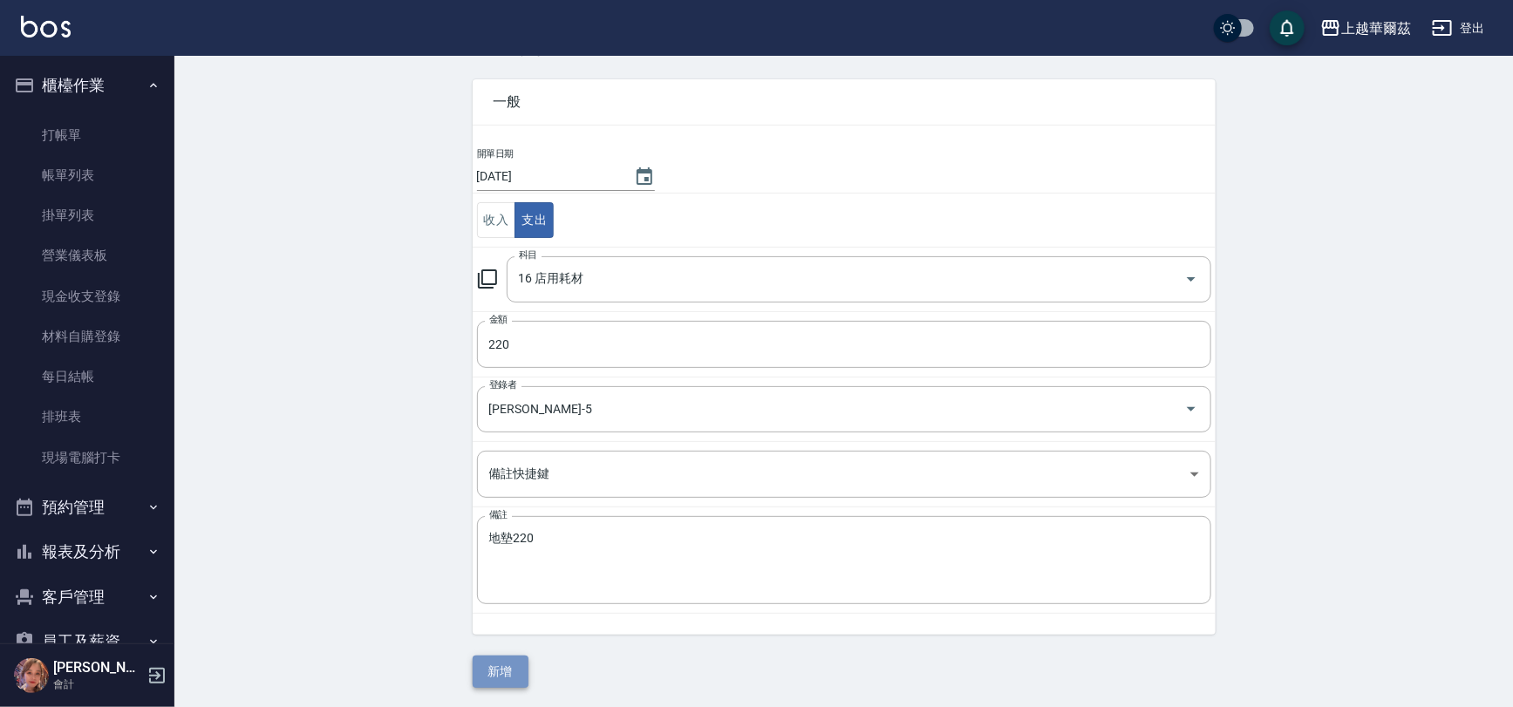
click at [502, 670] on button "新增" at bounding box center [501, 672] width 56 height 32
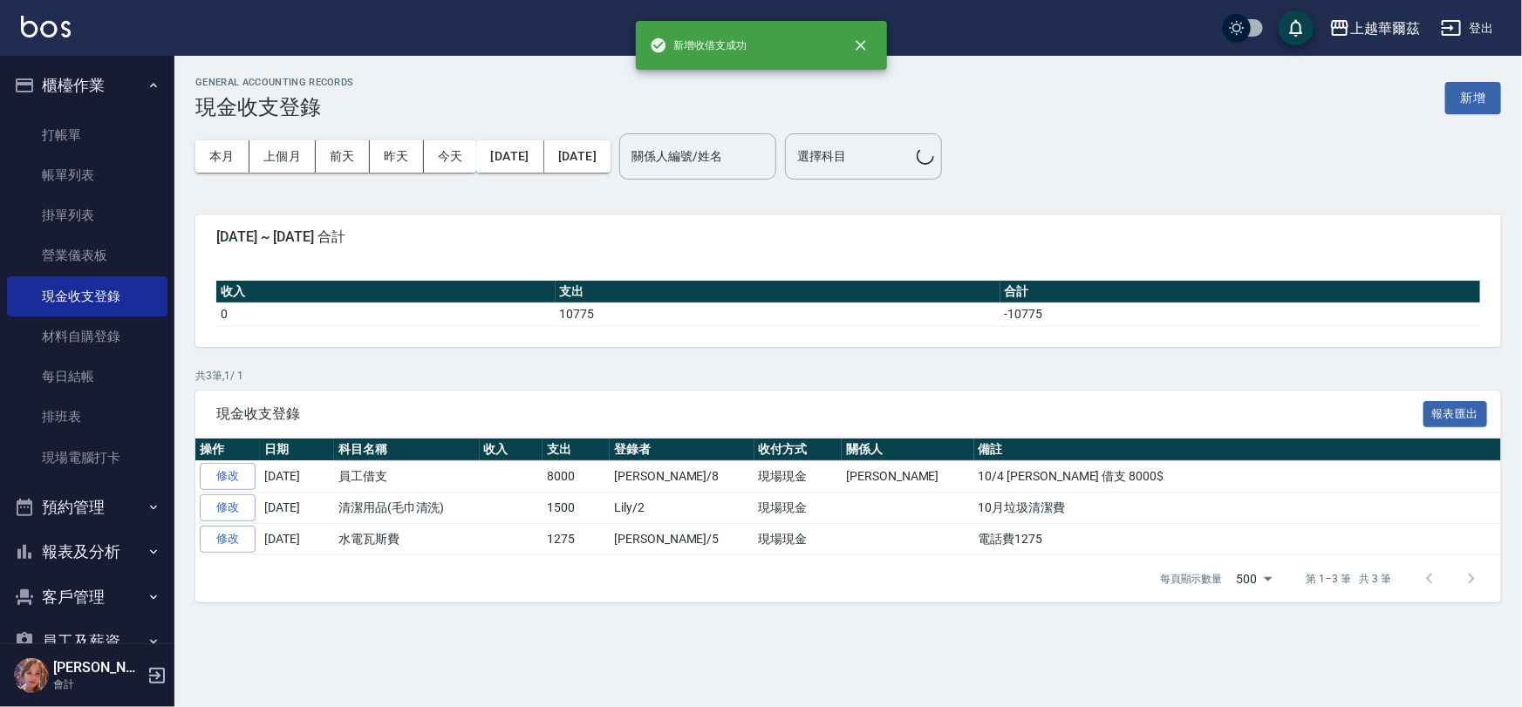
click at [106, 84] on button "櫃檯作業" at bounding box center [87, 85] width 160 height 45
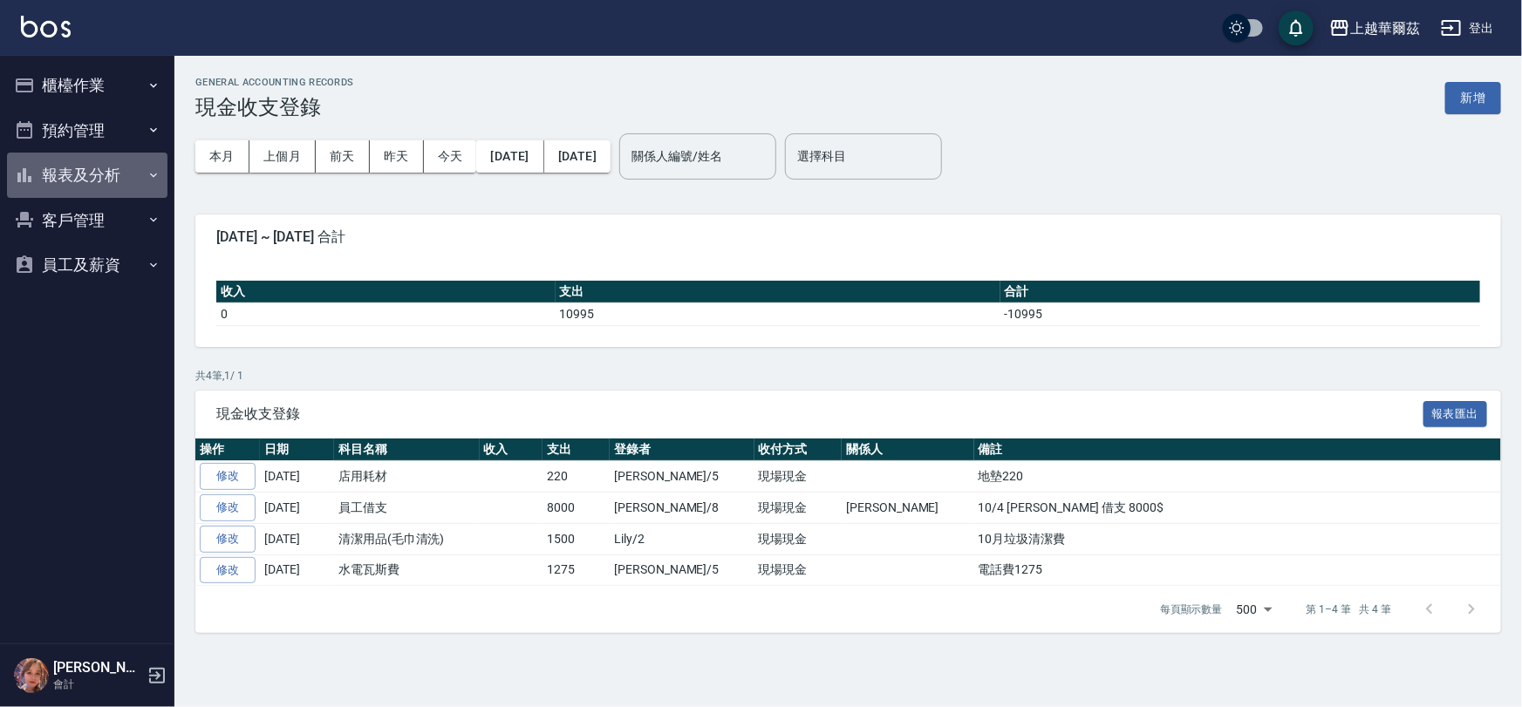
click at [72, 183] on button "報表及分析" at bounding box center [87, 175] width 160 height 45
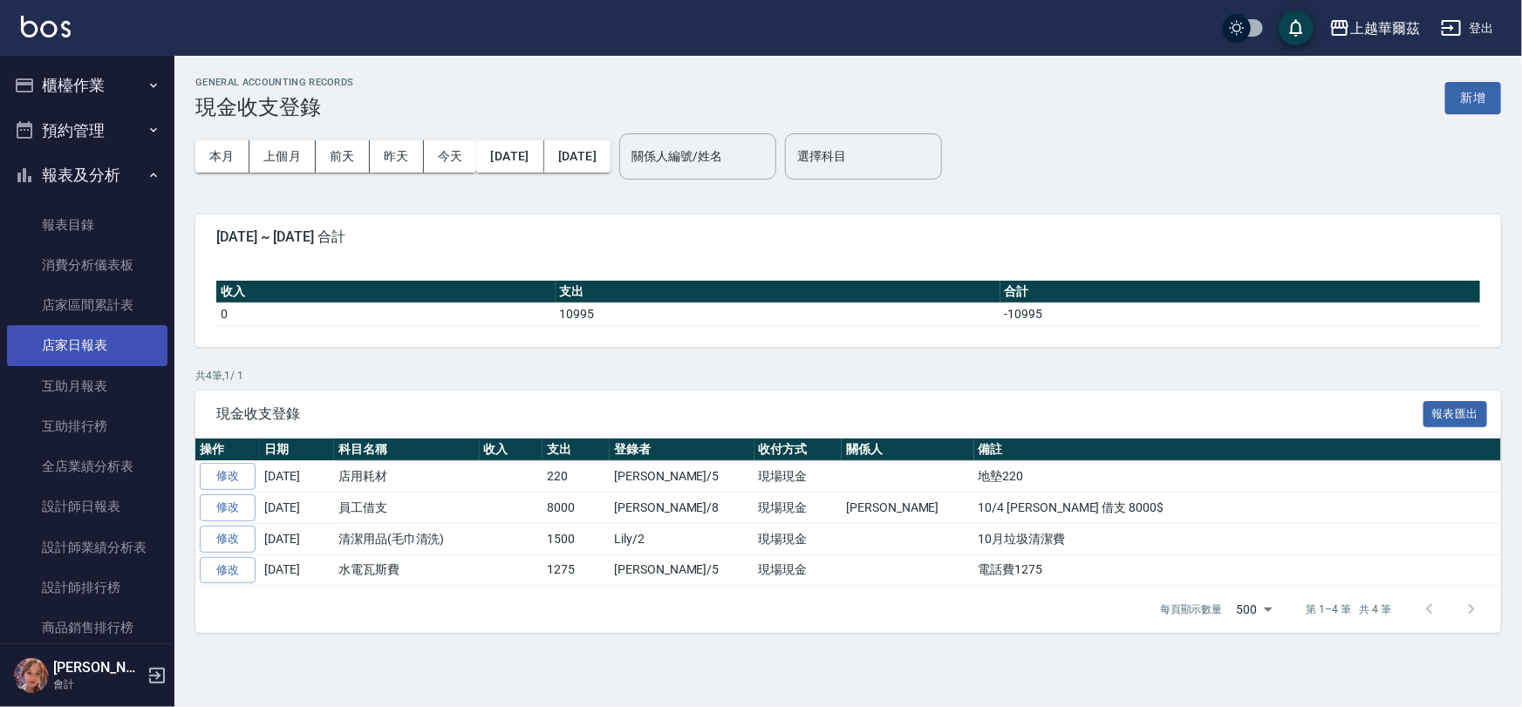
click at [82, 353] on link "店家日報表" at bounding box center [87, 345] width 160 height 40
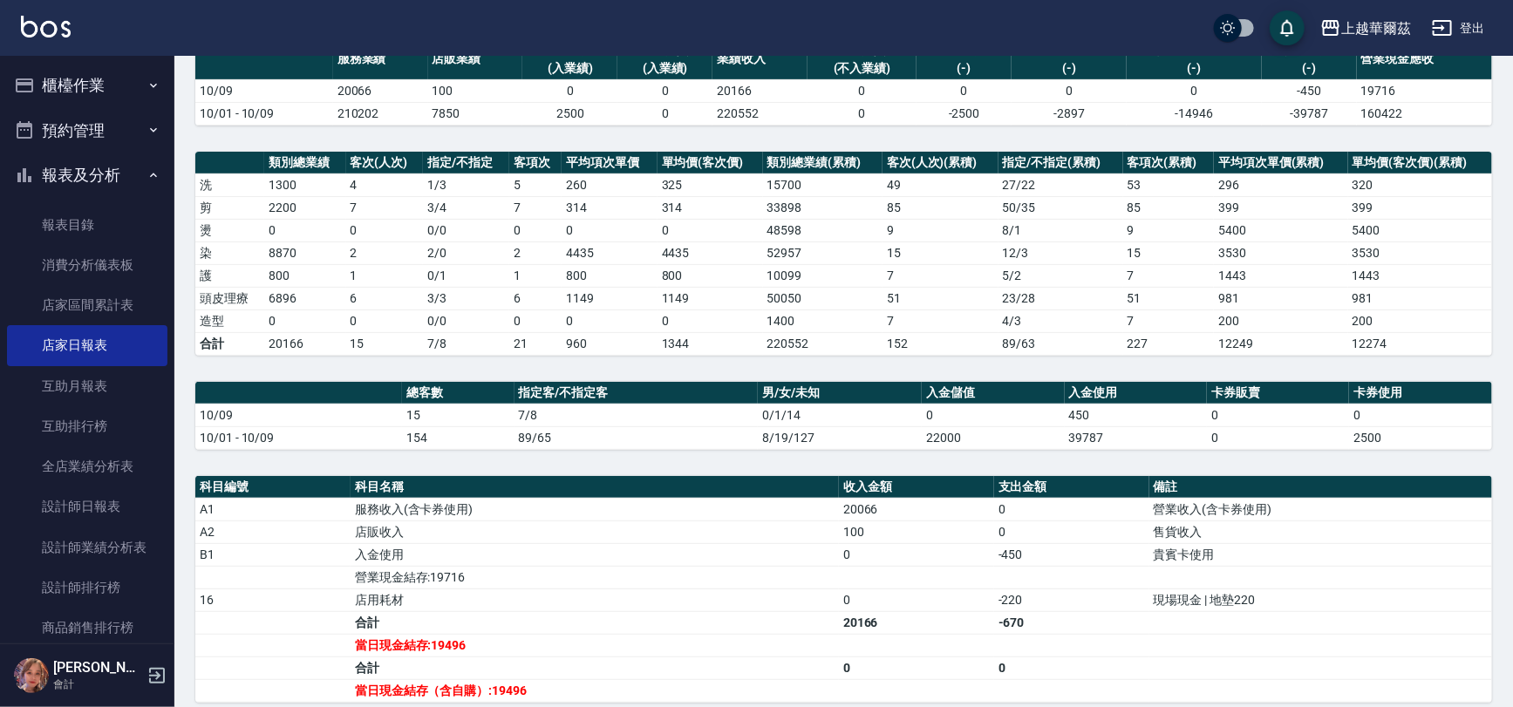
scroll to position [274, 0]
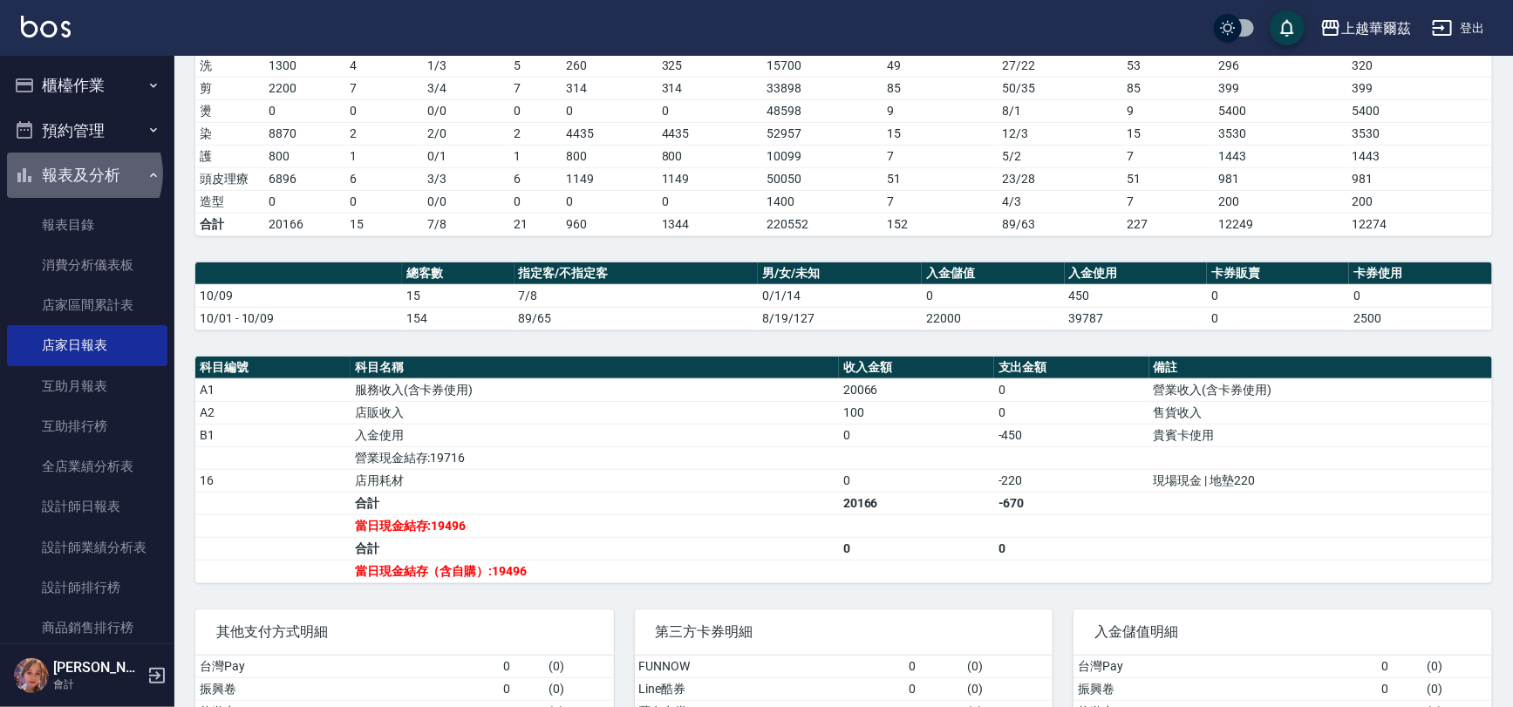
click at [80, 174] on button "報表及分析" at bounding box center [87, 175] width 160 height 45
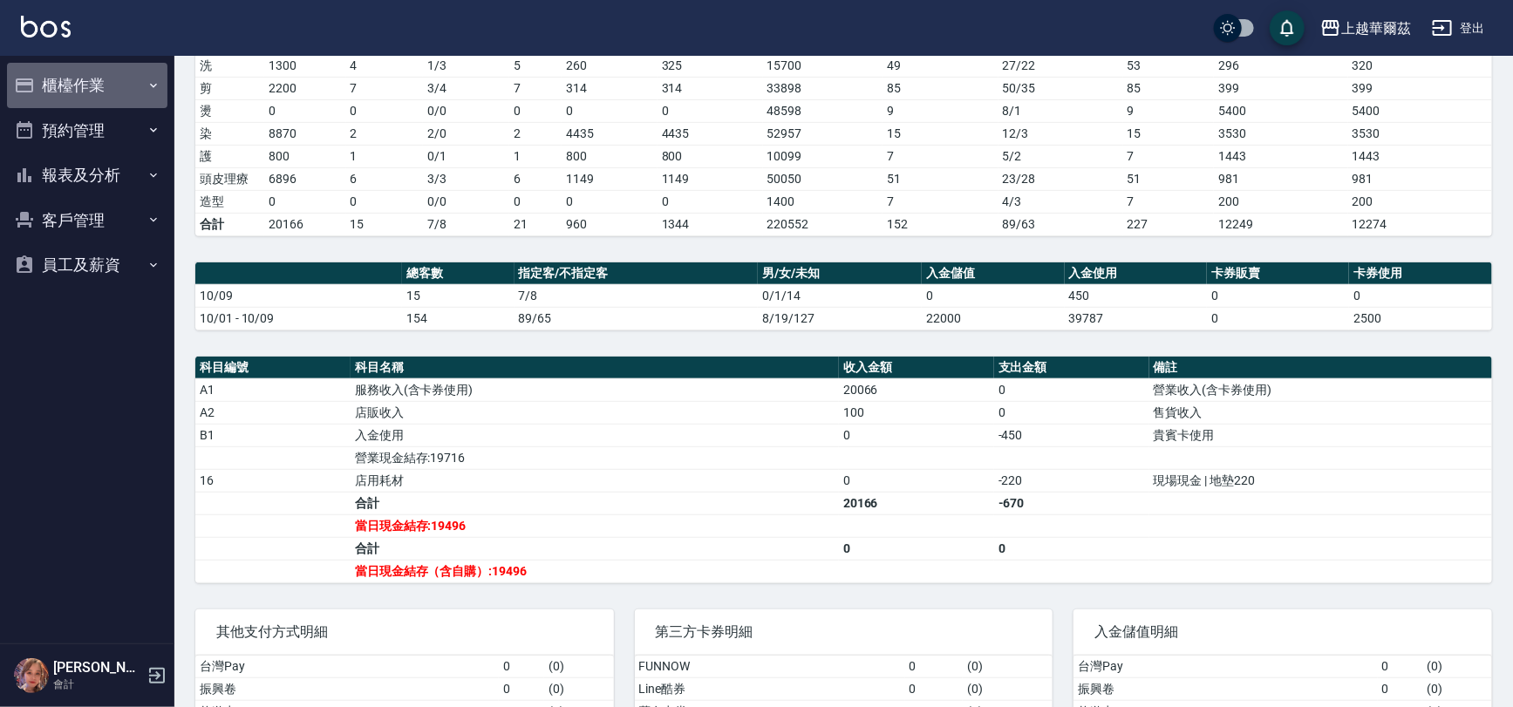
click at [136, 80] on button "櫃檯作業" at bounding box center [87, 85] width 160 height 45
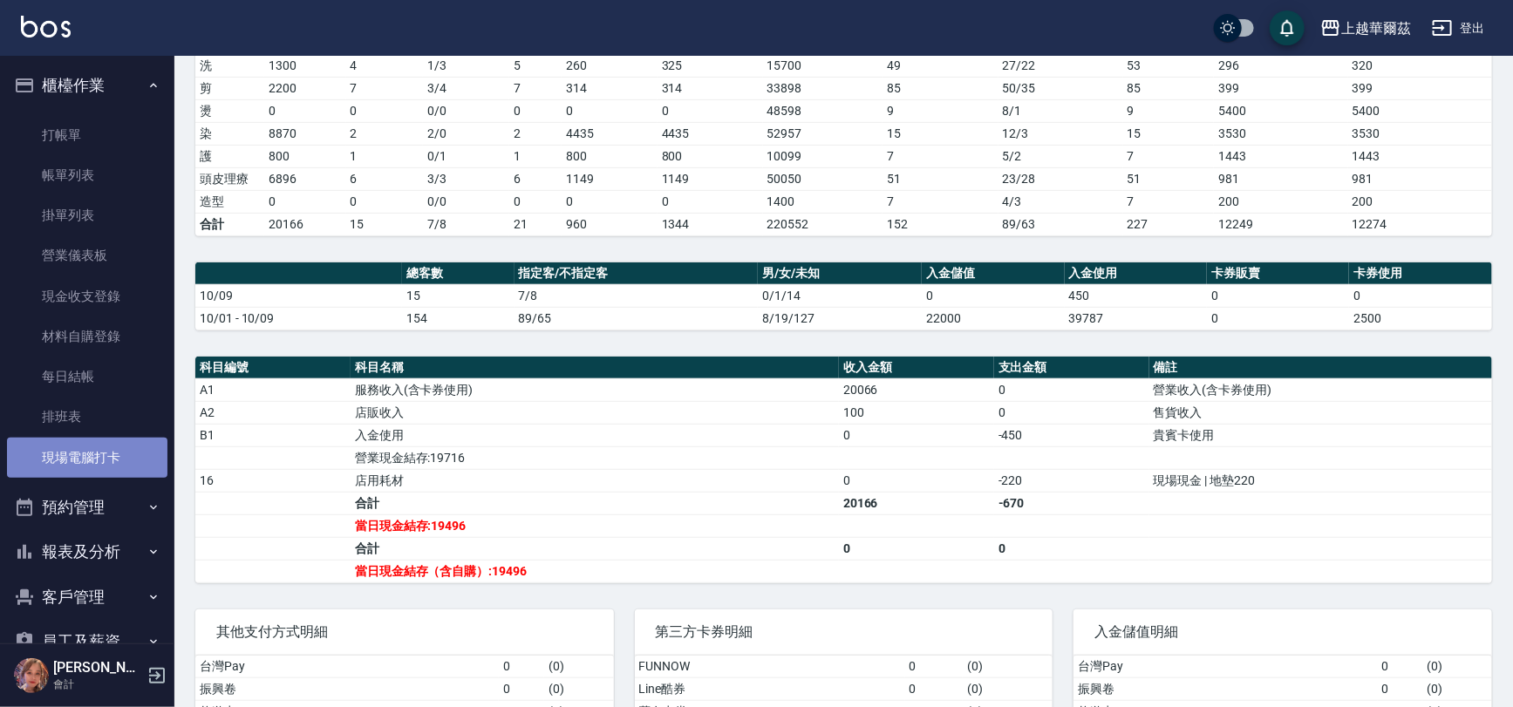
click at [128, 457] on link "現場電腦打卡" at bounding box center [87, 458] width 160 height 40
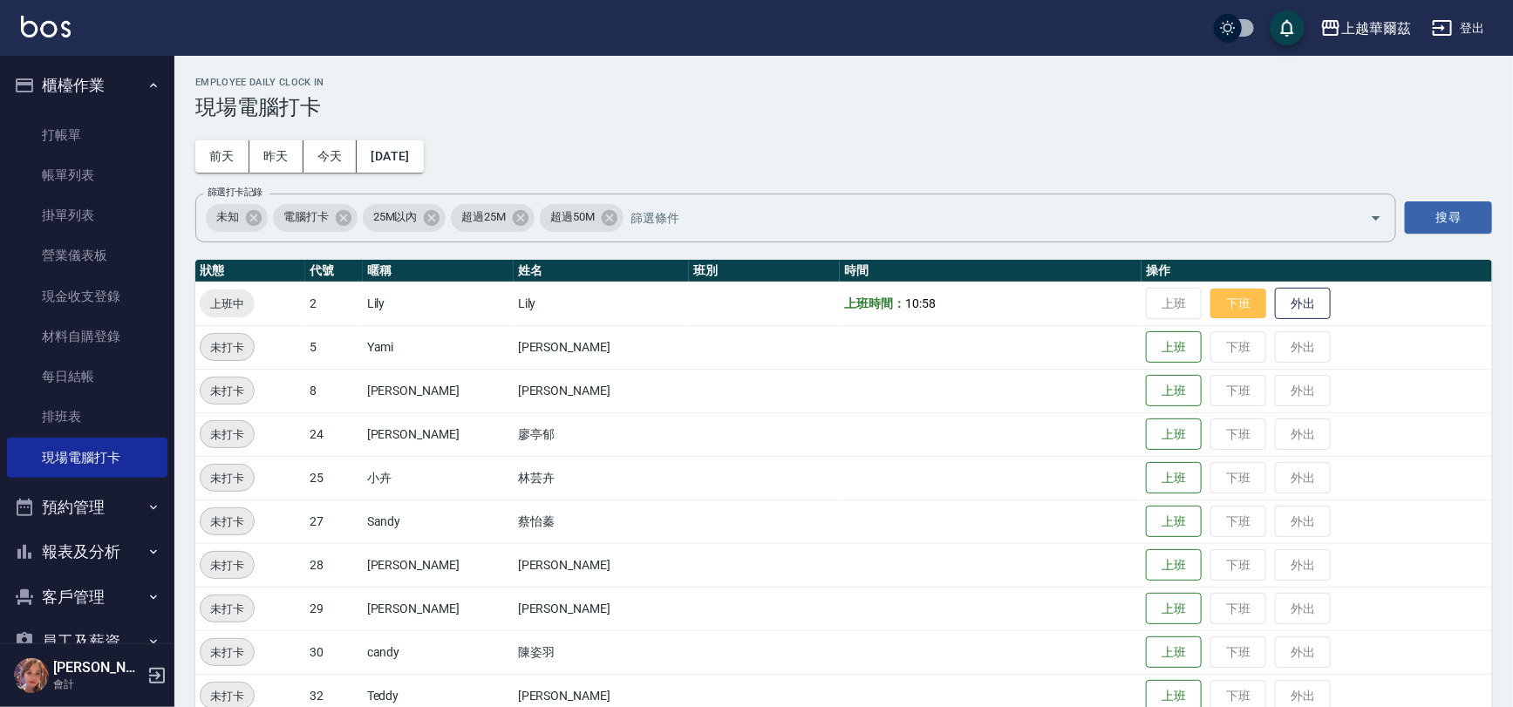
click at [1210, 298] on button "下班" at bounding box center [1238, 304] width 56 height 31
